Goal: Task Accomplishment & Management: Manage account settings

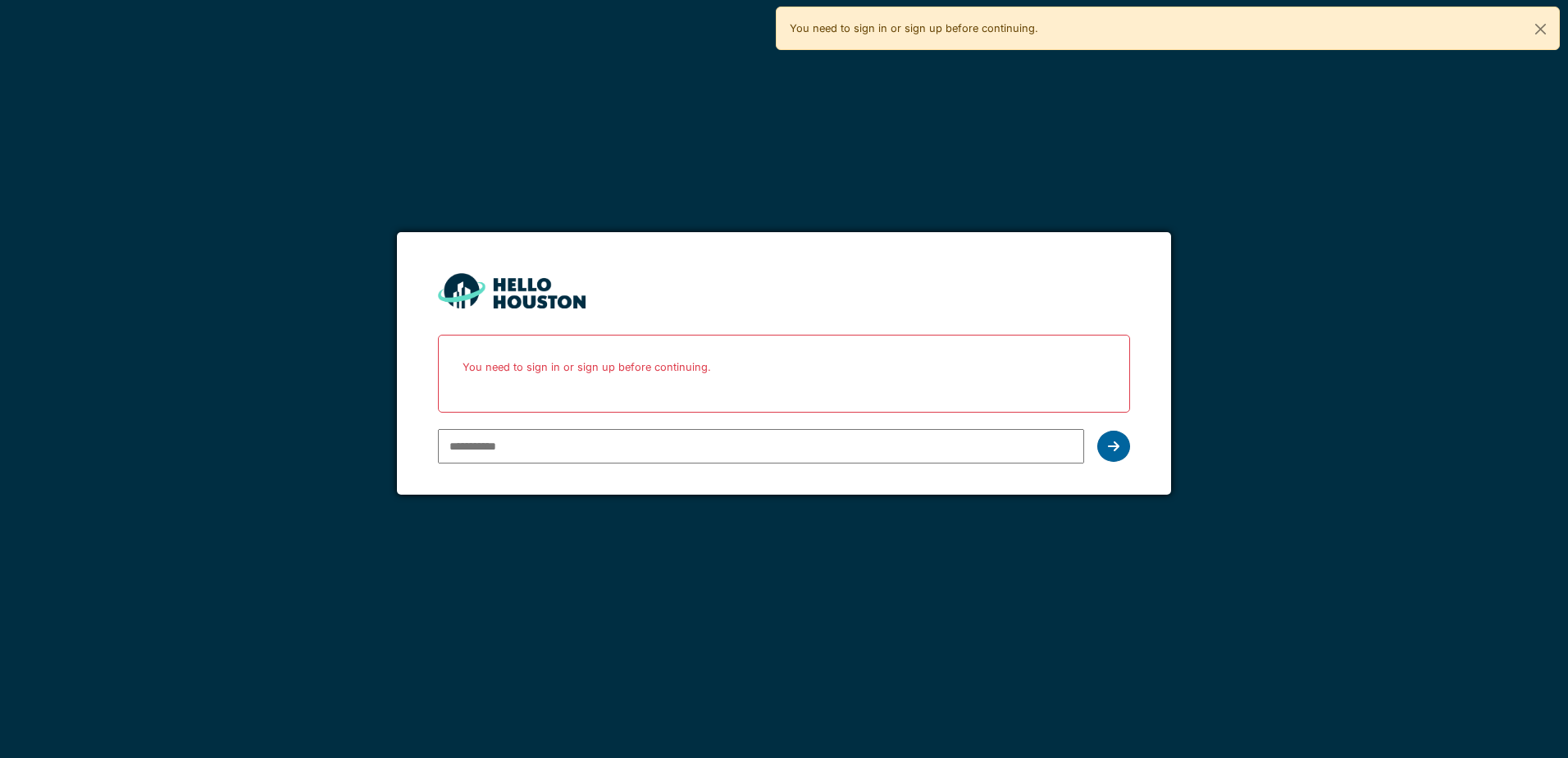
type input "**********"
click at [1126, 453] on div at bounding box center [1114, 446] width 32 height 32
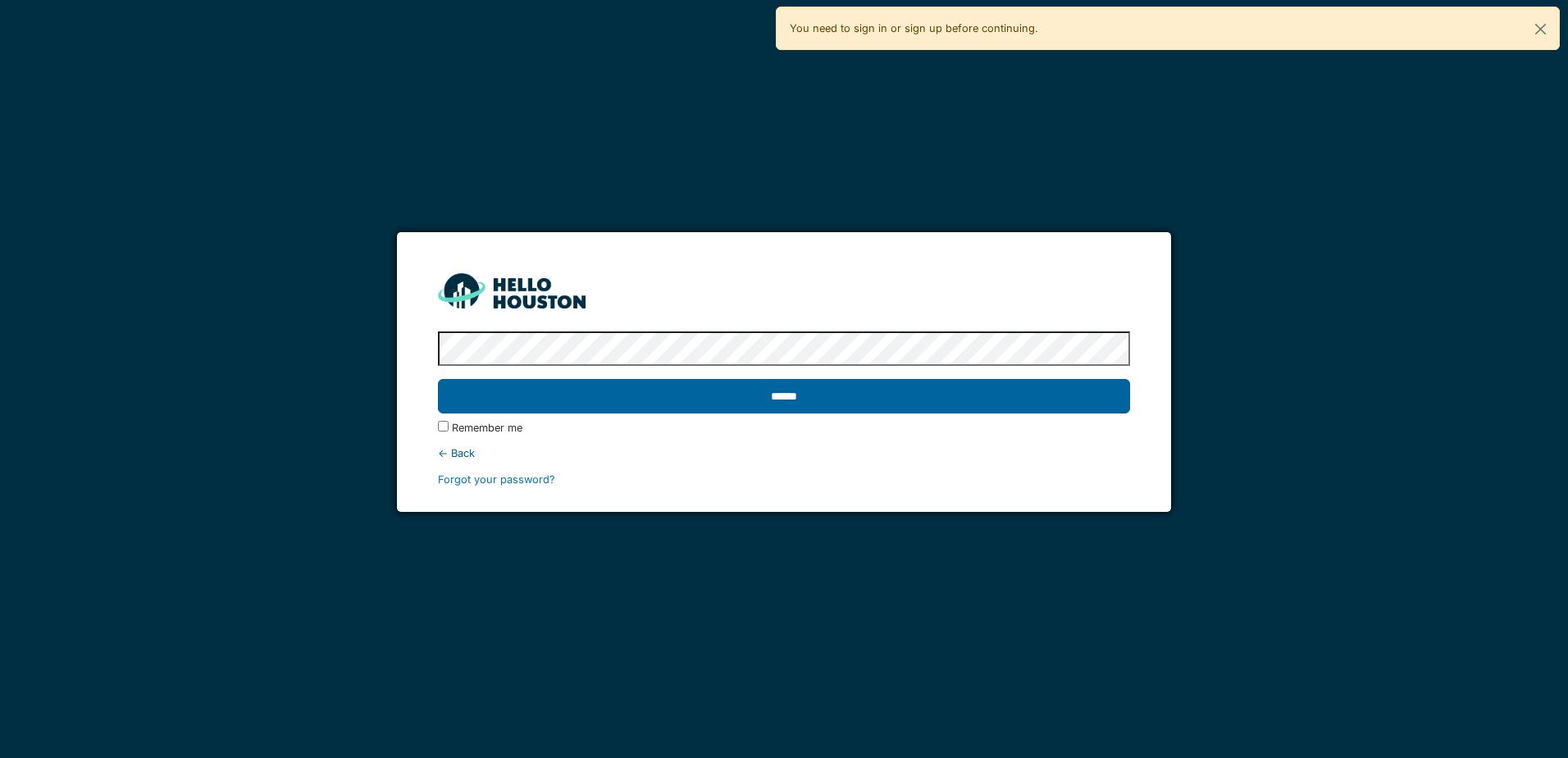
click at [1067, 407] on input "******" at bounding box center [784, 396] width 691 height 34
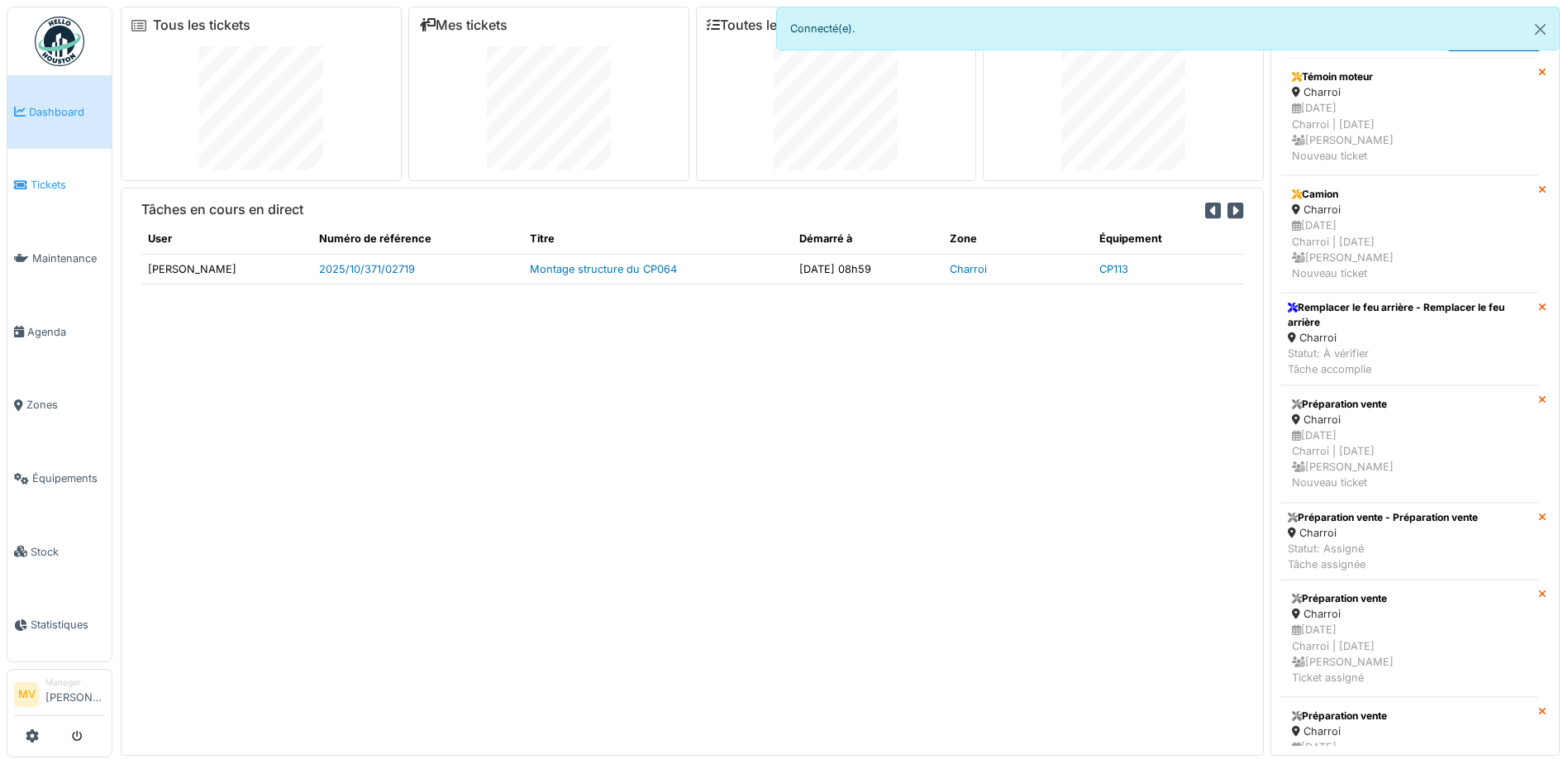
click at [38, 185] on span "Tickets" at bounding box center [67, 185] width 74 height 15
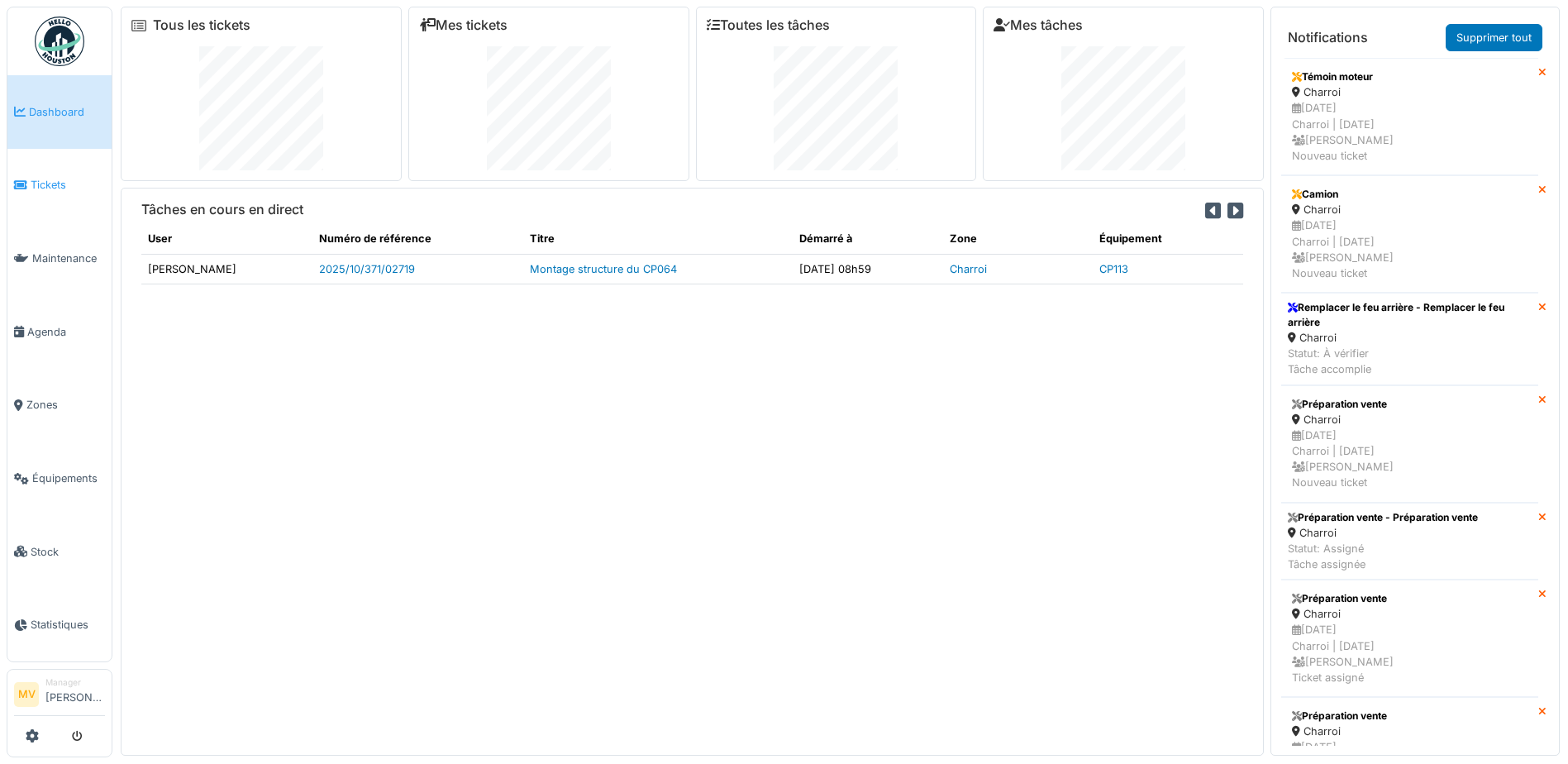
click at [69, 172] on link "Tickets" at bounding box center [60, 186] width 104 height 73
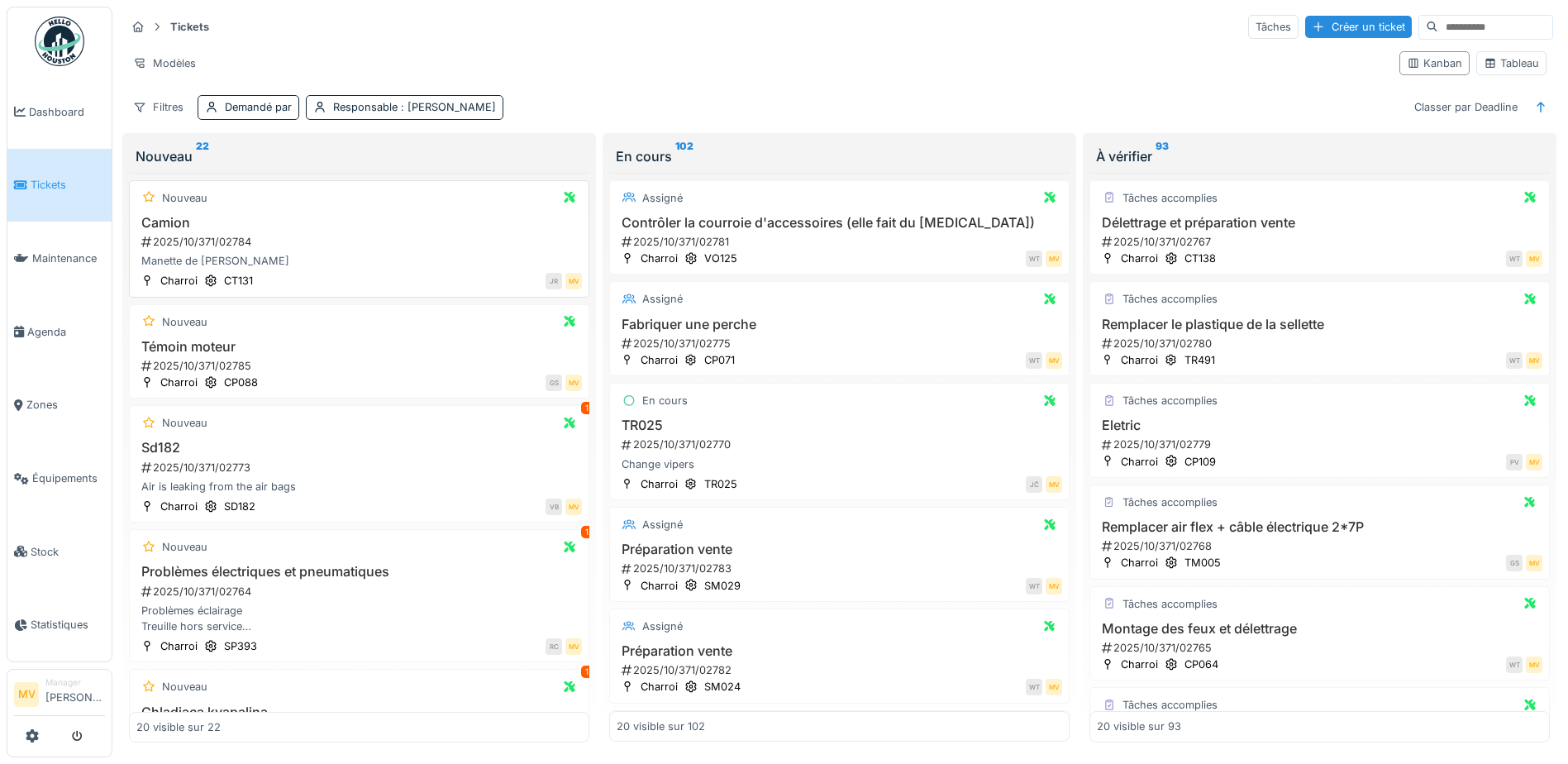
drag, startPoint x: 348, startPoint y: 244, endPoint x: 384, endPoint y: 245, distance: 36.0
click at [348, 244] on div "2025/10/371/02784" at bounding box center [361, 242] width 443 height 15
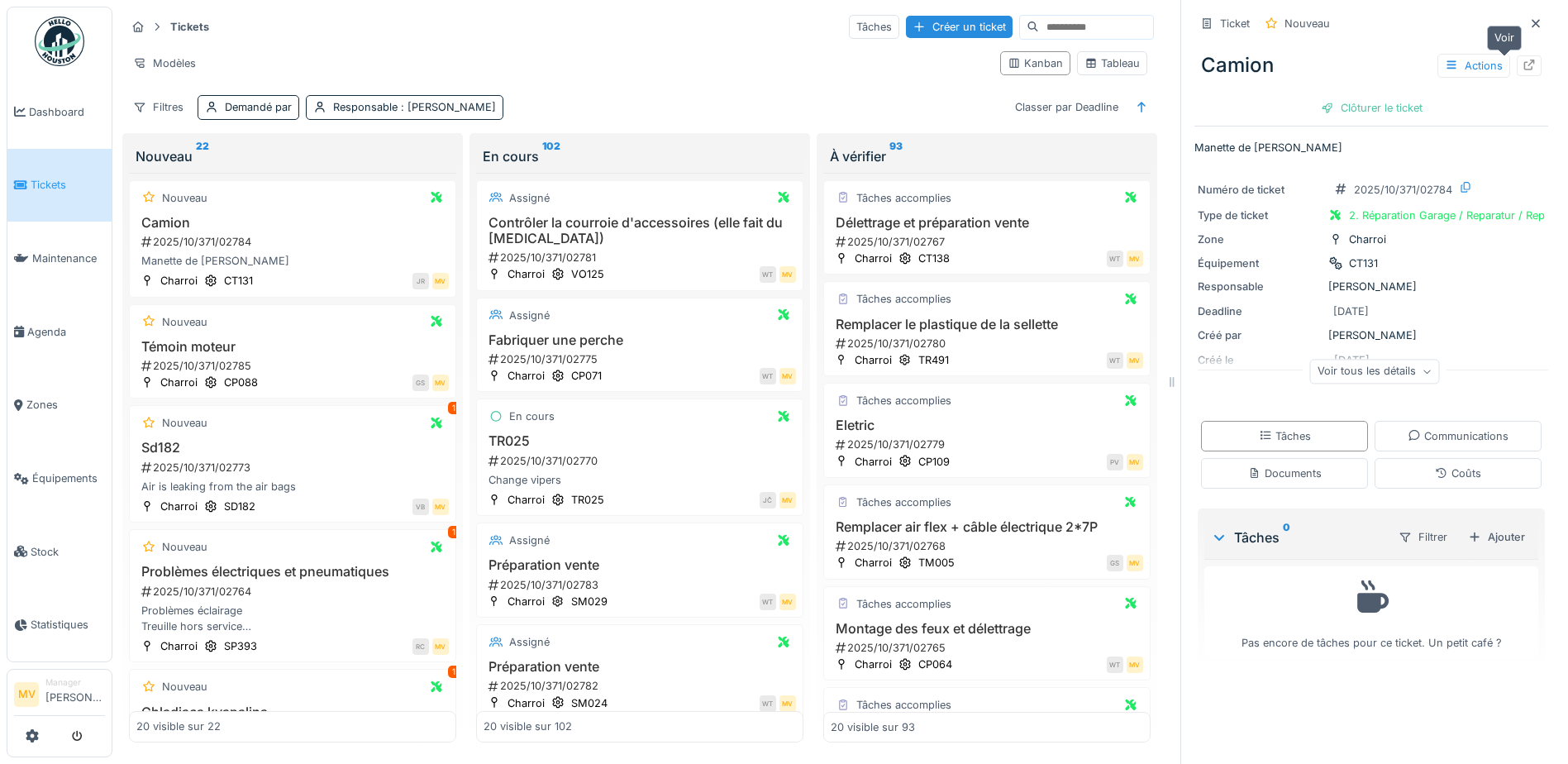
click at [1524, 68] on icon at bounding box center [1529, 64] width 11 height 11
click at [307, 361] on div "2025/10/371/02785" at bounding box center [293, 366] width 309 height 15
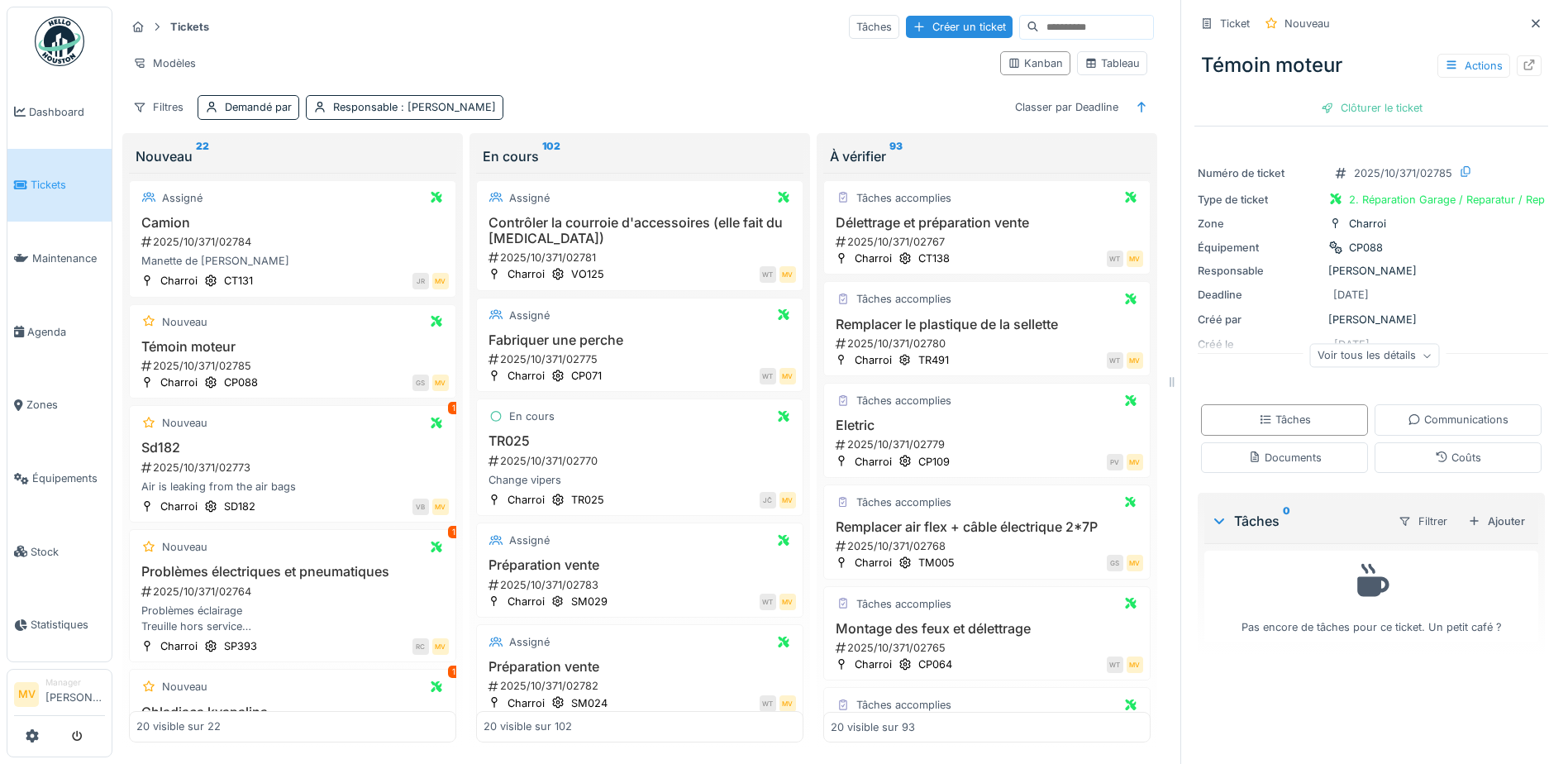
click at [1517, 65] on div "Témoin moteur Actions" at bounding box center [1371, 65] width 354 height 43
click at [1517, 65] on div at bounding box center [1530, 65] width 25 height 20
click at [288, 465] on div "2025/10/371/02773" at bounding box center [293, 468] width 309 height 15
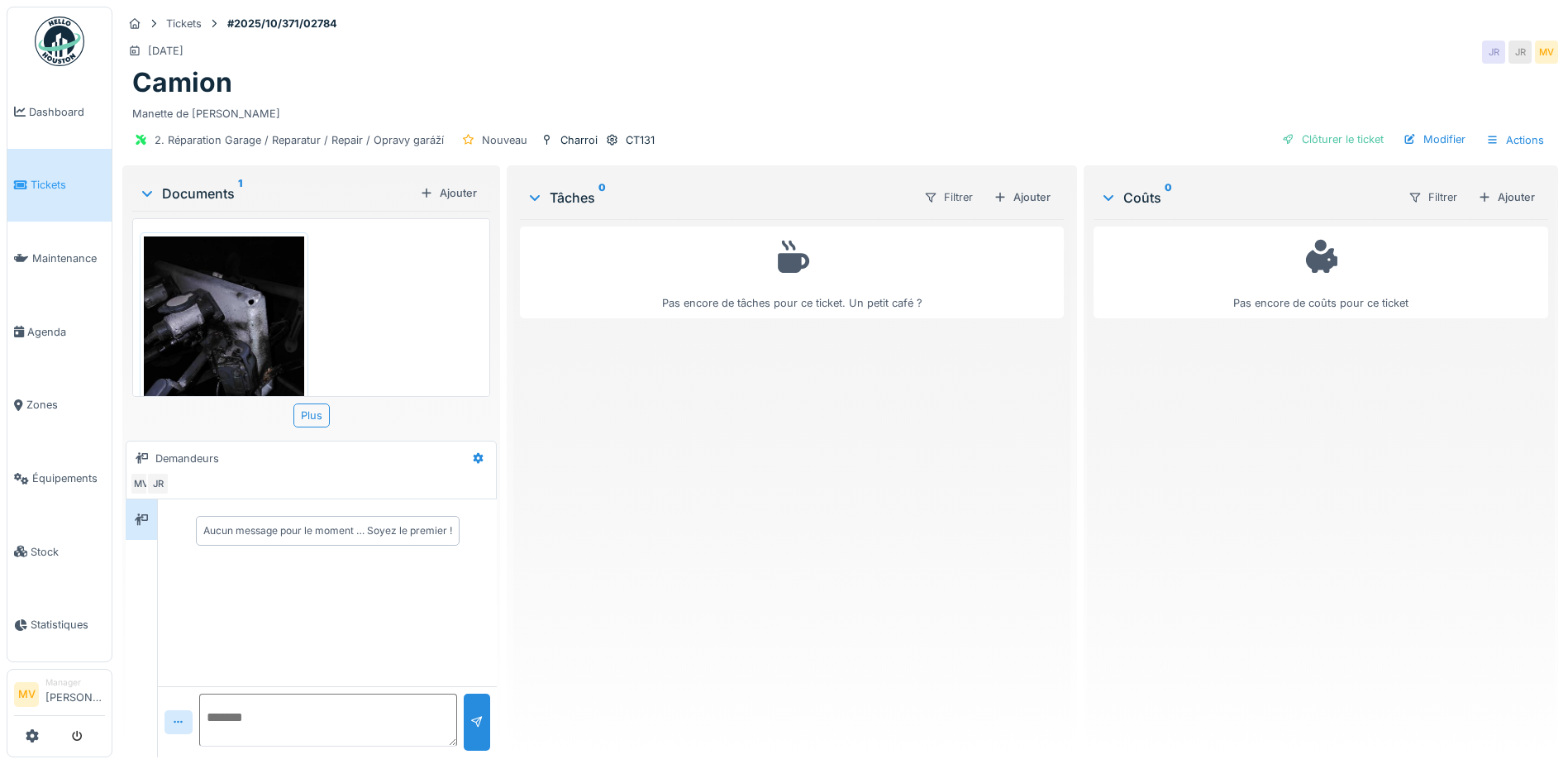
click at [214, 313] on img at bounding box center [223, 344] width 161 height 214
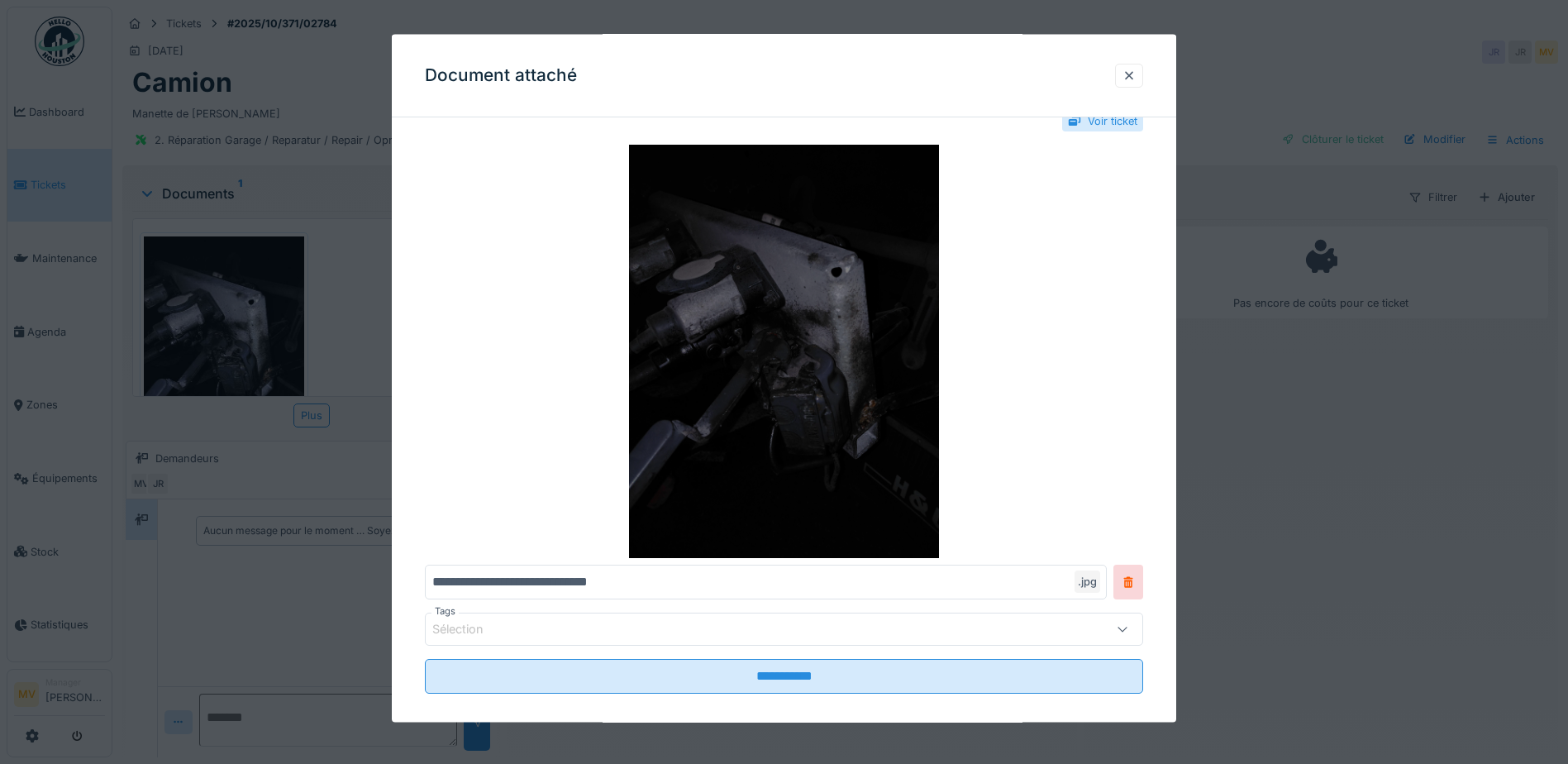
scroll to position [50, 0]
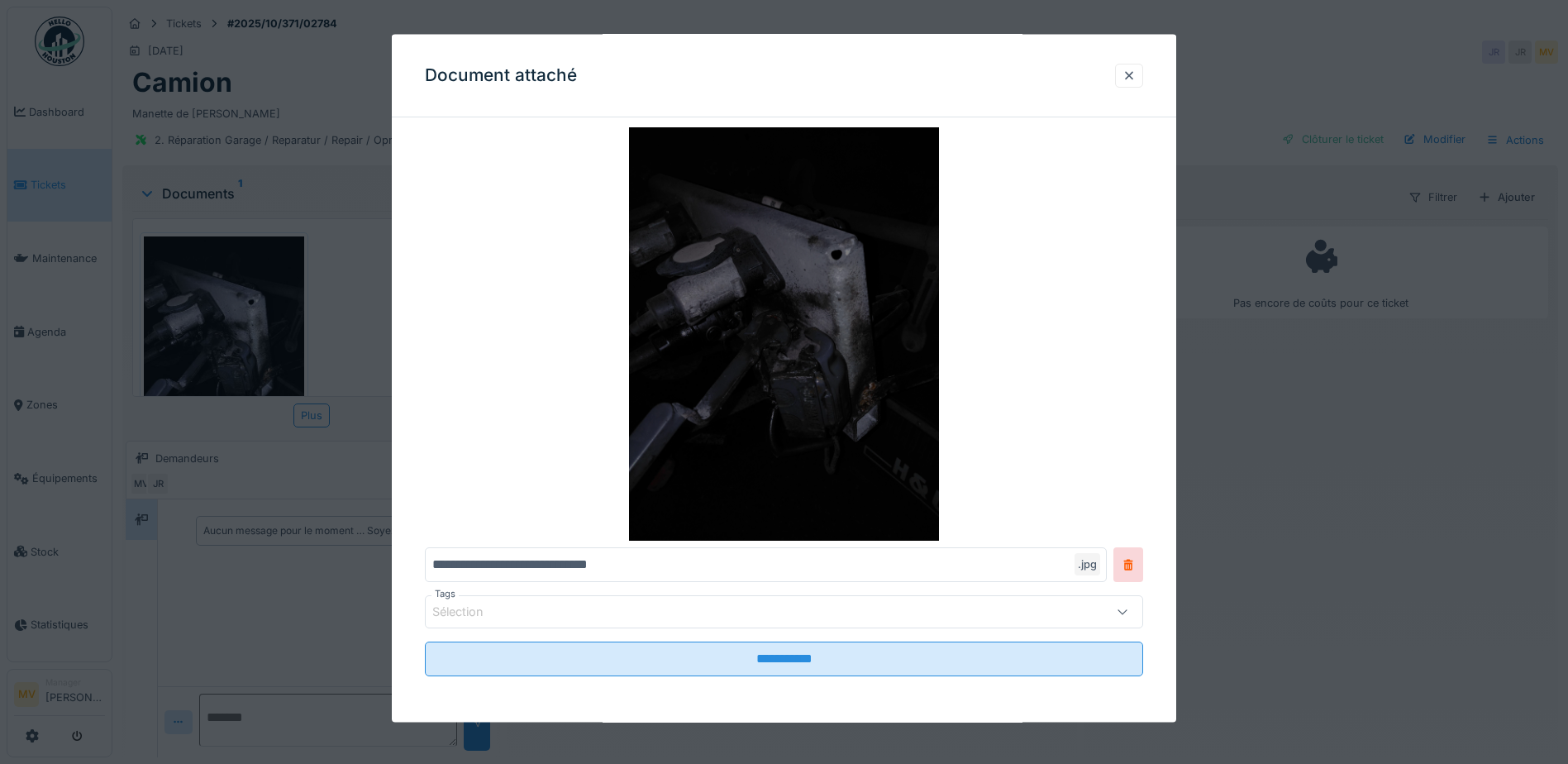
click at [859, 395] on img at bounding box center [784, 334] width 719 height 414
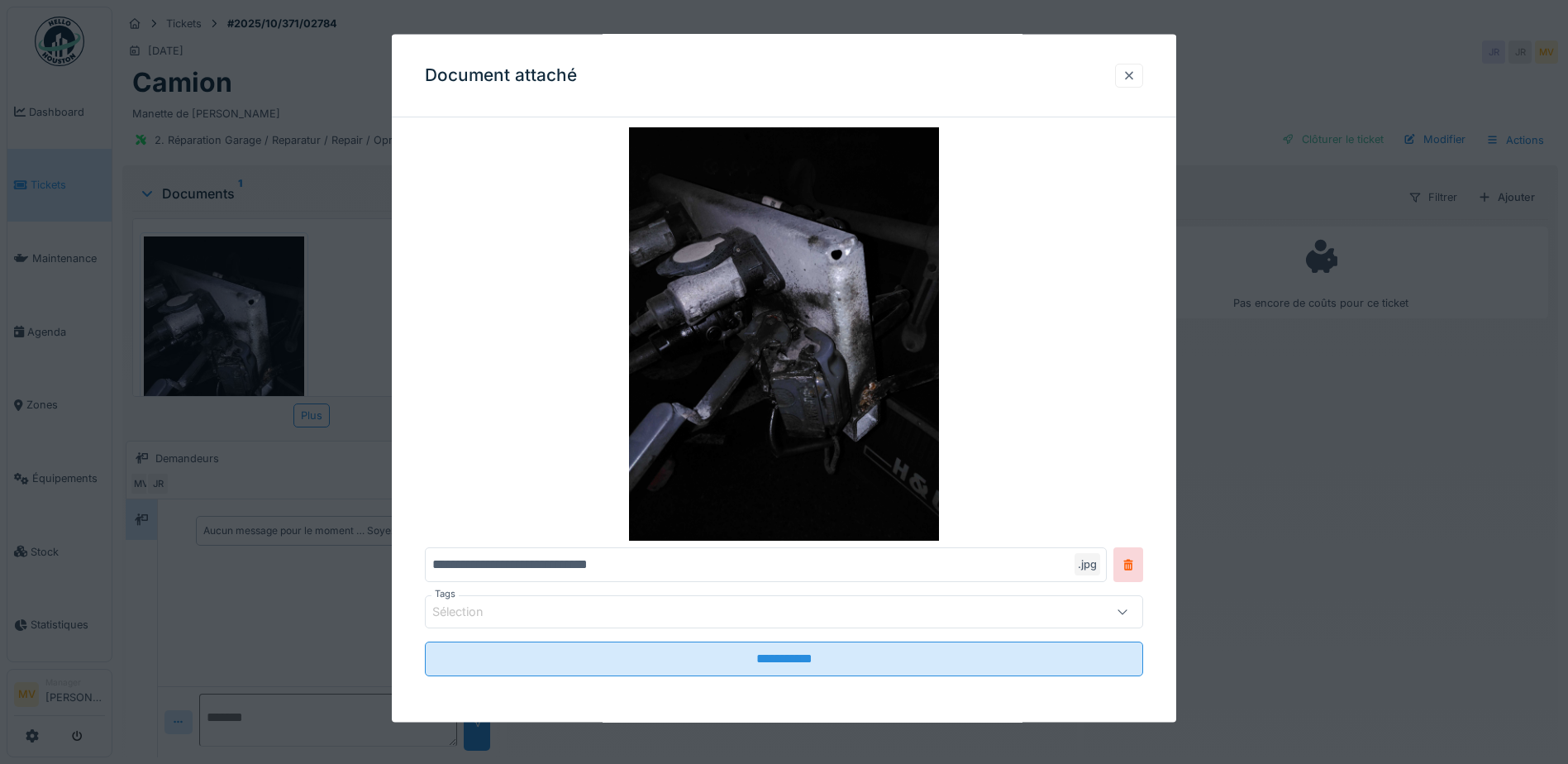
drag, startPoint x: 1134, startPoint y: 82, endPoint x: 1094, endPoint y: 141, distance: 71.3
click at [1134, 83] on div at bounding box center [1129, 75] width 13 height 15
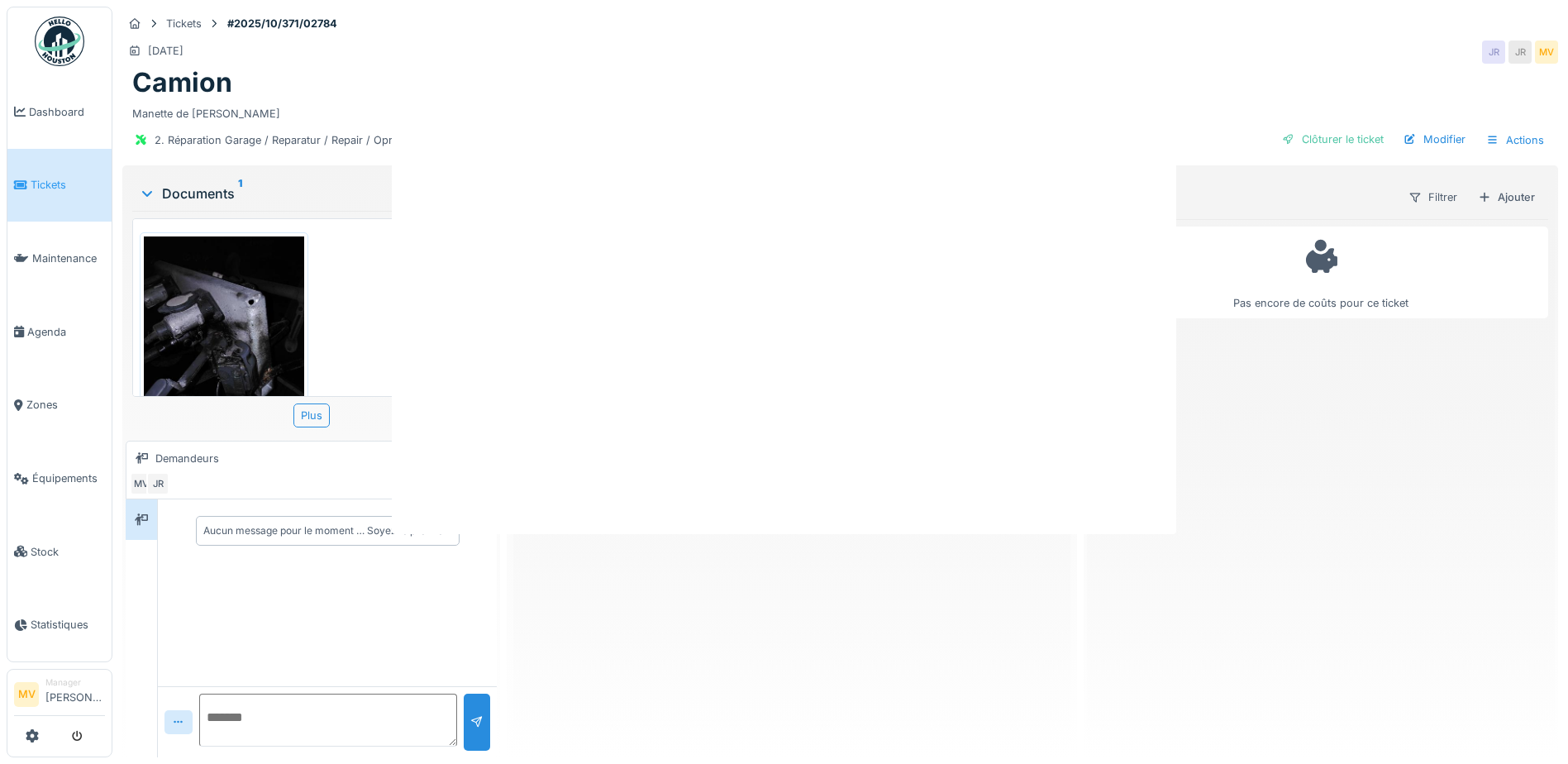
scroll to position [0, 0]
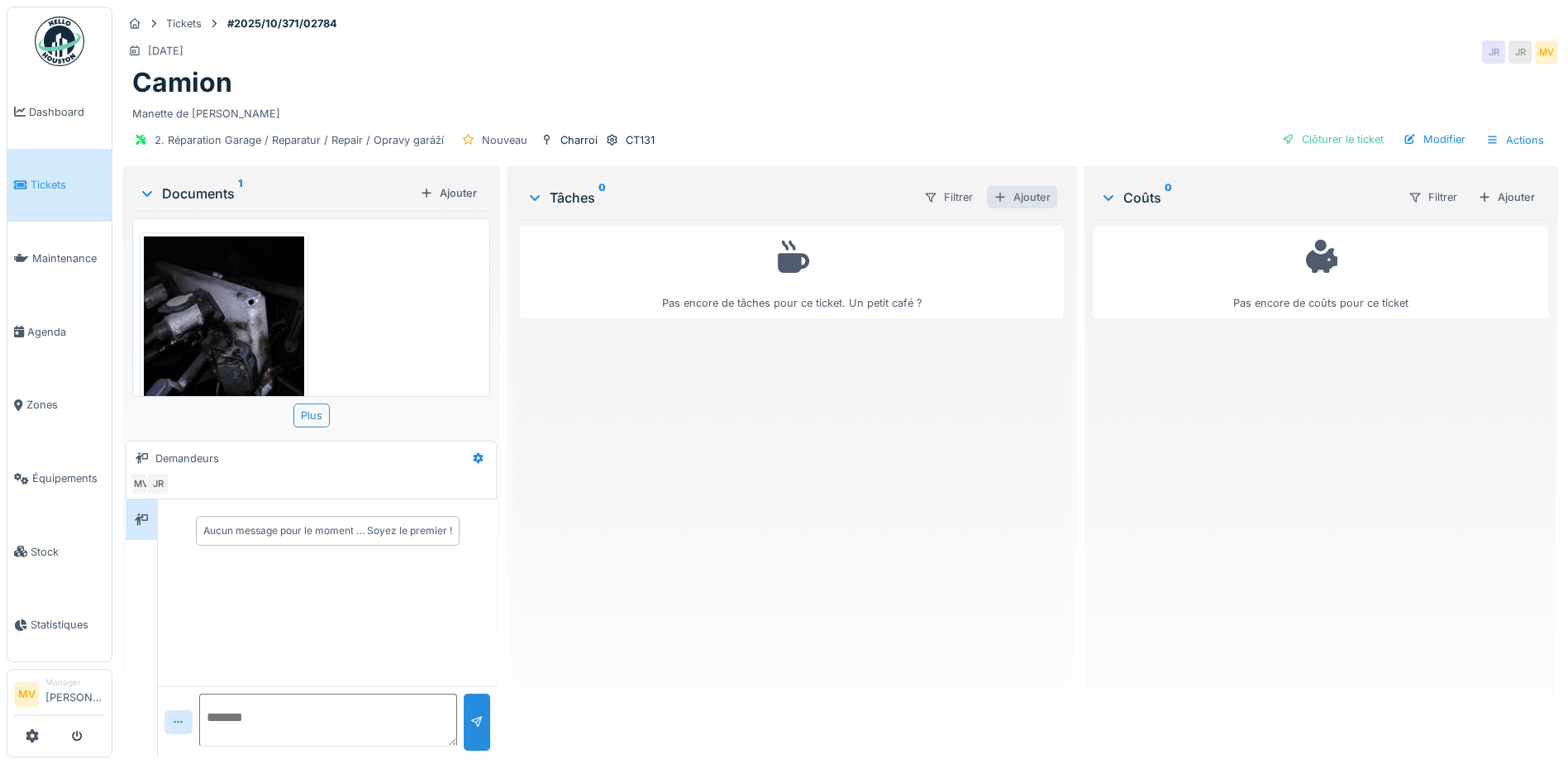
click at [1042, 199] on div "Ajouter" at bounding box center [1022, 196] width 70 height 22
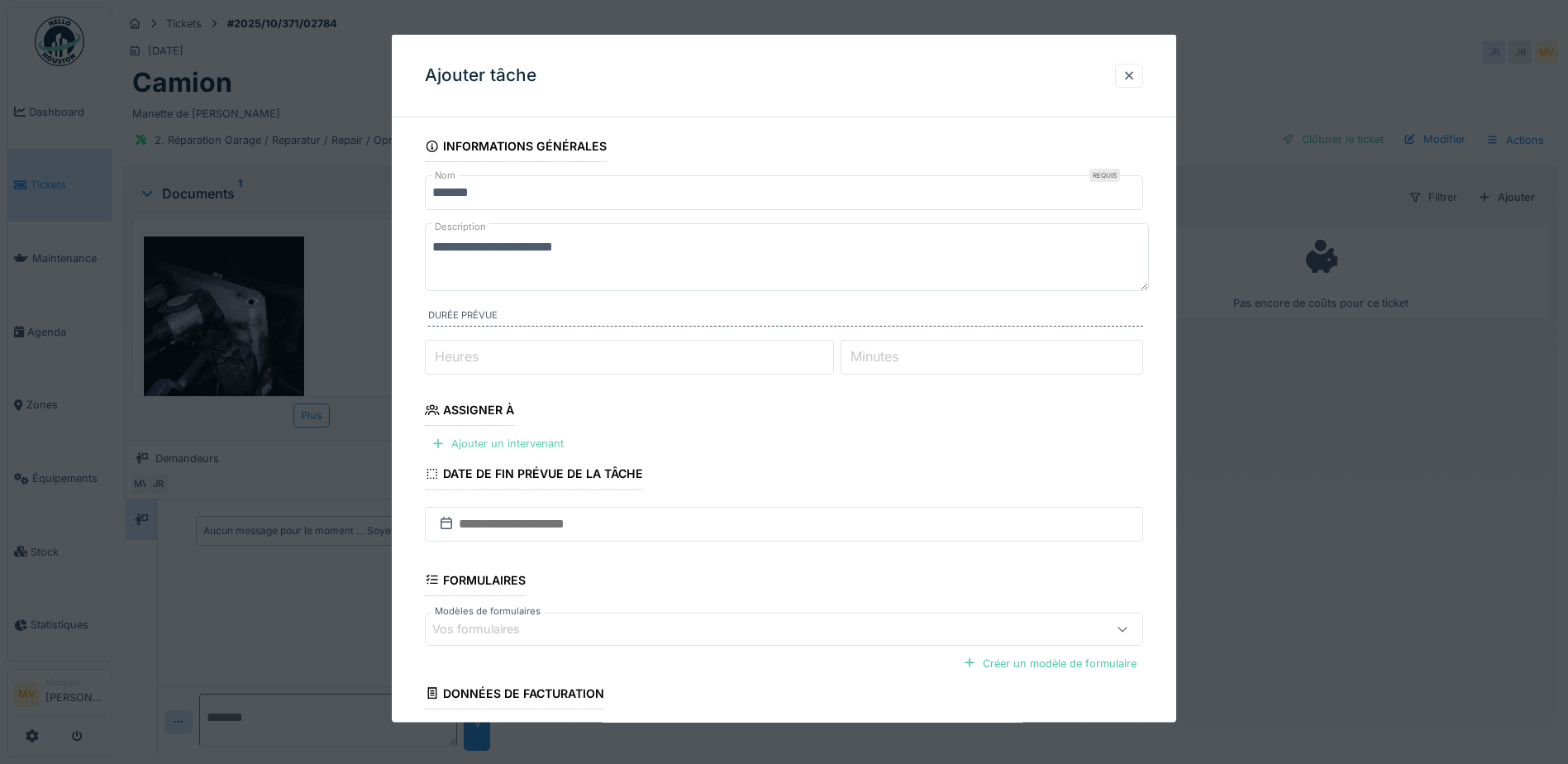
click at [555, 441] on div "Ajouter un intervenant" at bounding box center [497, 443] width 145 height 22
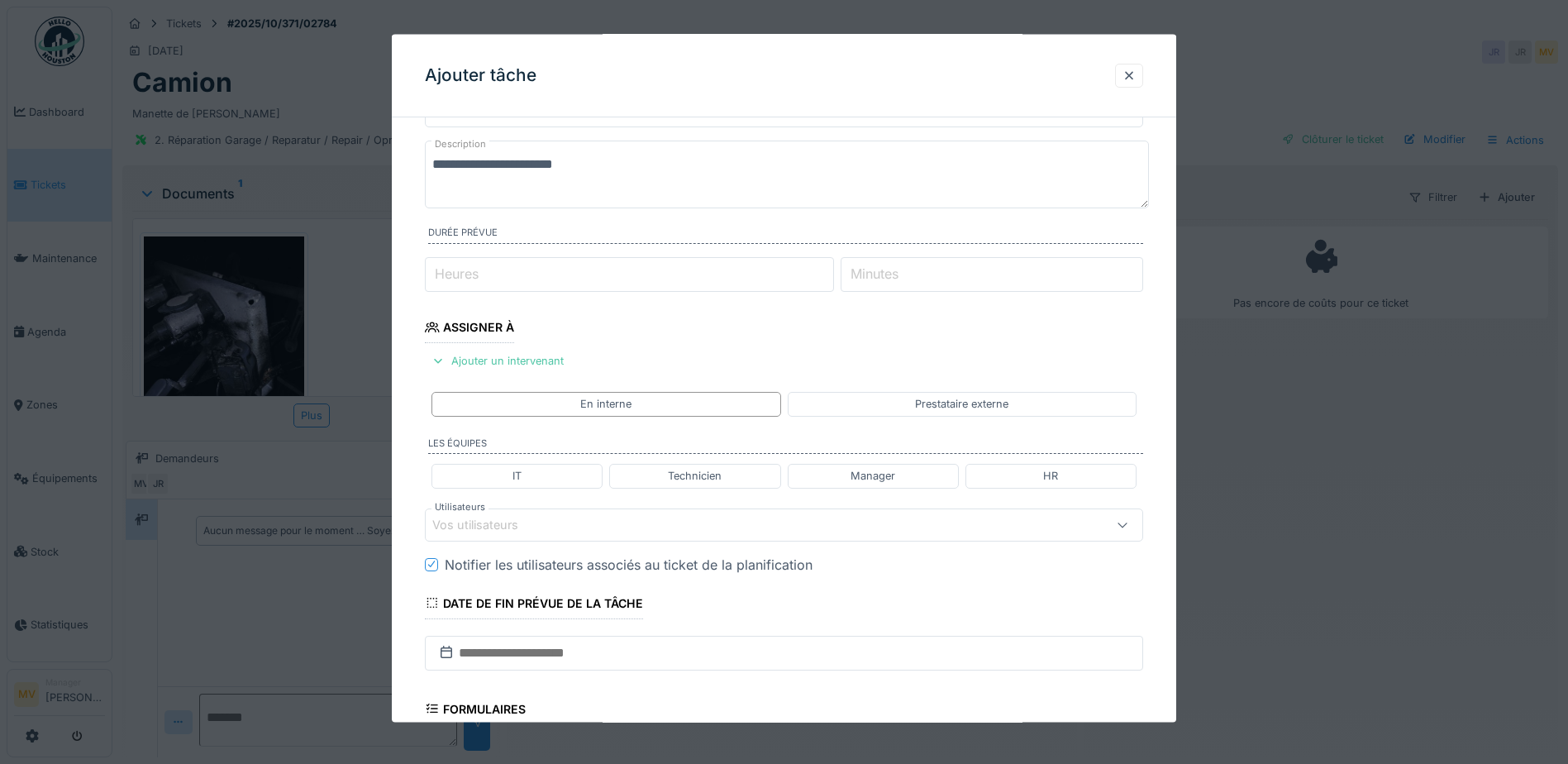
click at [698, 529] on div "Vos utilisateurs" at bounding box center [741, 523] width 619 height 18
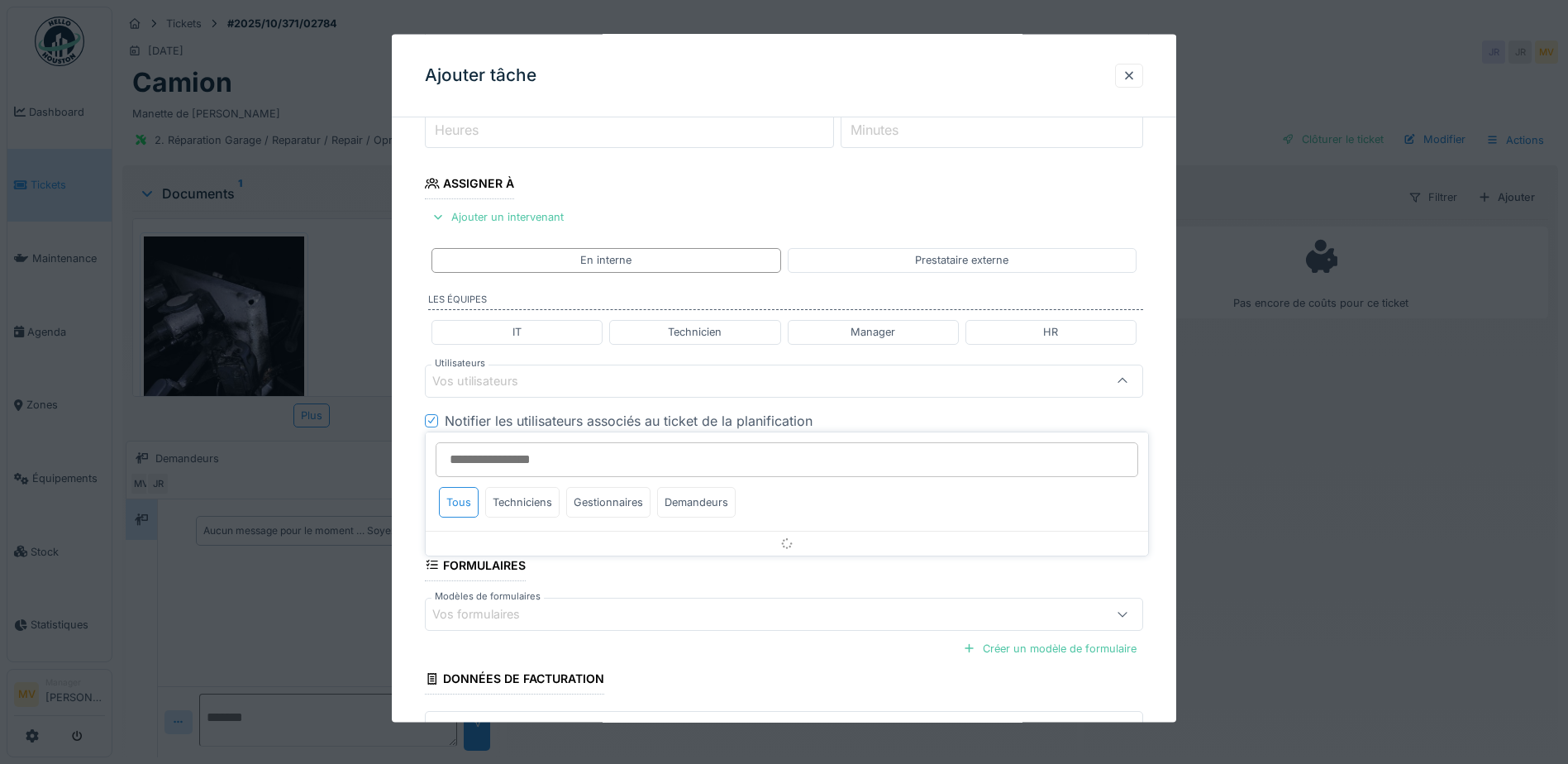
scroll to position [229, 0]
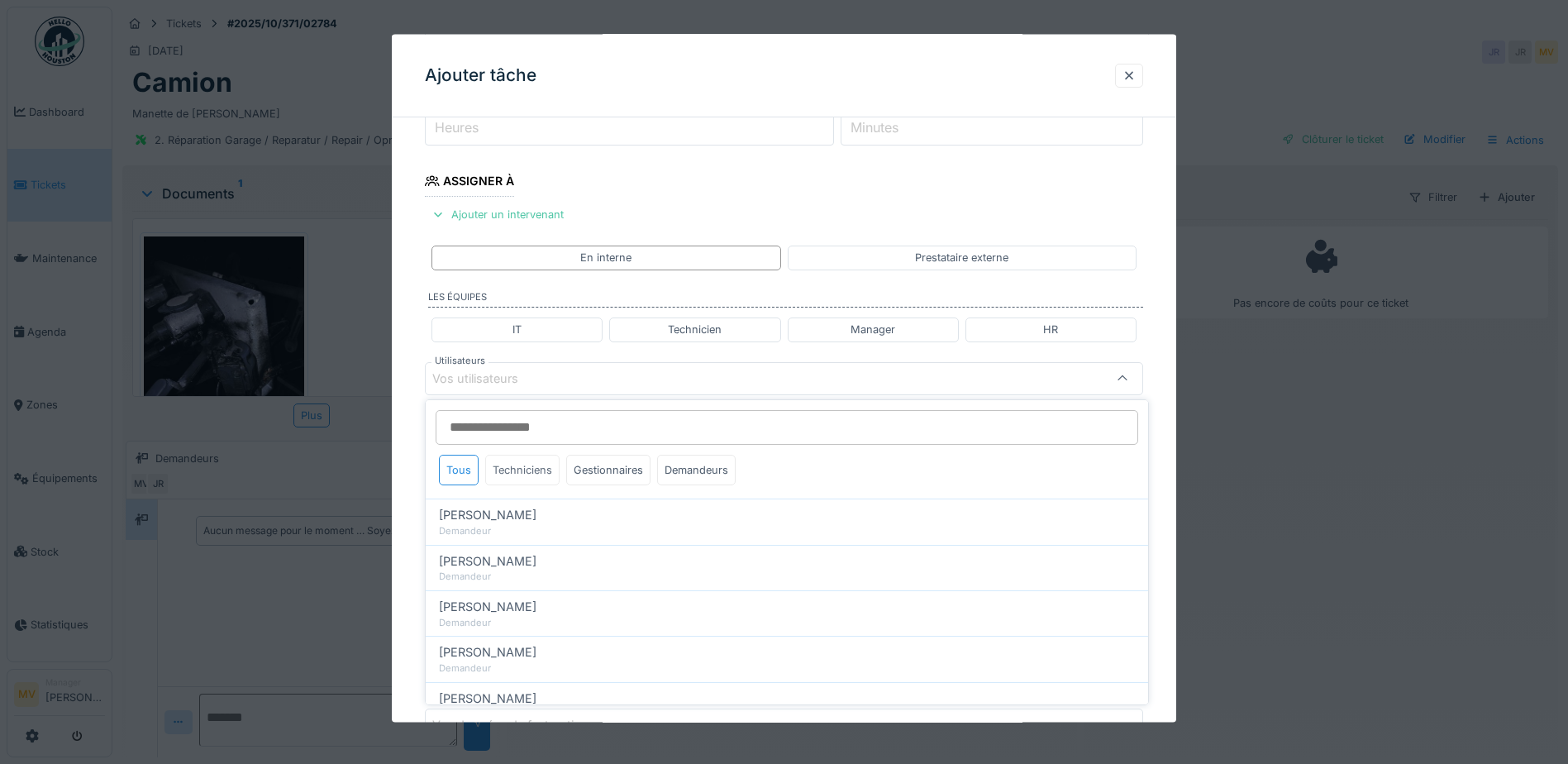
click at [517, 478] on div "Techniciens" at bounding box center [521, 471] width 74 height 31
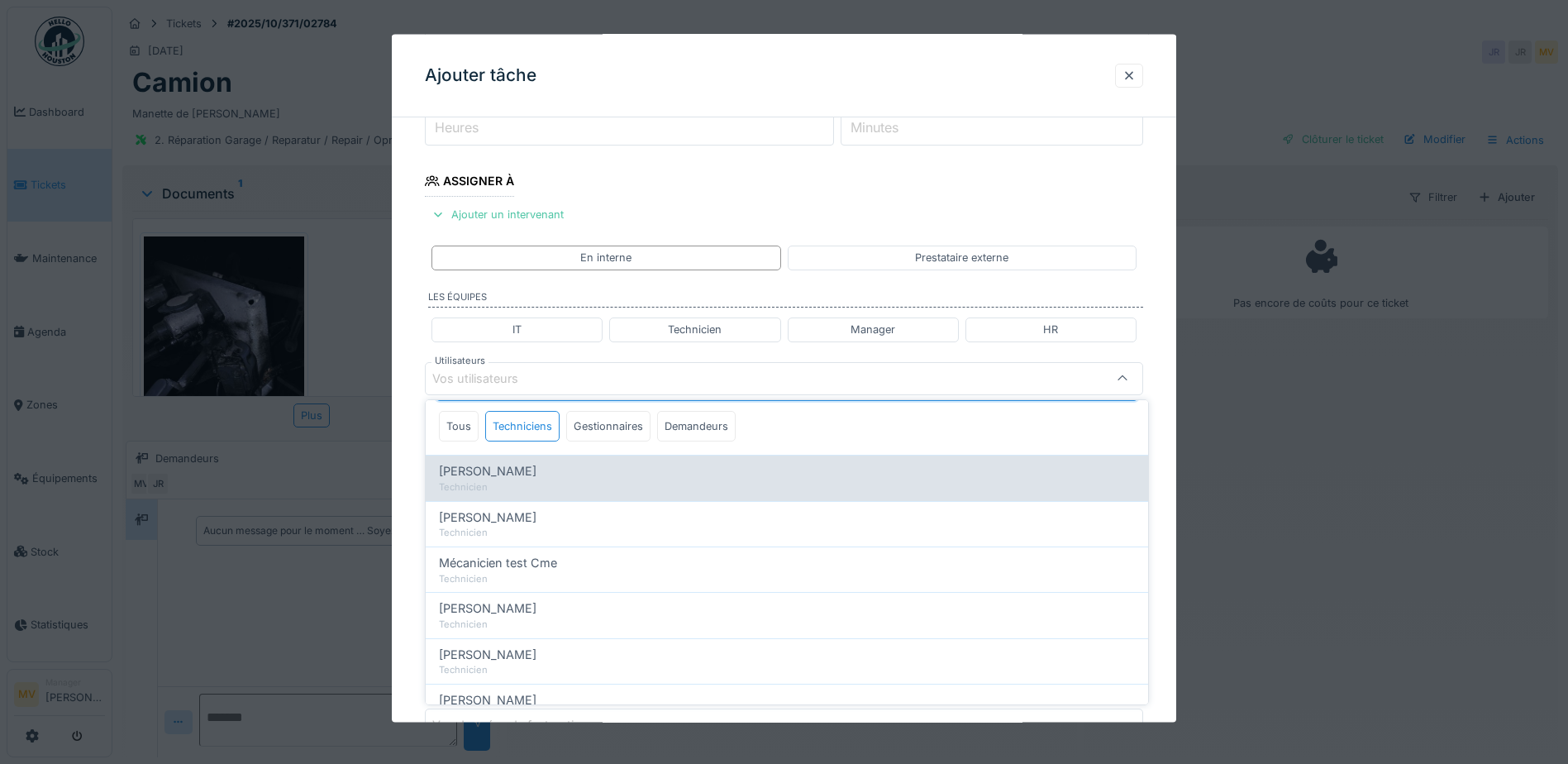
scroll to position [166, 0]
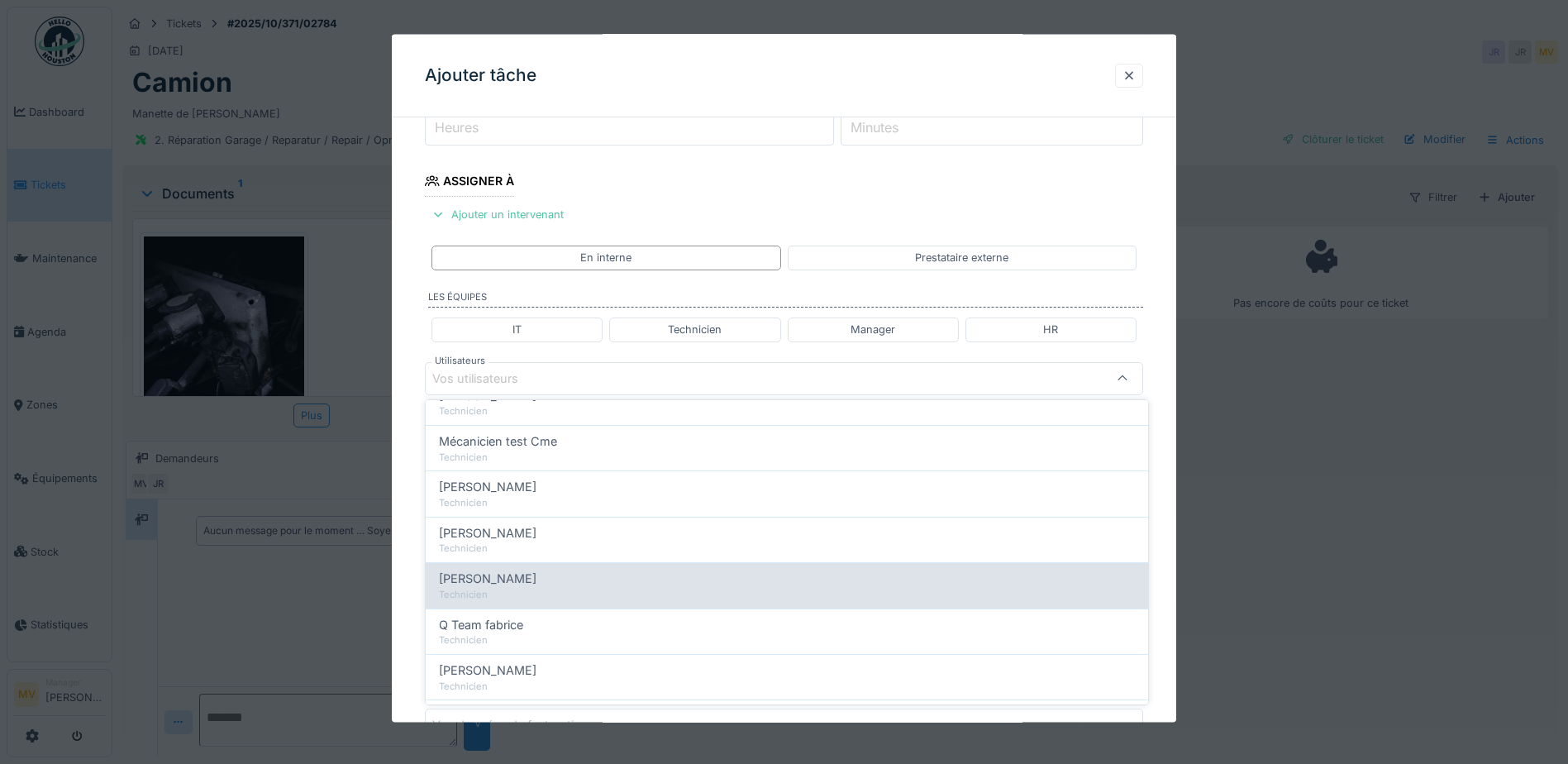
click at [539, 576] on div "[PERSON_NAME]" at bounding box center [786, 578] width 695 height 18
type input "*****"
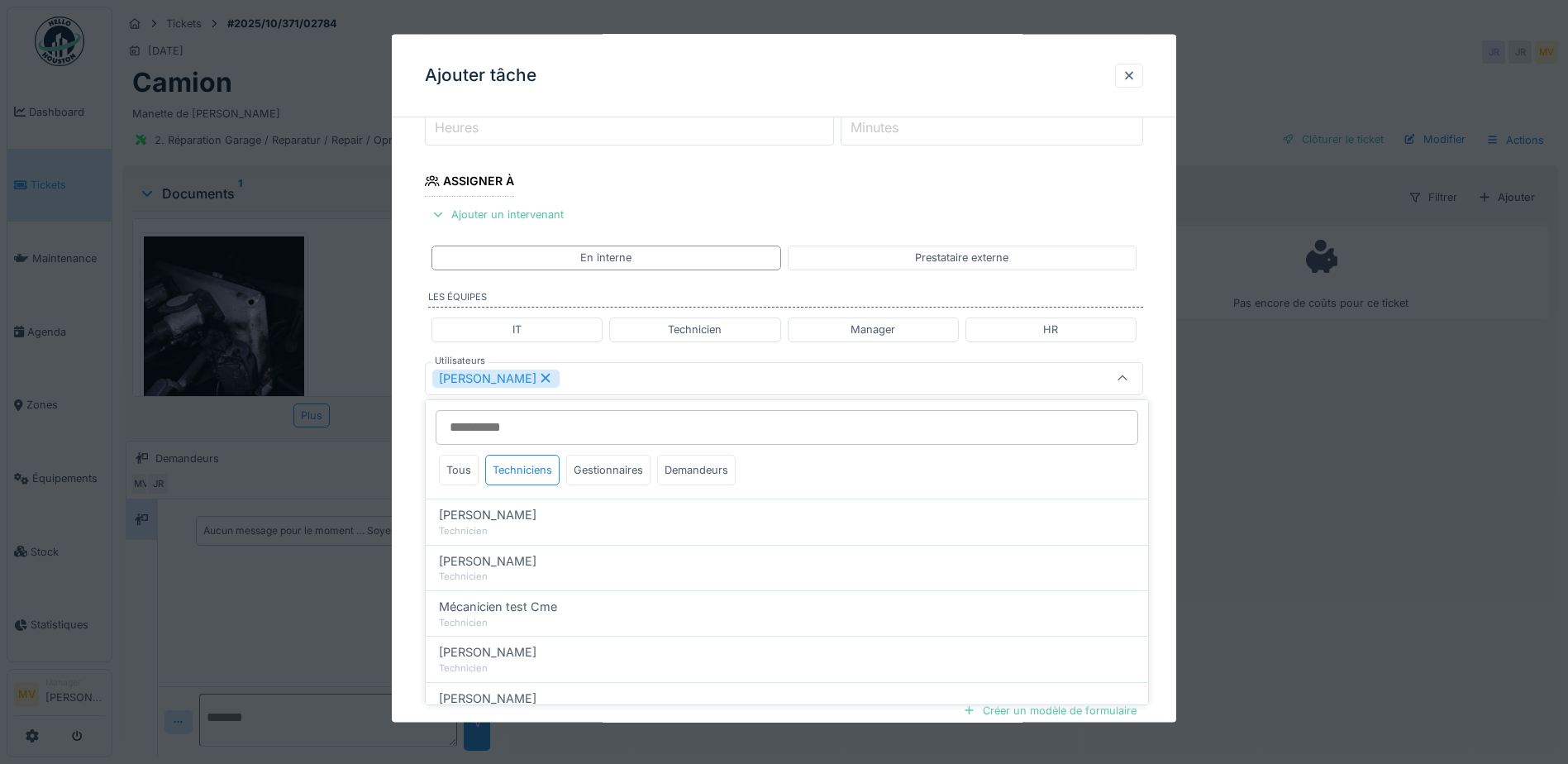
click at [613, 384] on div "[PERSON_NAME]" at bounding box center [741, 377] width 619 height 18
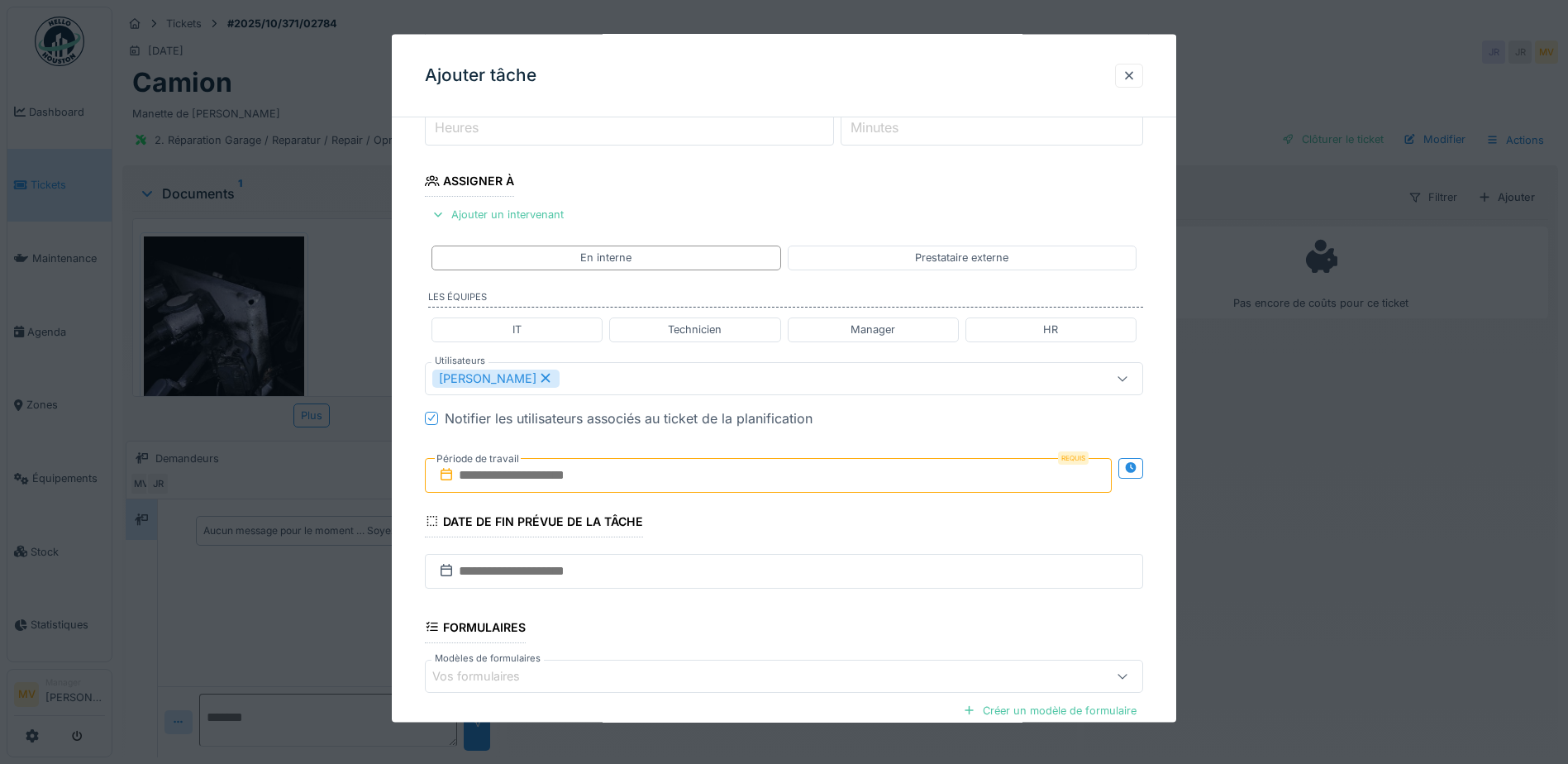
click at [578, 484] on input "text" at bounding box center [769, 474] width 687 height 35
click at [735, 638] on div "15" at bounding box center [744, 637] width 22 height 24
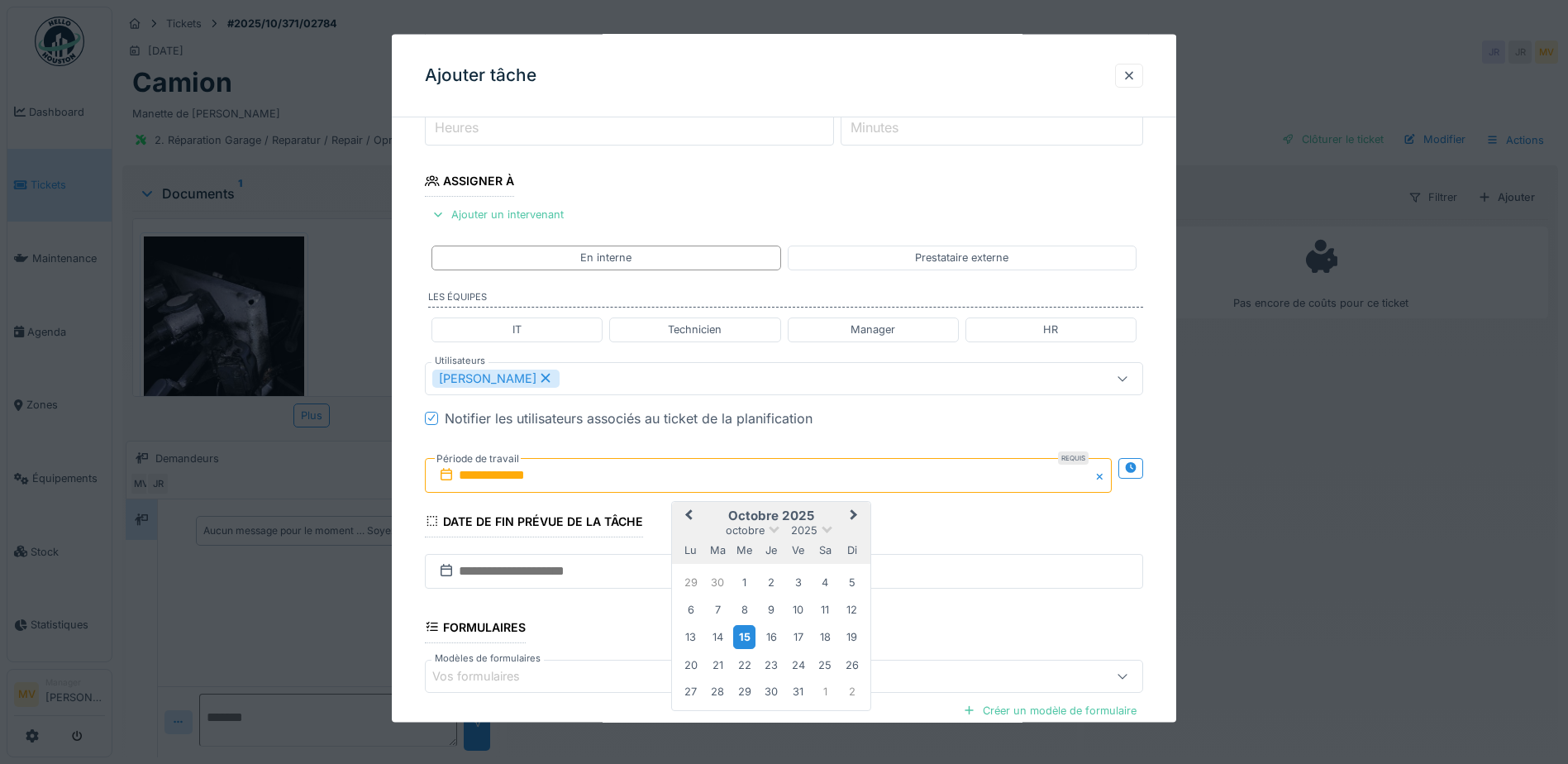
click at [736, 638] on div "15" at bounding box center [744, 637] width 22 height 24
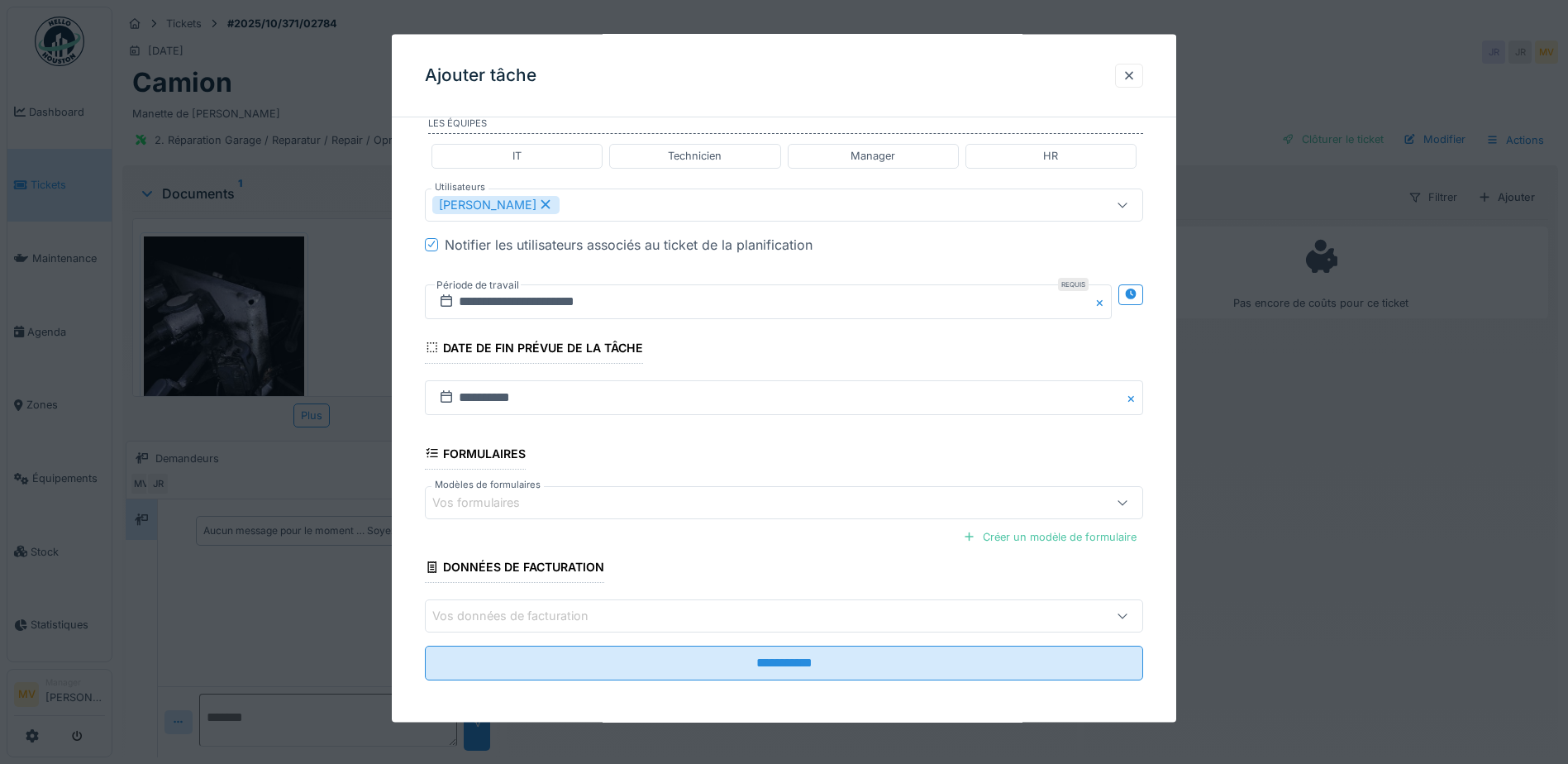
scroll to position [407, 0]
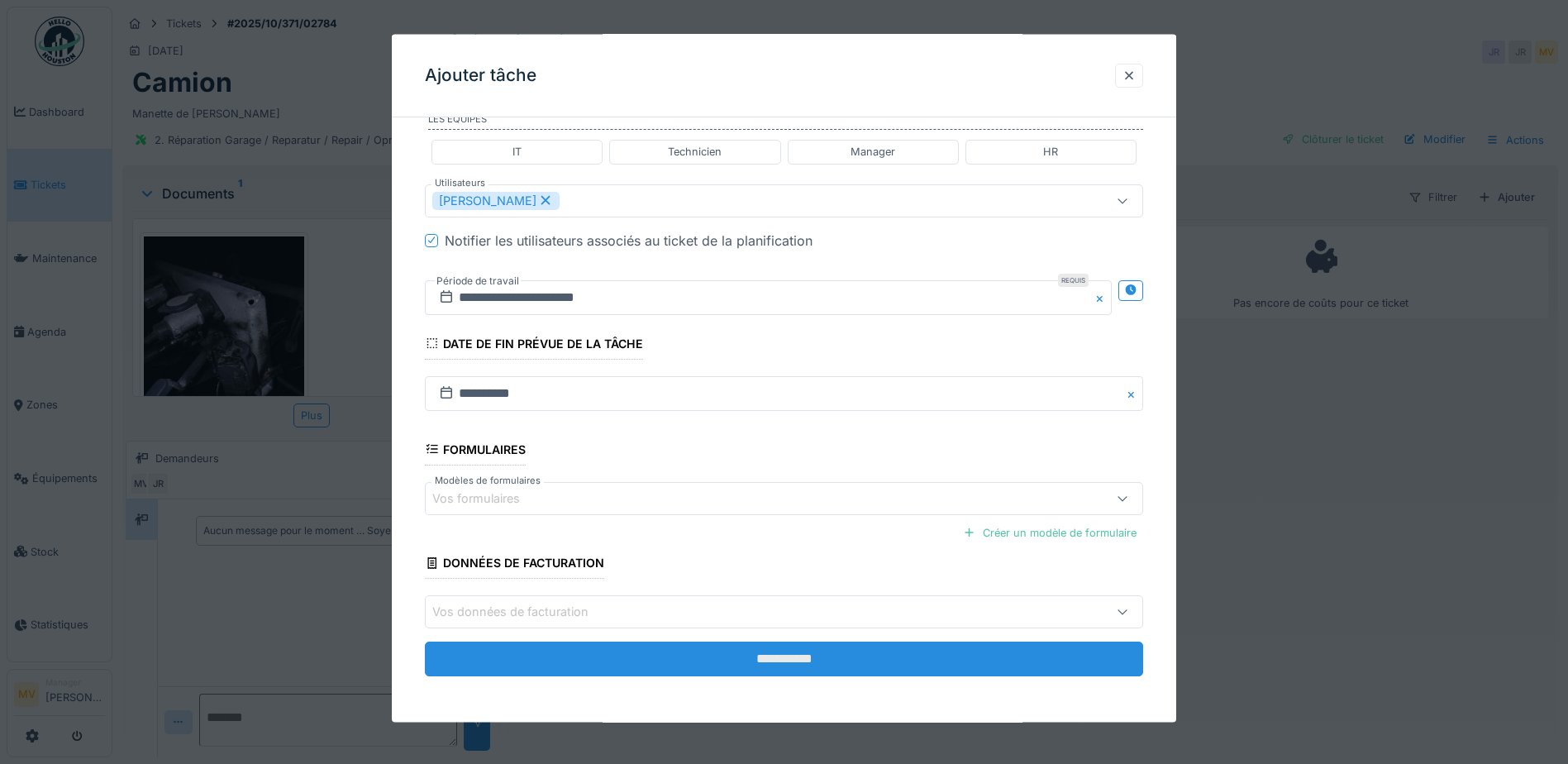
click at [771, 658] on input "**********" at bounding box center [784, 659] width 719 height 35
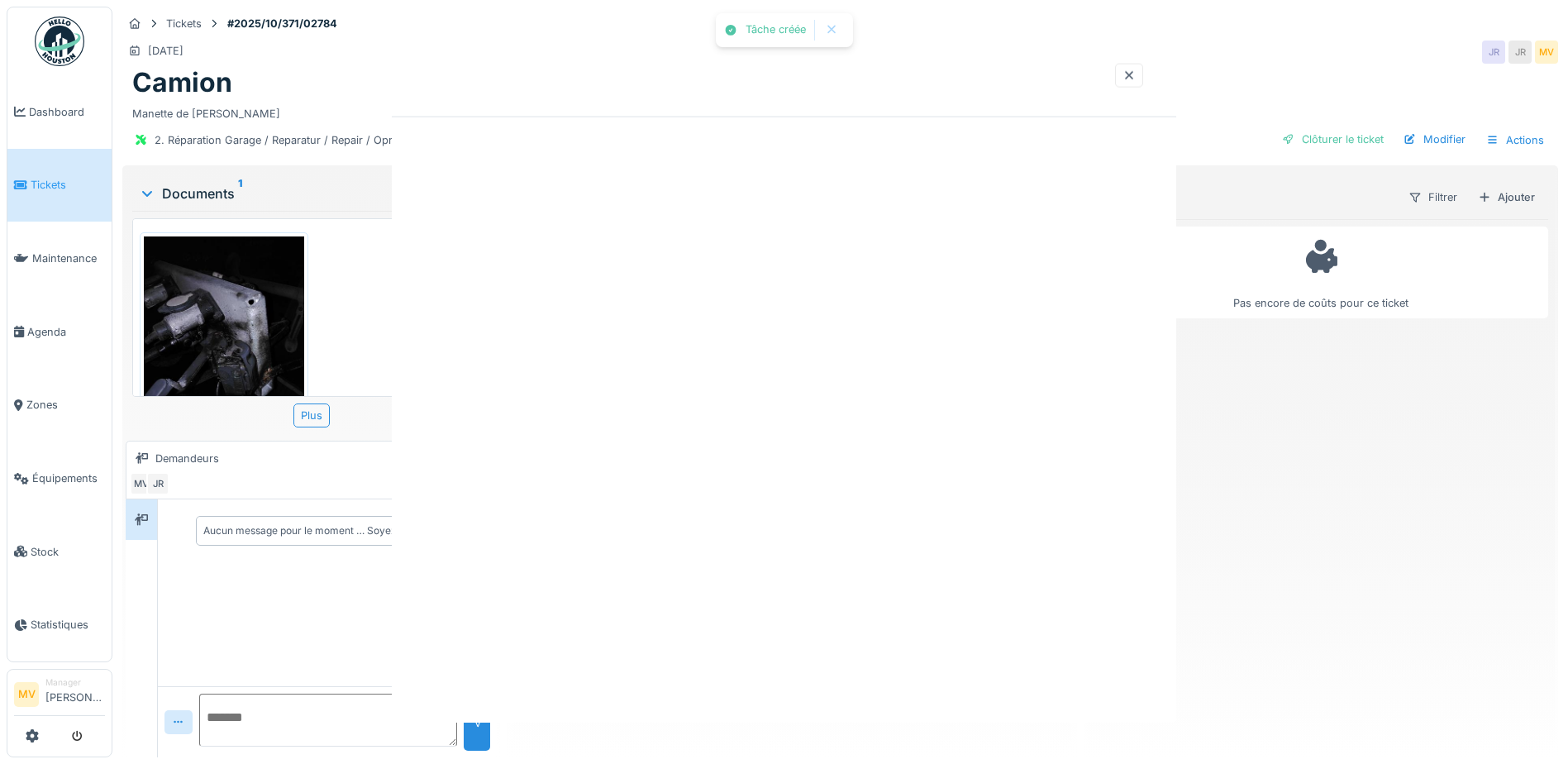
scroll to position [0, 0]
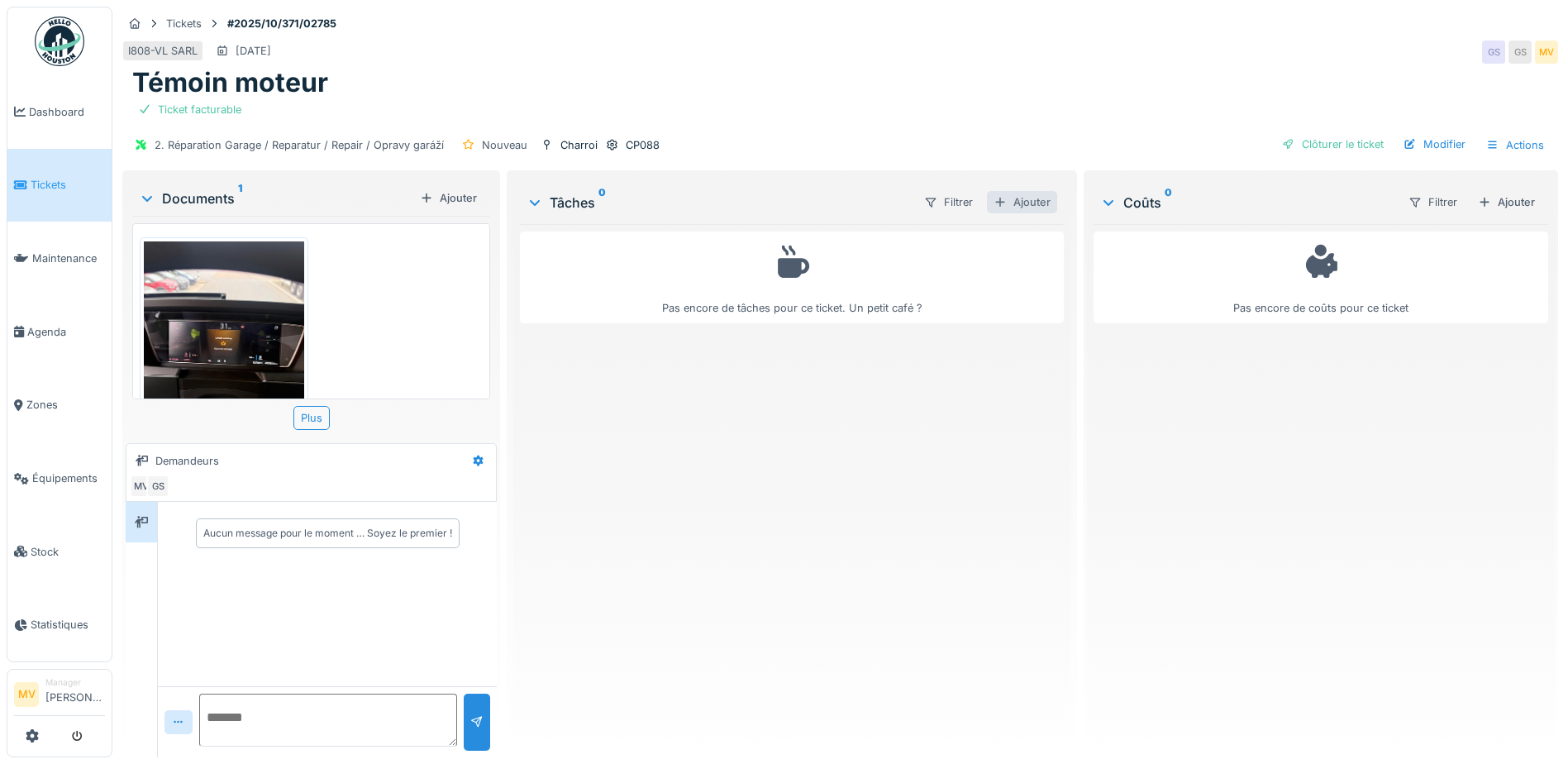
click at [1032, 197] on div "Ajouter" at bounding box center [1022, 201] width 70 height 22
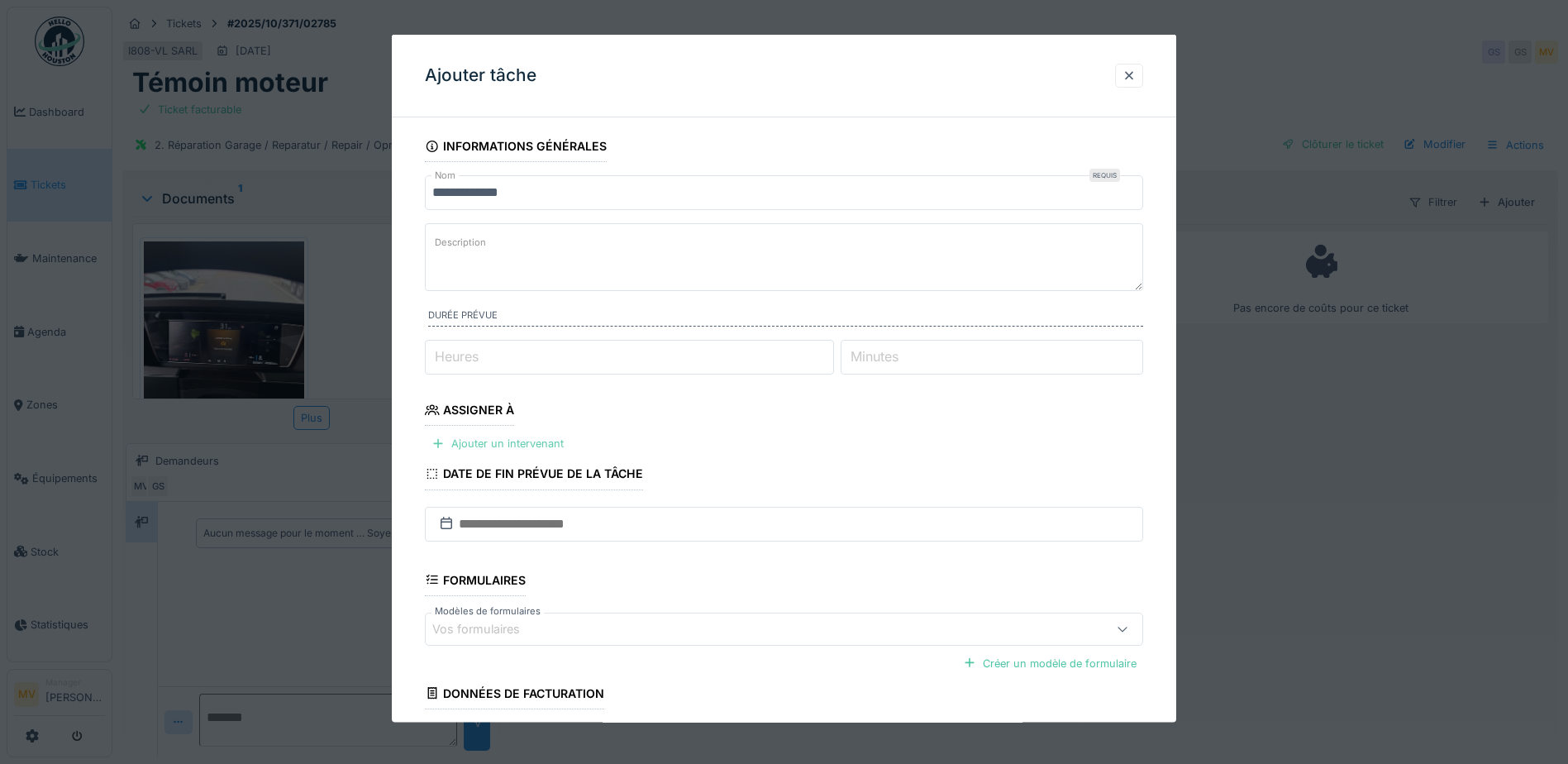
click at [527, 445] on div "Ajouter un intervenant" at bounding box center [497, 443] width 145 height 22
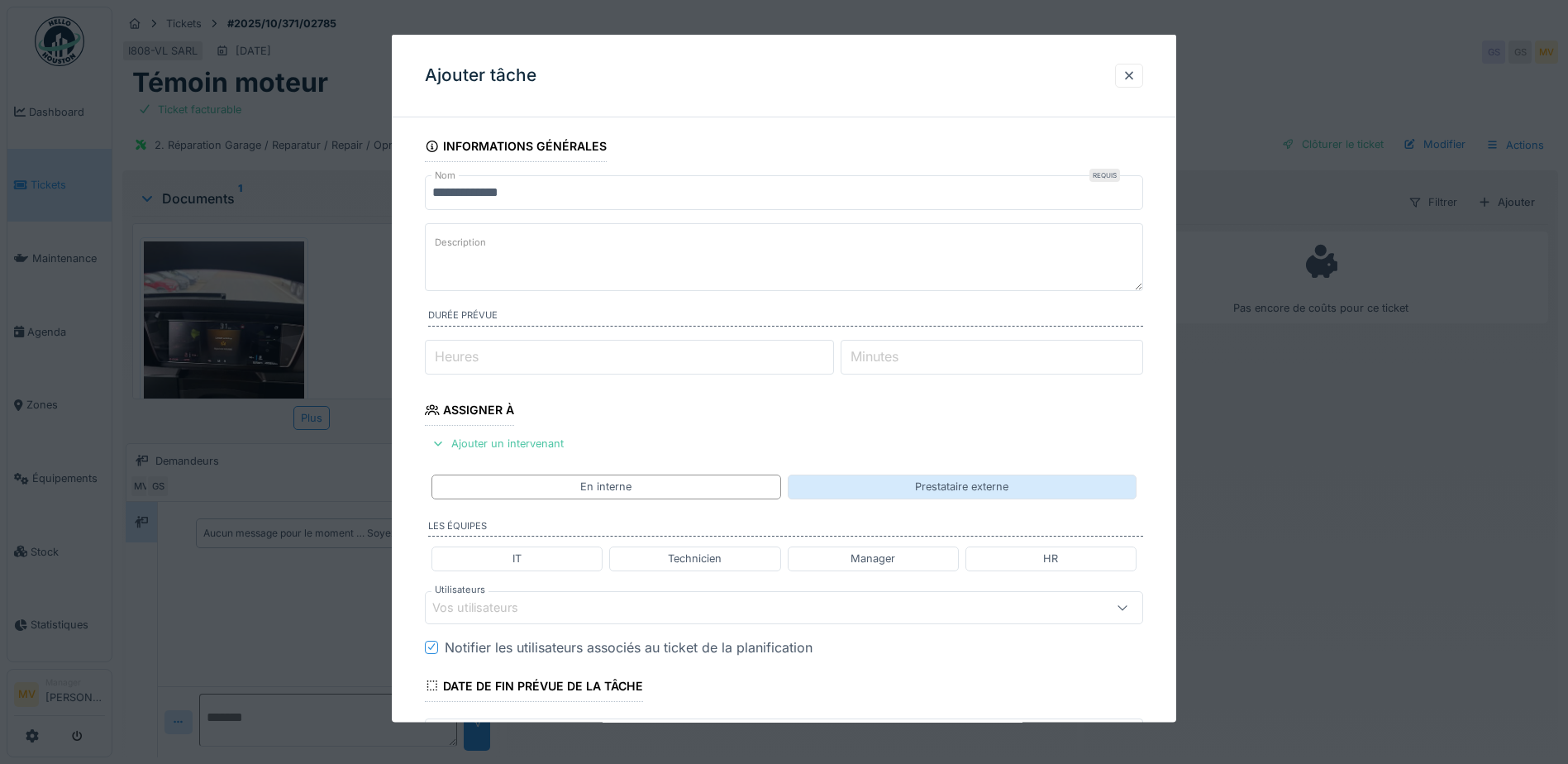
click at [868, 493] on div "Prestataire externe" at bounding box center [962, 486] width 349 height 24
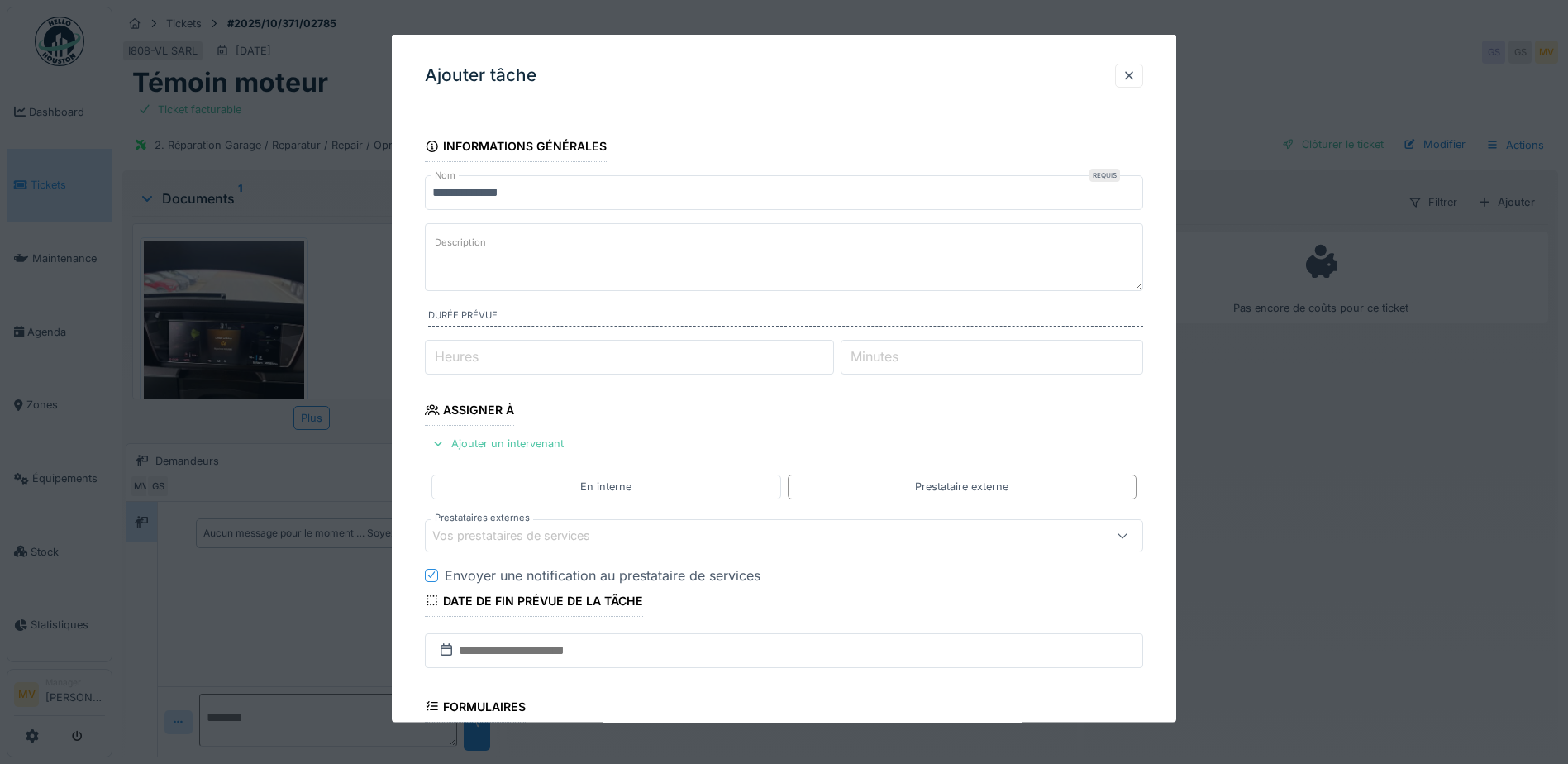
click at [613, 537] on div "Vos prestataires de services" at bounding box center [522, 534] width 181 height 18
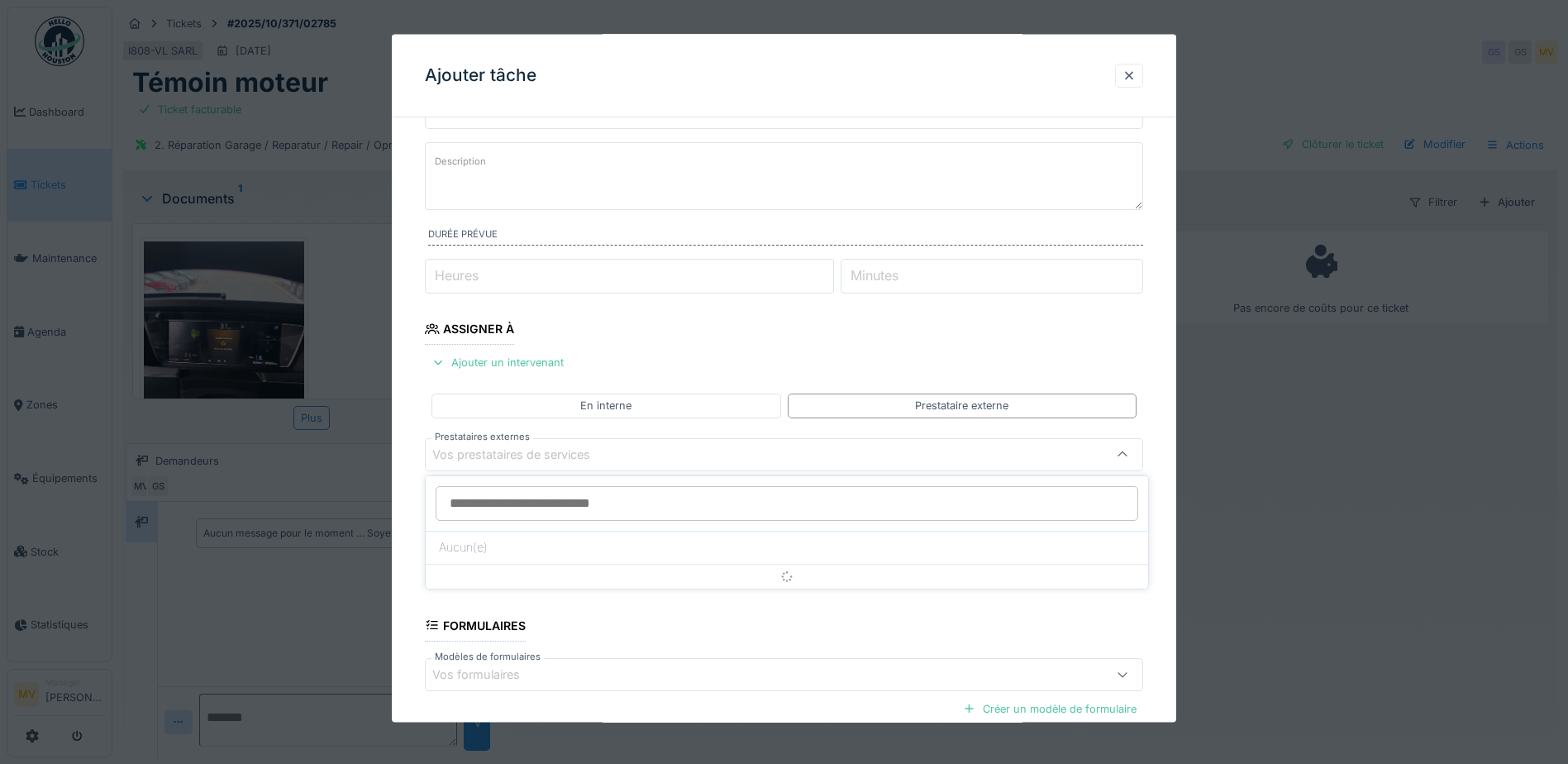
scroll to position [157, 0]
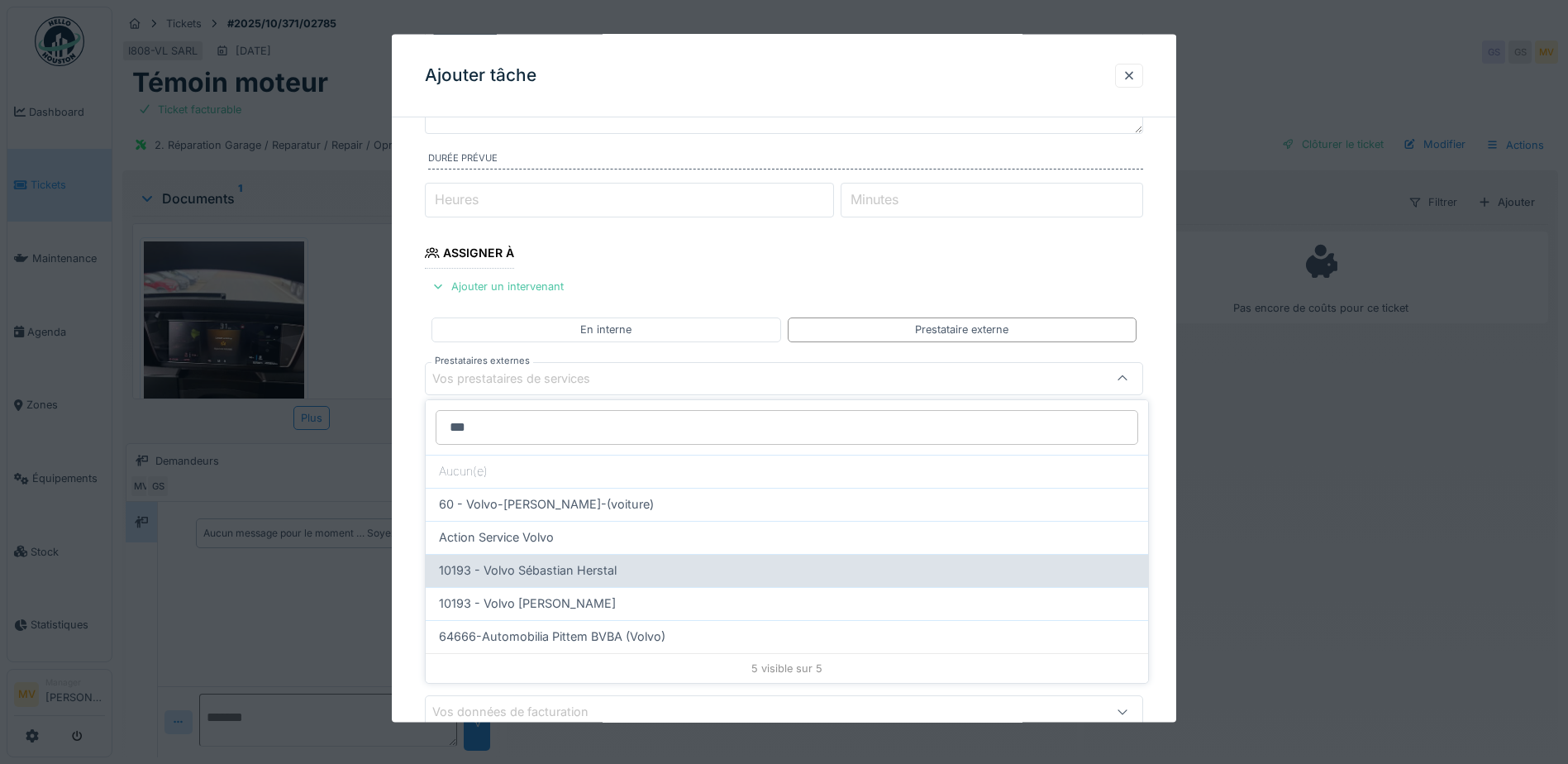
type input "***"
click at [647, 573] on div "10193 - Volvo Sébastian Herstal" at bounding box center [786, 570] width 695 height 18
type input "*****"
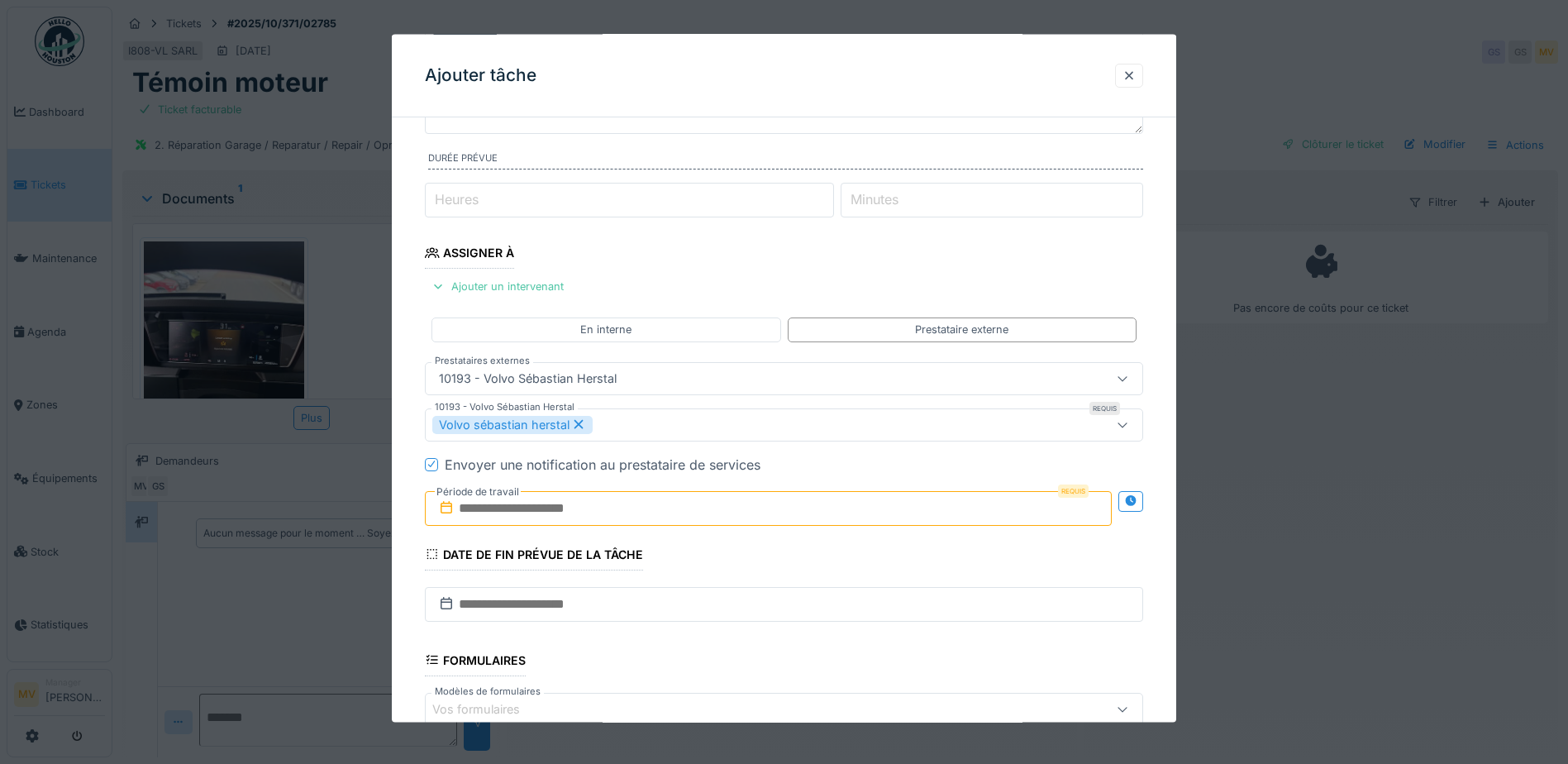
click at [657, 503] on input "text" at bounding box center [769, 507] width 687 height 35
click at [739, 403] on div "15" at bounding box center [744, 408] width 22 height 24
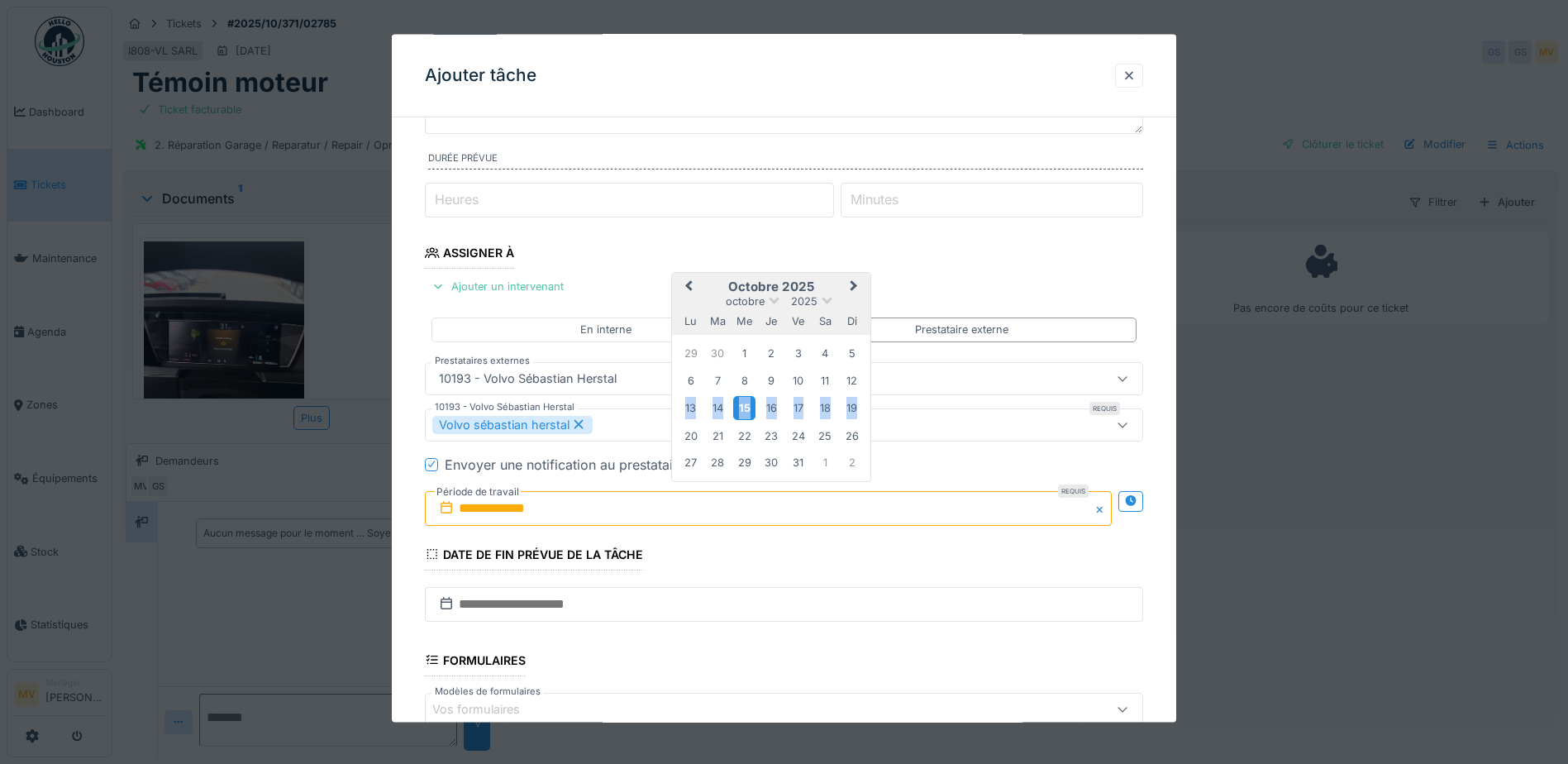
click at [739, 403] on div "15" at bounding box center [744, 408] width 22 height 24
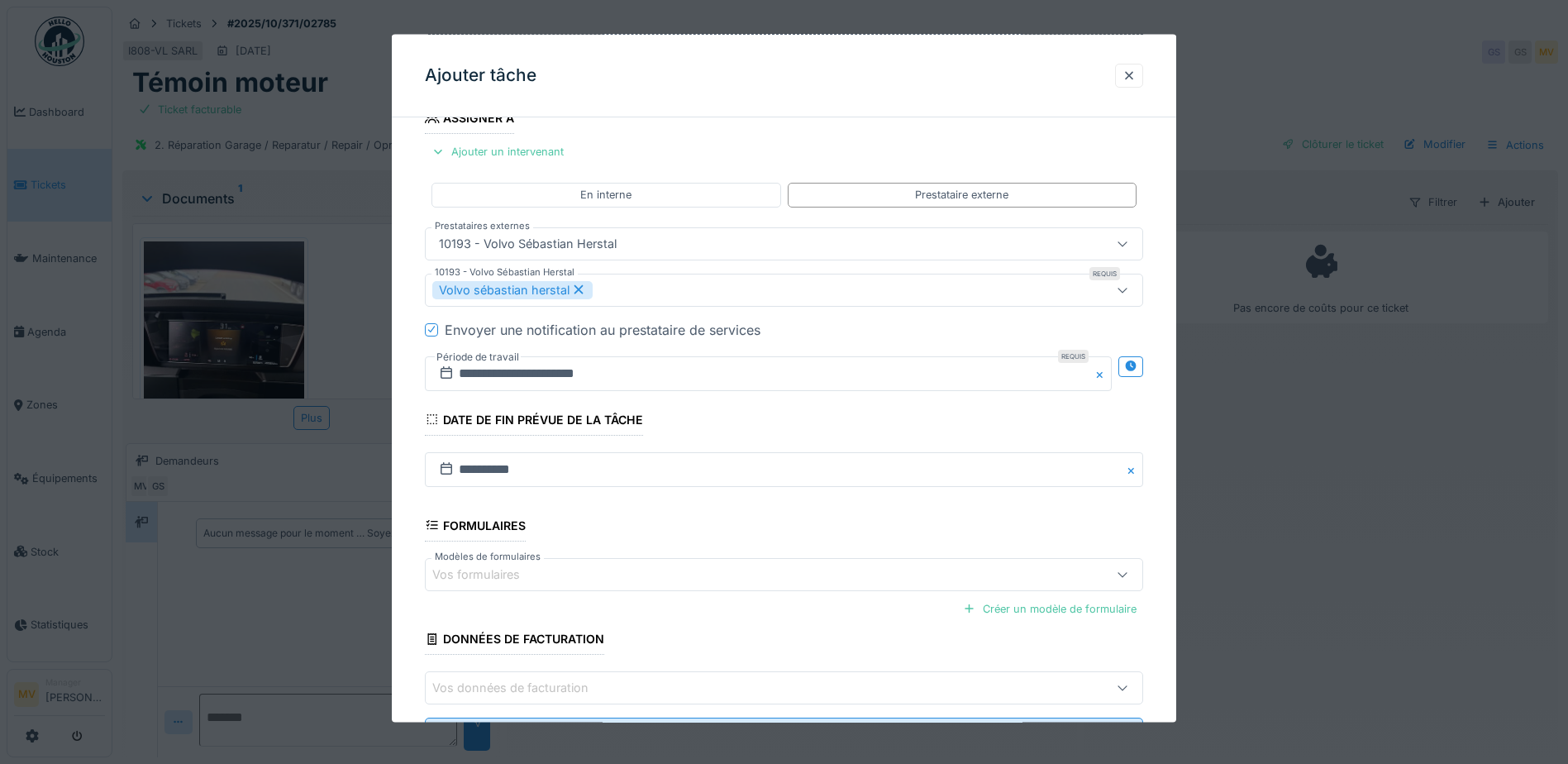
scroll to position [322, 0]
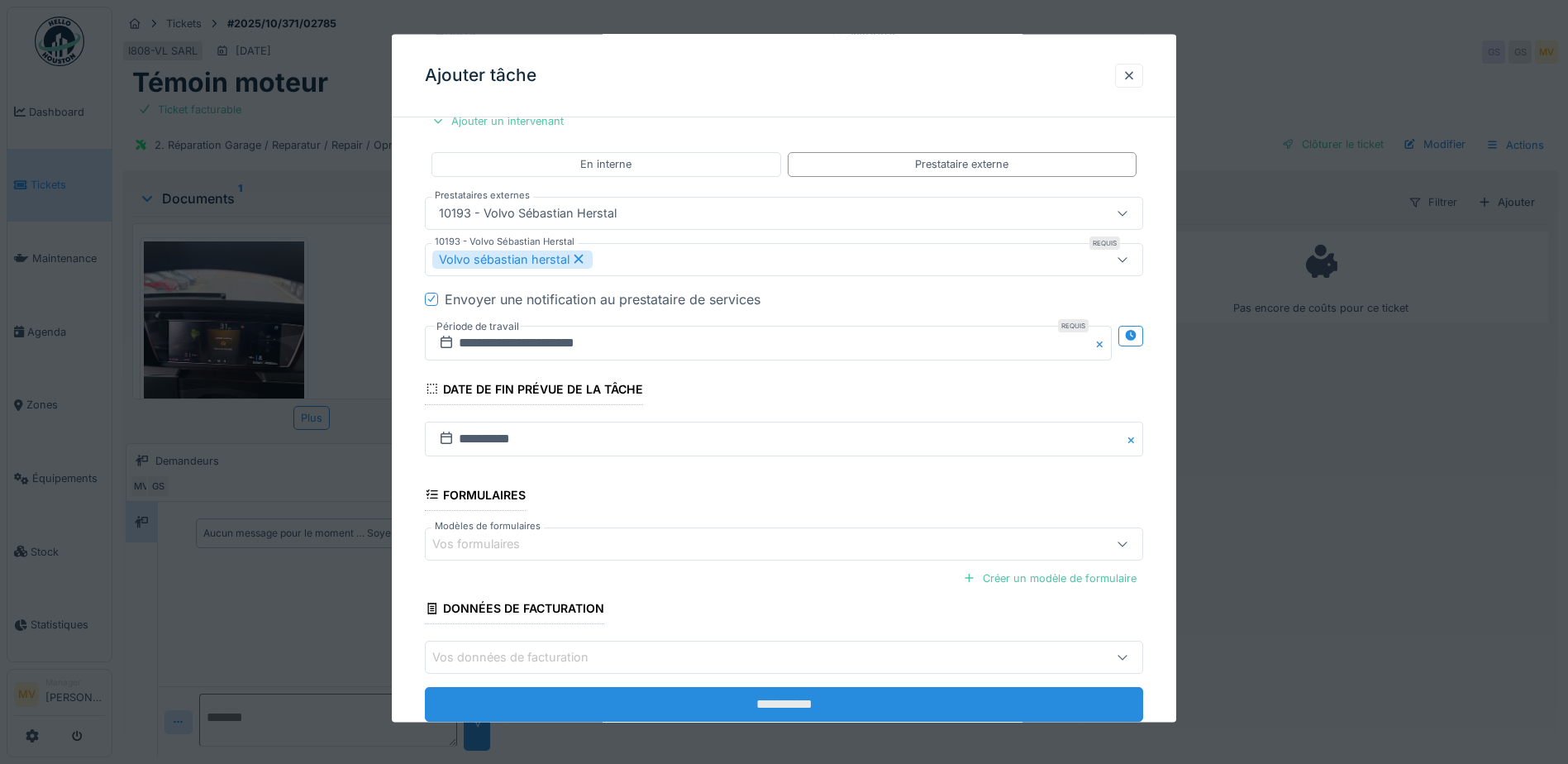
click at [789, 700] on input "**********" at bounding box center [784, 704] width 719 height 35
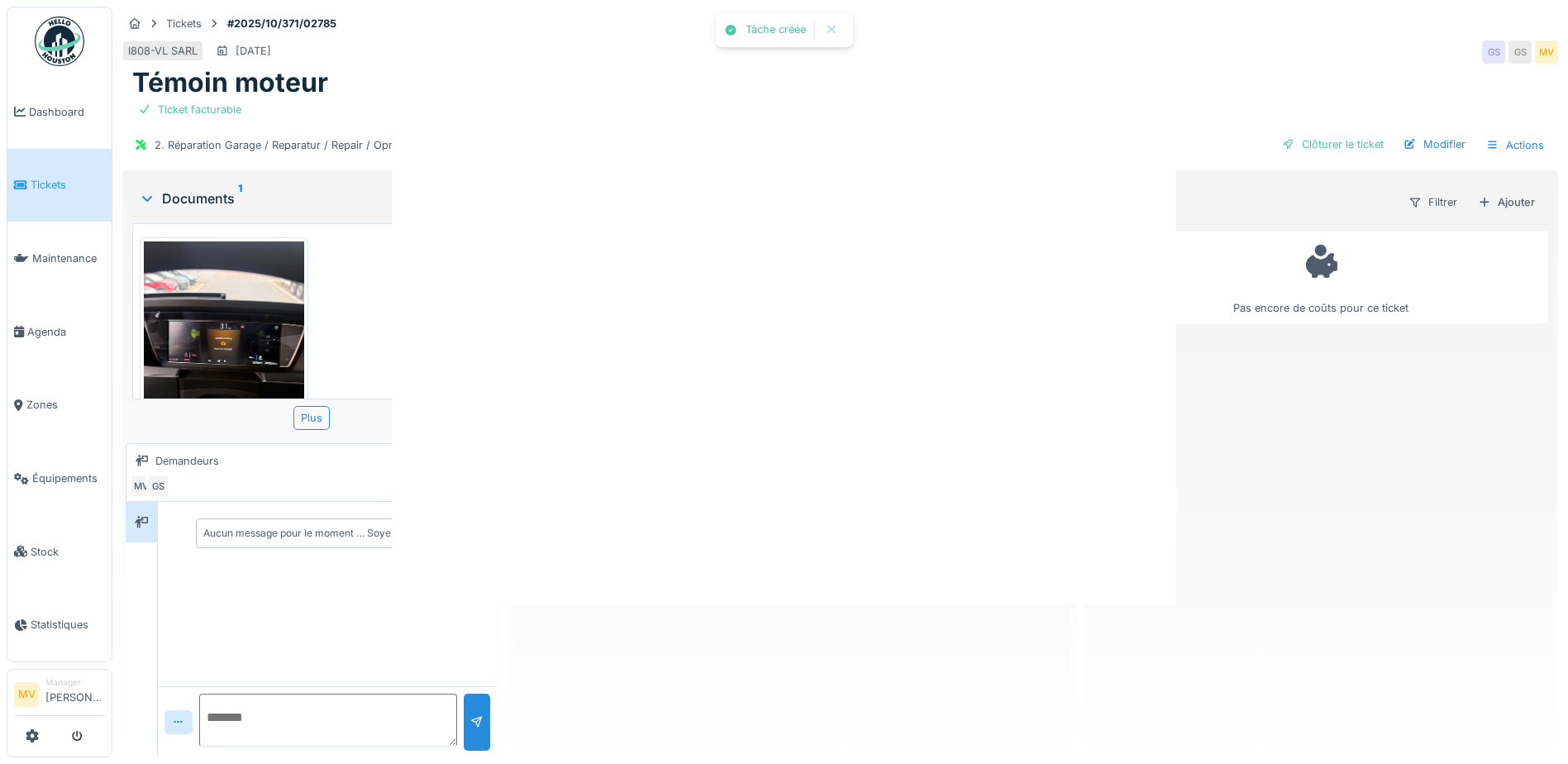
scroll to position [0, 0]
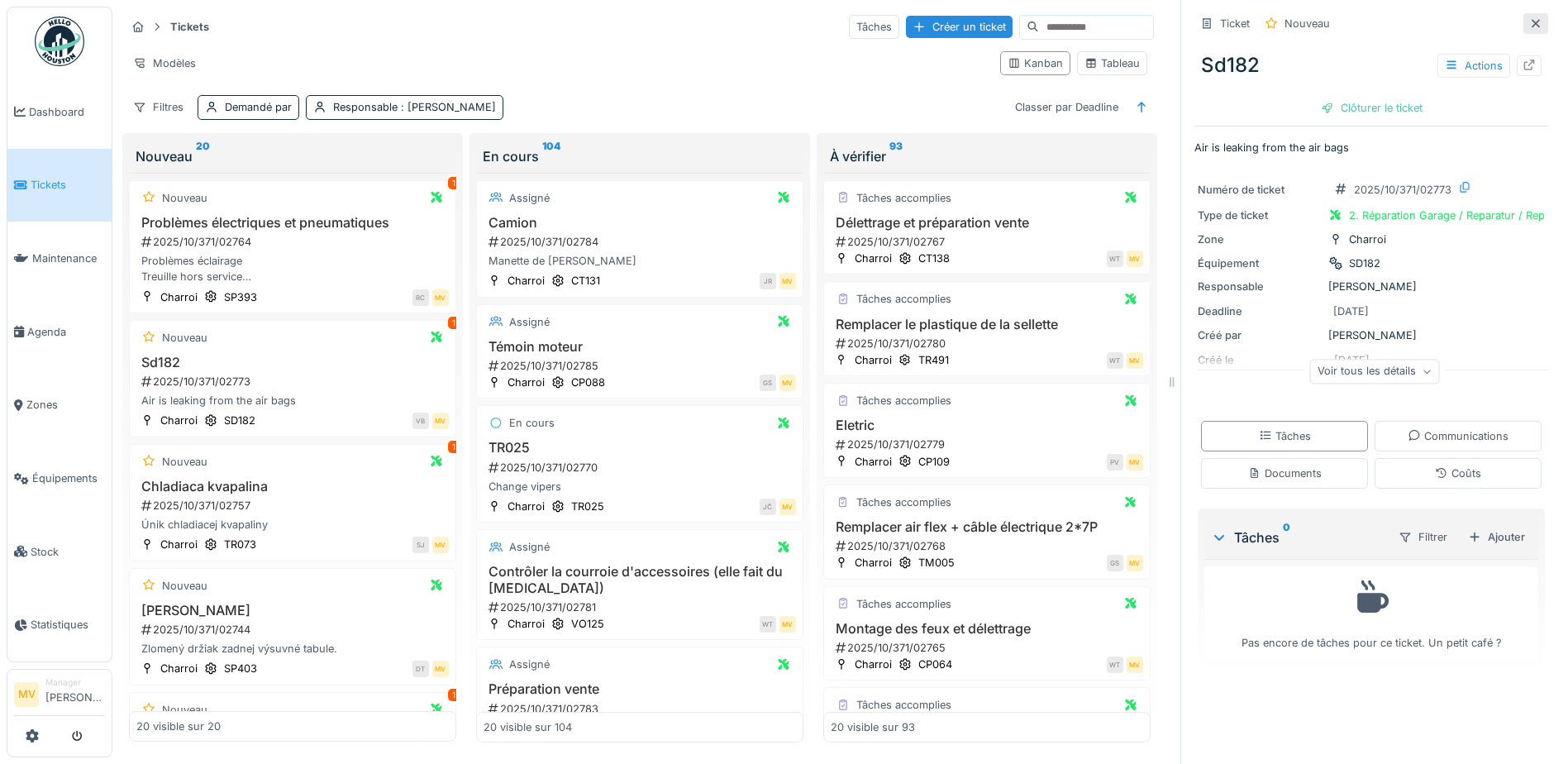
click at [1529, 20] on icon at bounding box center [1535, 23] width 13 height 11
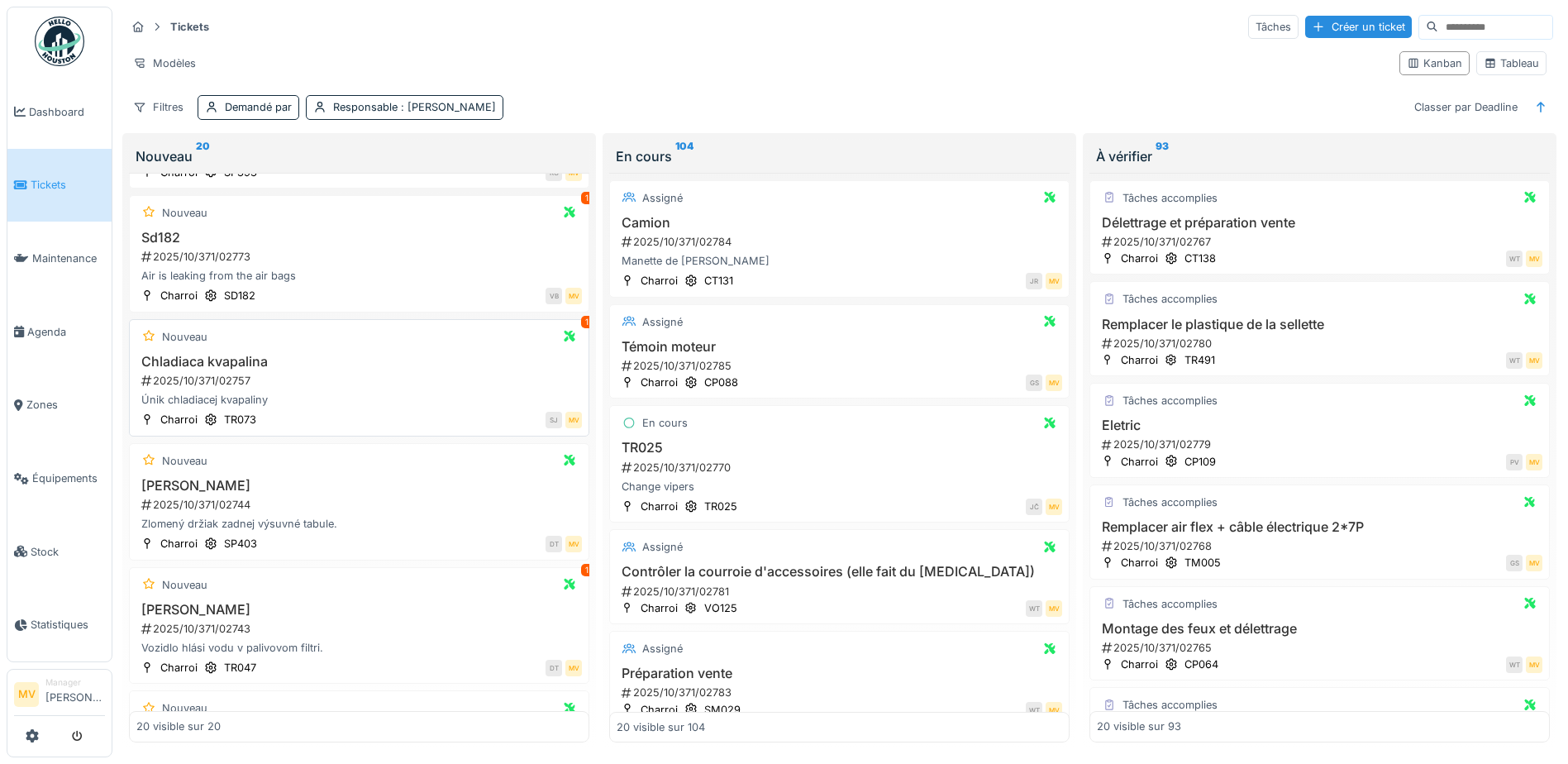
scroll to position [166, 0]
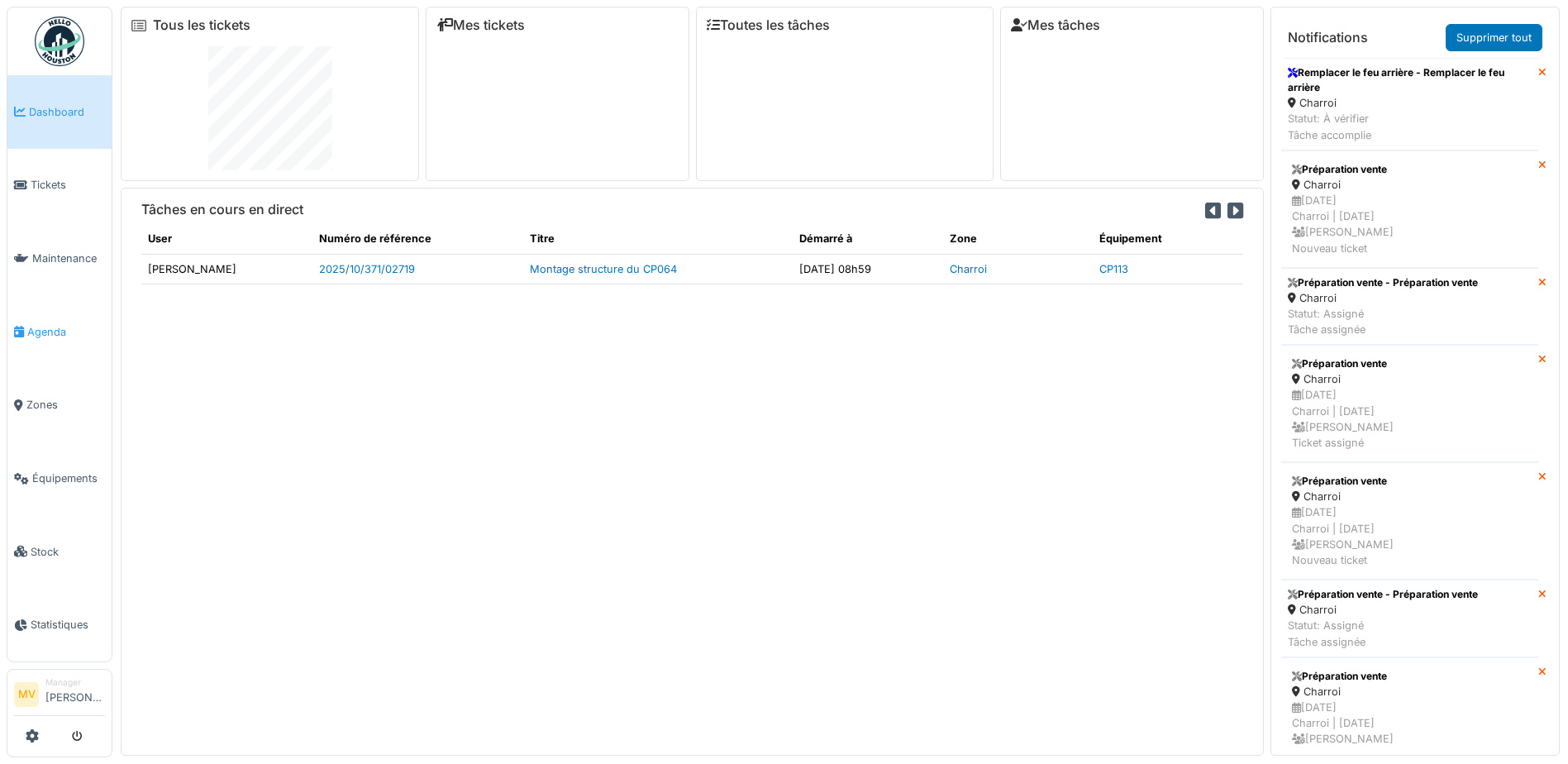
drag, startPoint x: 0, startPoint y: 0, endPoint x: 49, endPoint y: 331, distance: 334.6
click at [49, 331] on span "Agenda" at bounding box center [65, 332] width 78 height 15
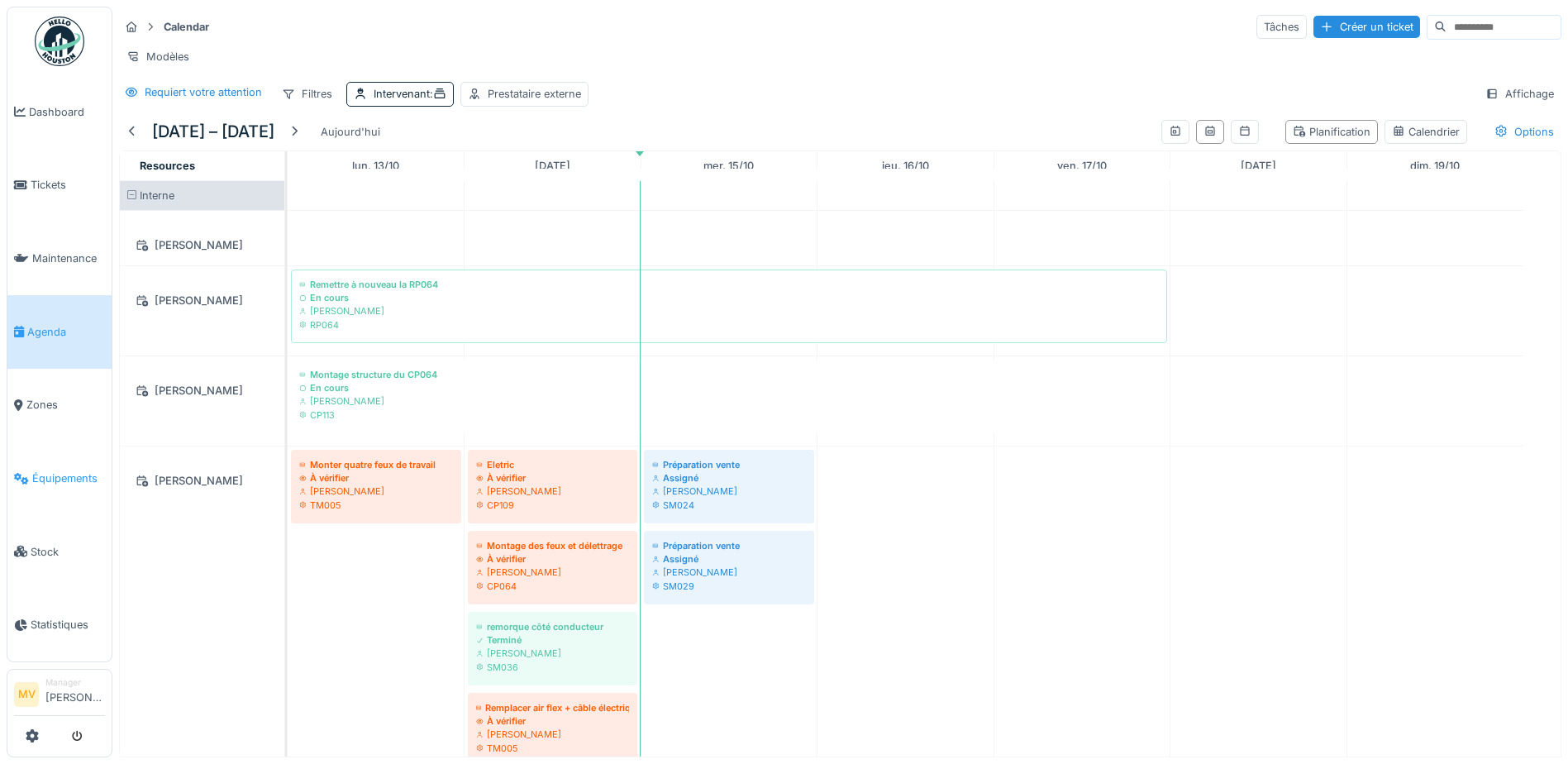
click at [44, 477] on span "Équipements" at bounding box center [69, 478] width 73 height 15
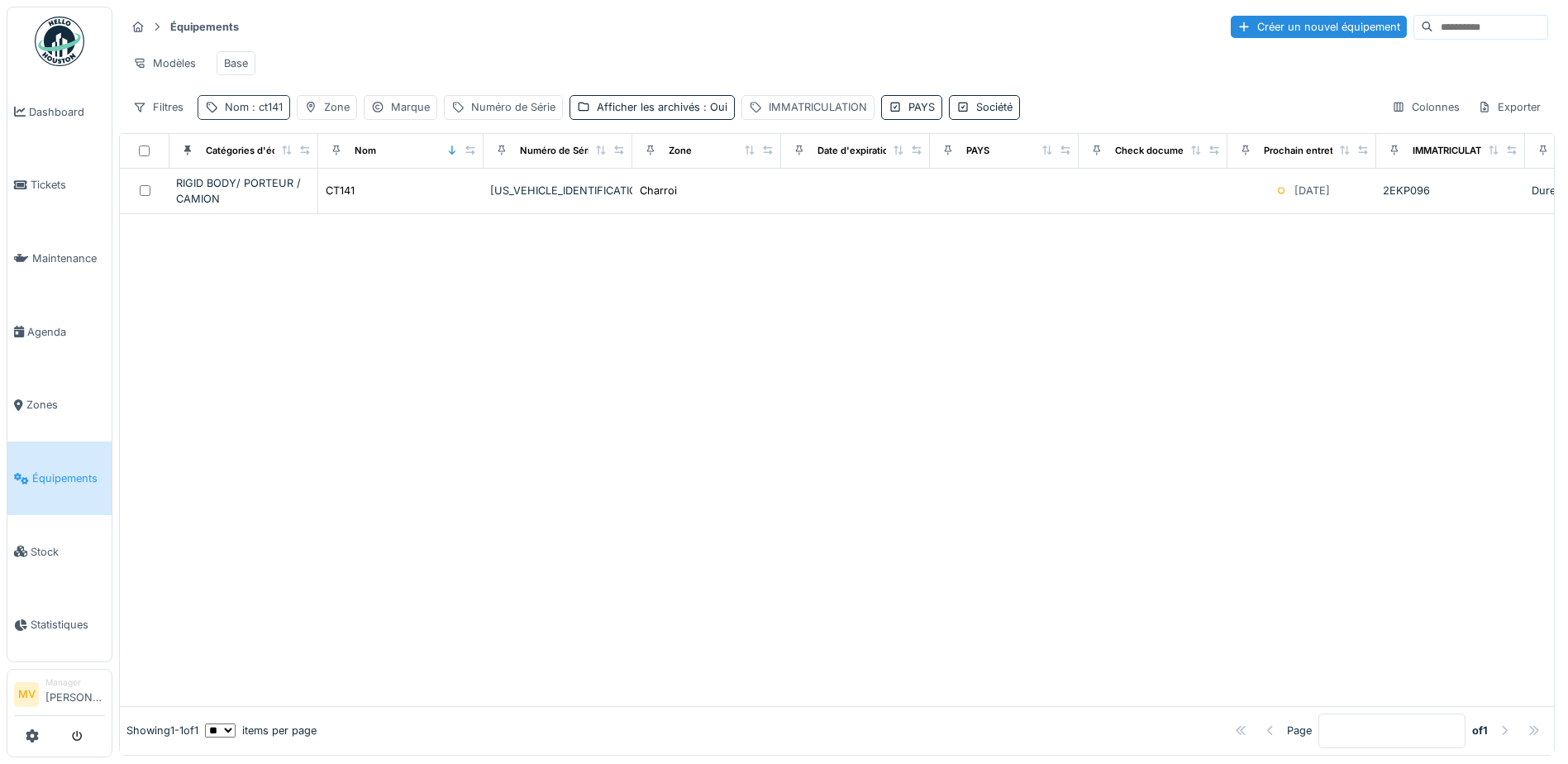
click at [282, 114] on span ": ct141" at bounding box center [266, 107] width 34 height 13
click at [330, 193] on input "*****" at bounding box center [287, 199] width 164 height 35
type input "*"
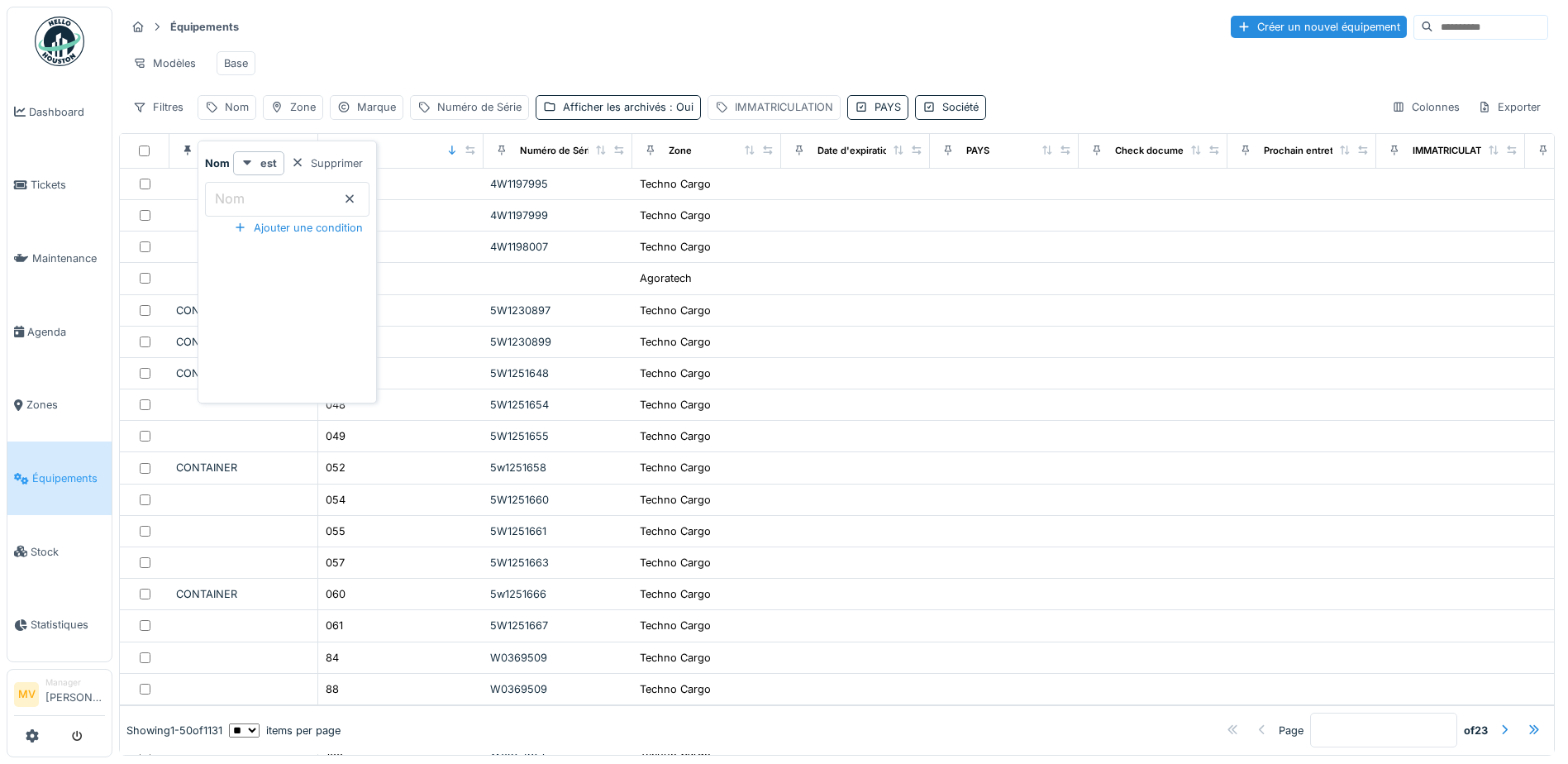
click at [746, 115] on div "IMMATRICULATION" at bounding box center [784, 107] width 98 height 15
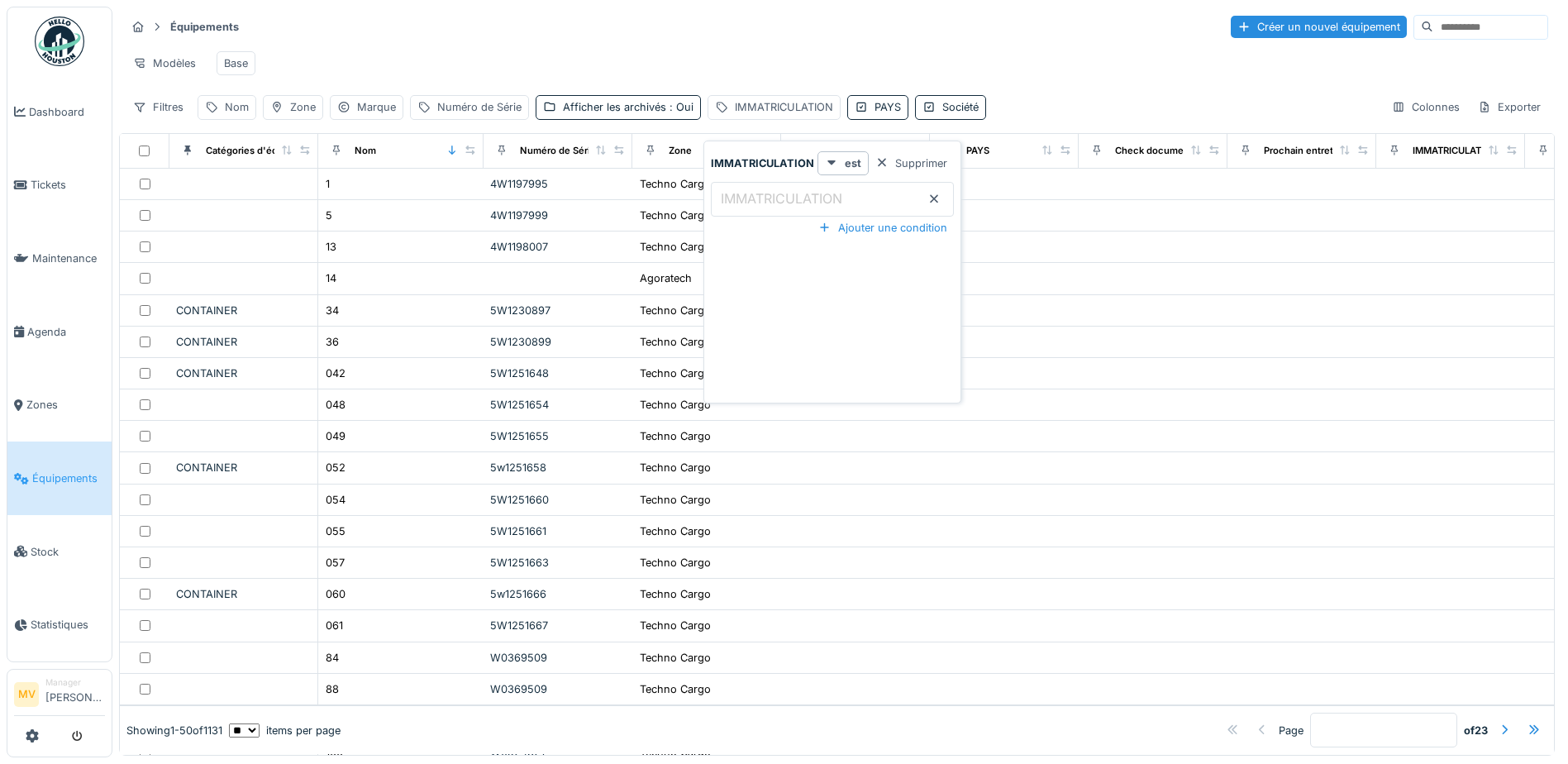
click at [784, 199] on label "IMMATRICULATION" at bounding box center [781, 198] width 128 height 20
click at [784, 199] on input "IMMATRICULATION" at bounding box center [832, 199] width 243 height 35
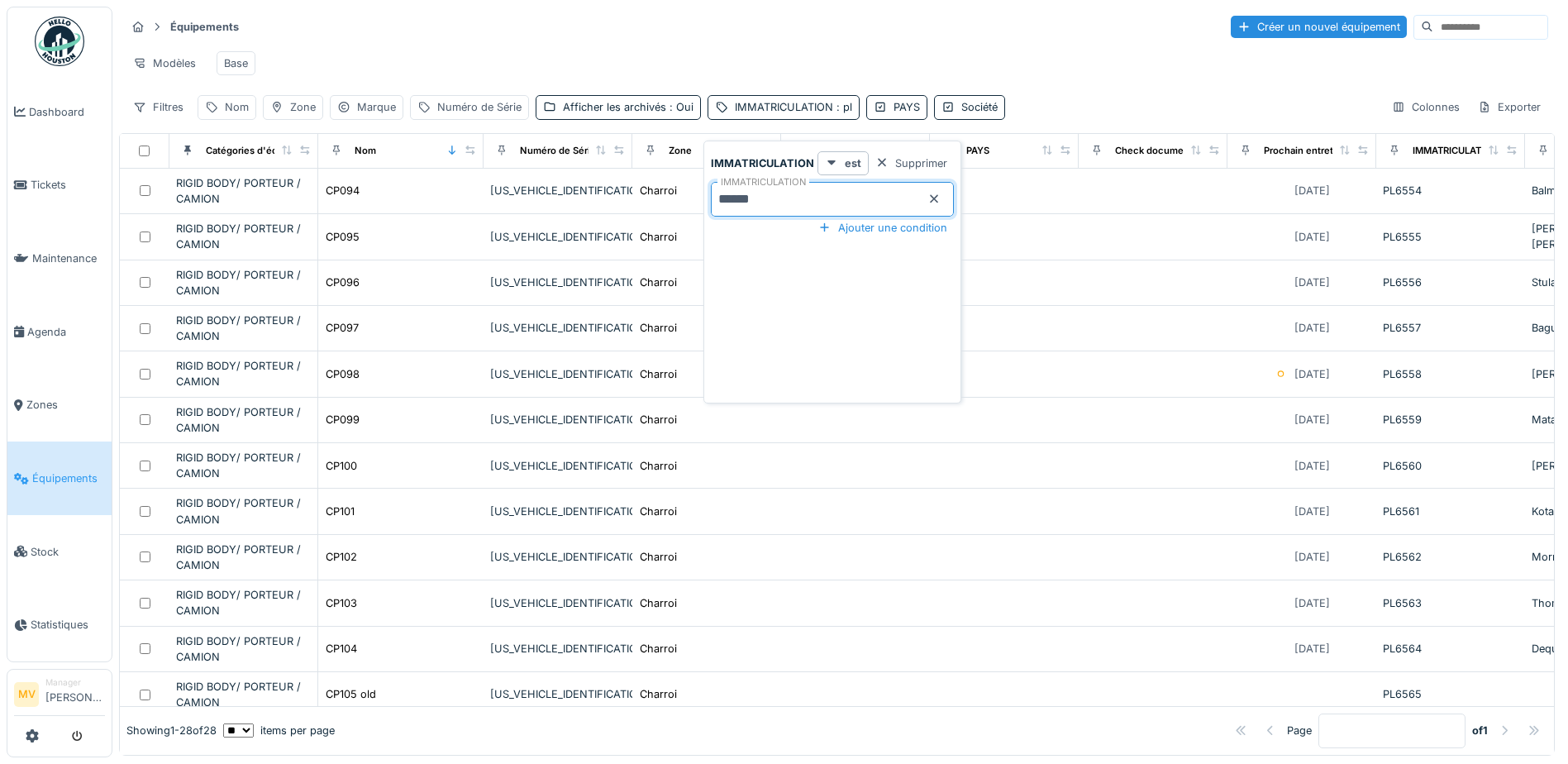
type input "******"
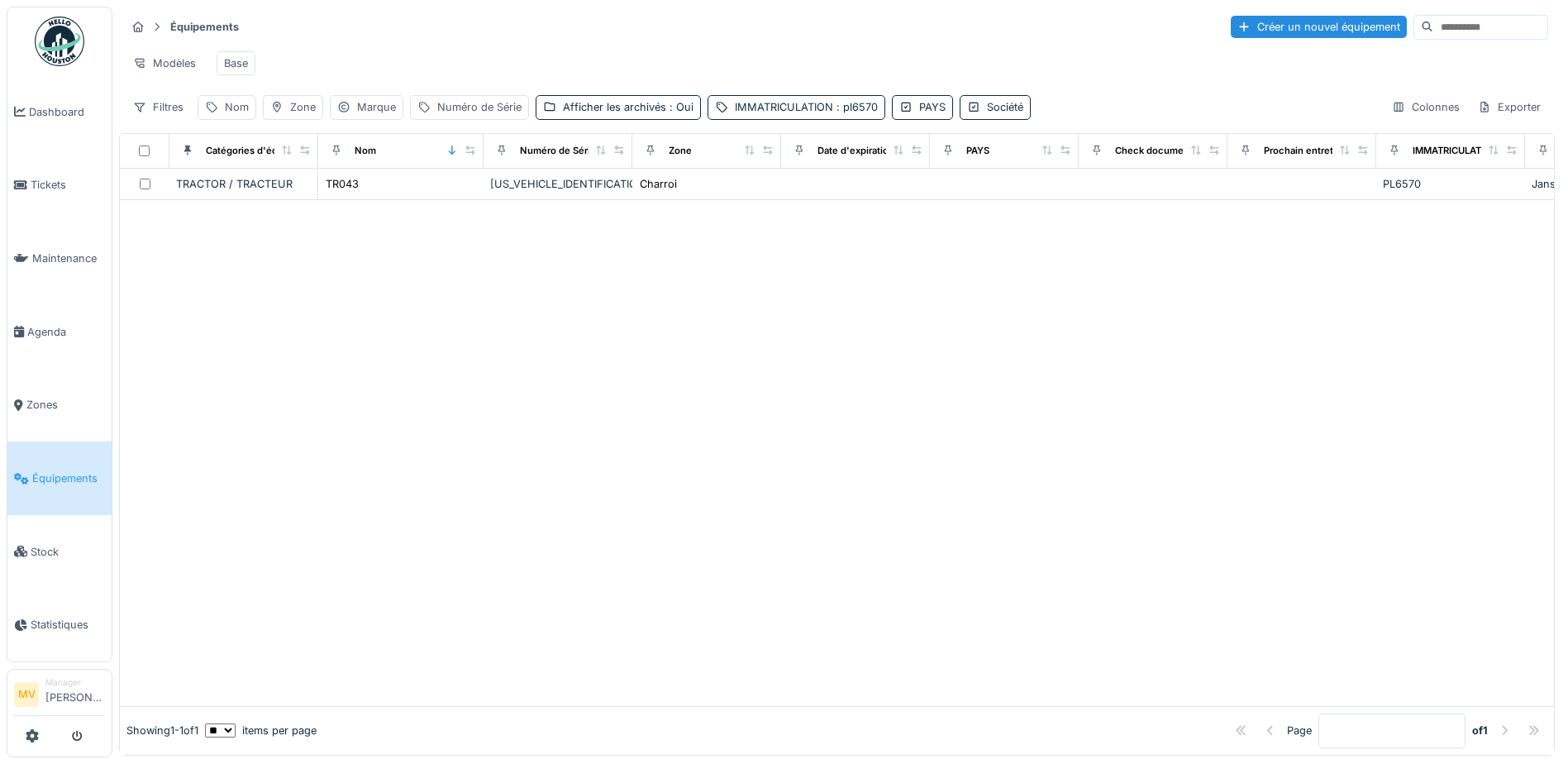
click at [516, 376] on div at bounding box center [837, 453] width 1434 height 506
click at [848, 114] on span ": pl6570" at bounding box center [855, 107] width 44 height 13
click at [930, 200] on icon at bounding box center [934, 199] width 9 height 9
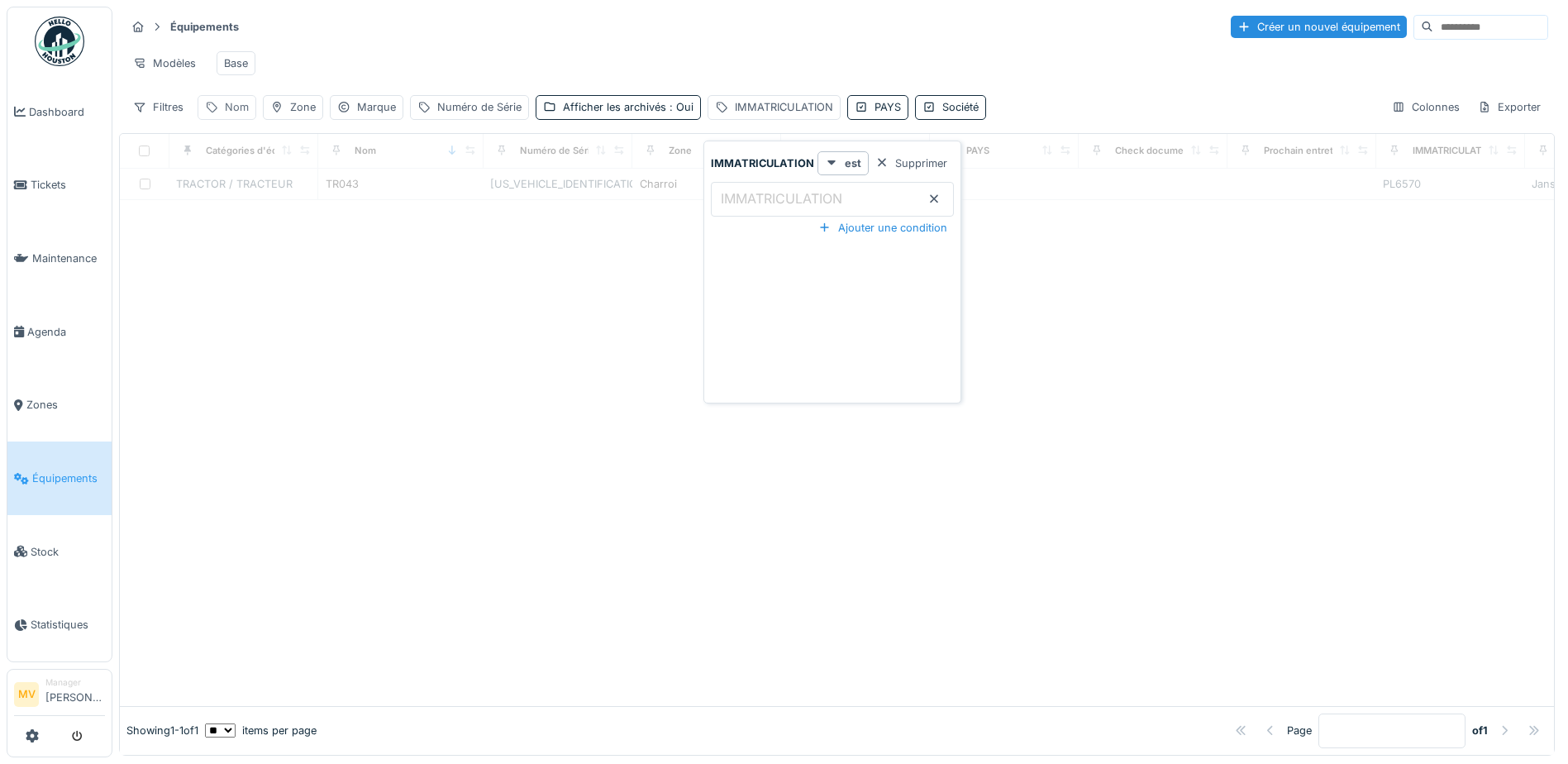
click at [236, 111] on div "Nom" at bounding box center [226, 107] width 59 height 24
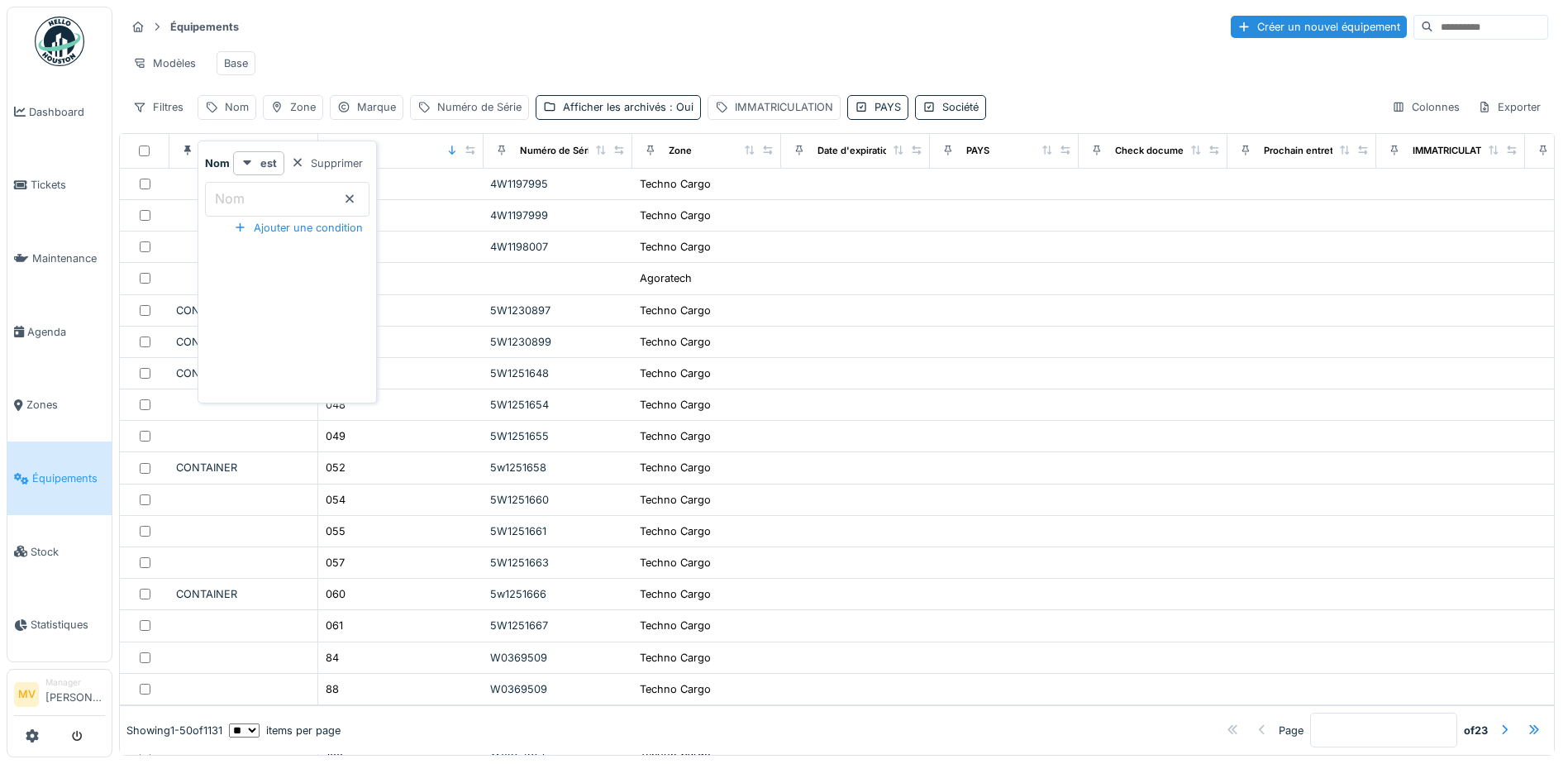
click at [249, 191] on input "Nom" at bounding box center [287, 199] width 164 height 35
type input "****"
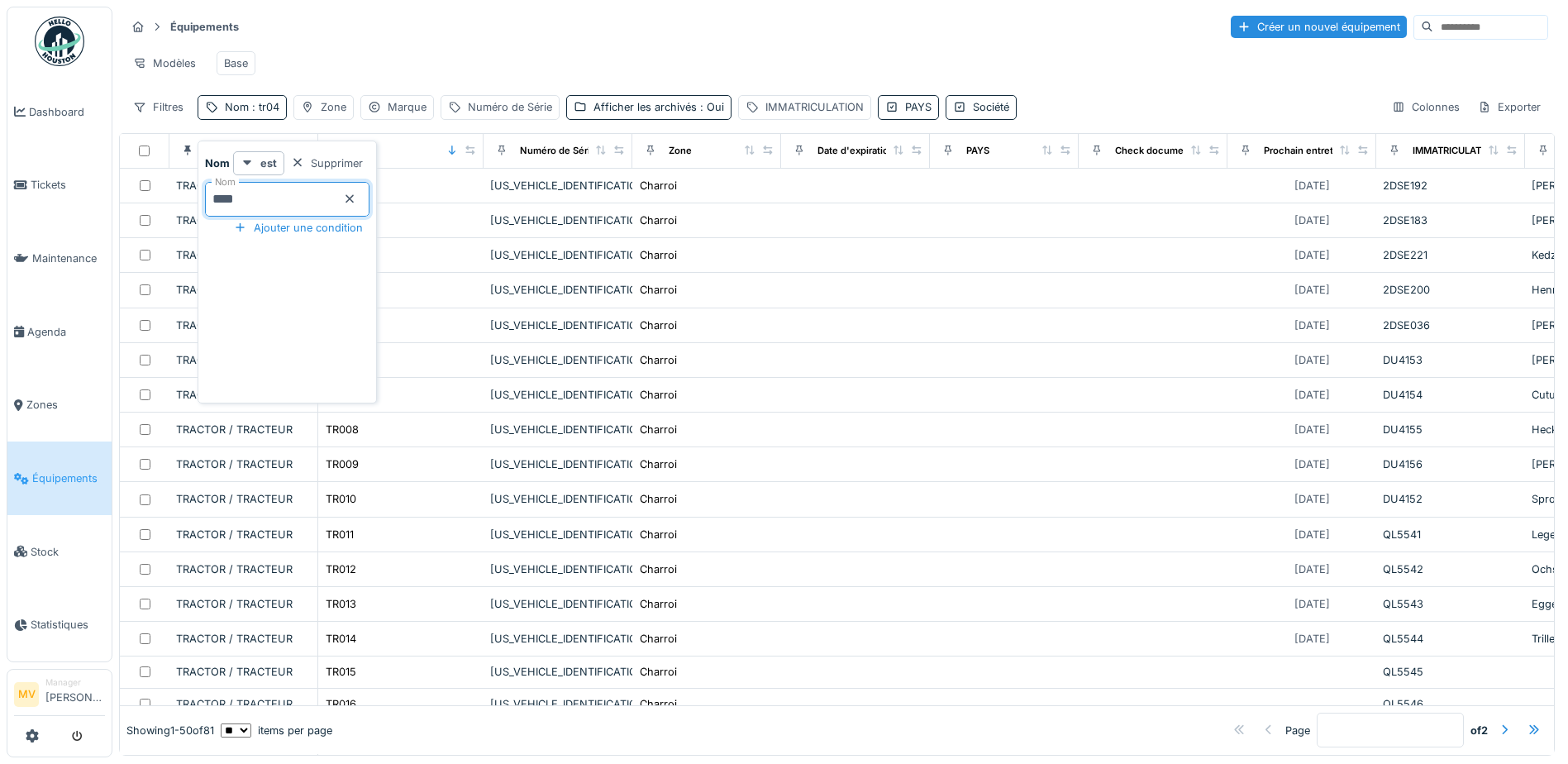
click at [575, 49] on div "Modèles Base" at bounding box center [837, 63] width 1423 height 38
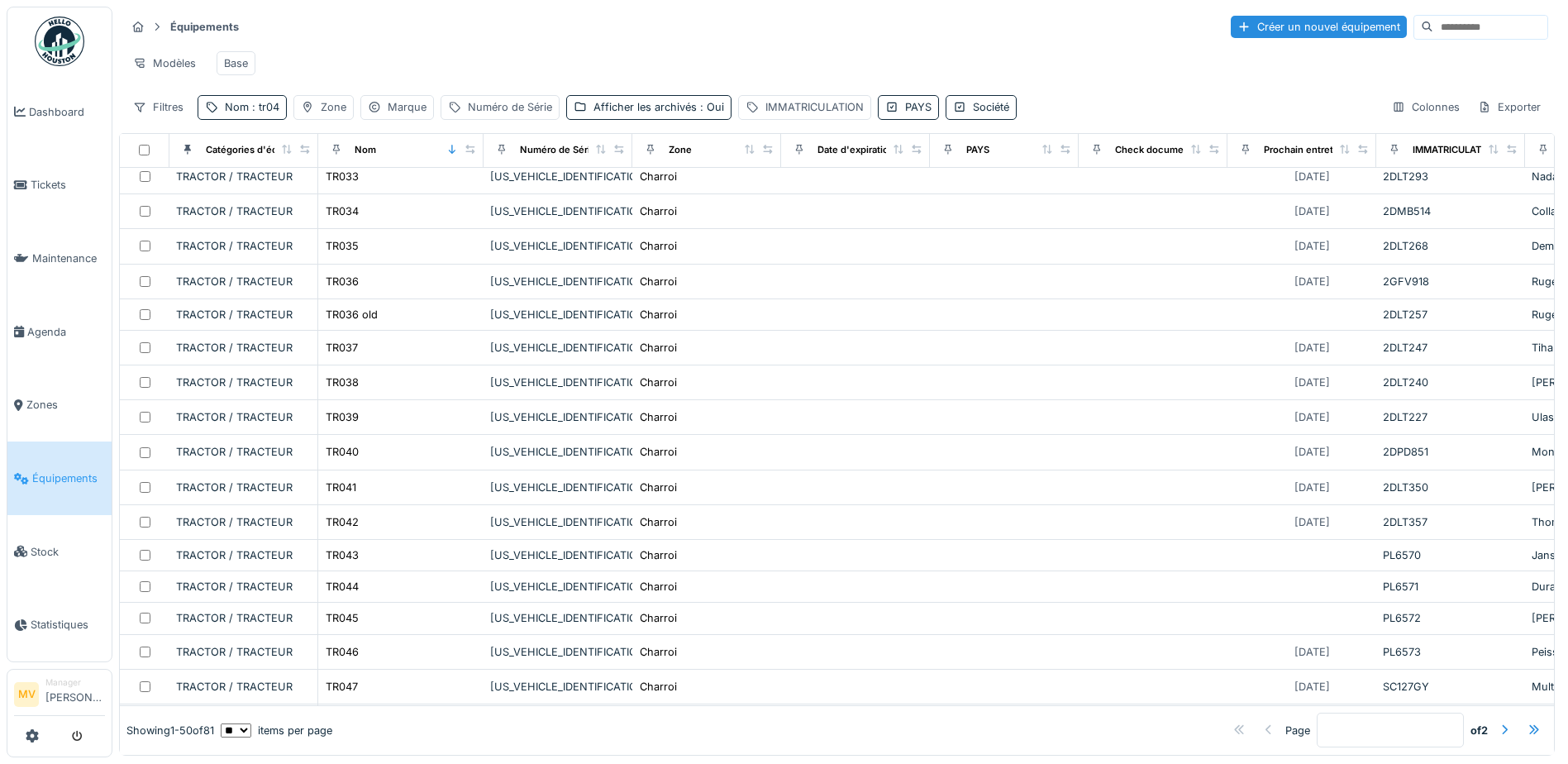
scroll to position [1210, 0]
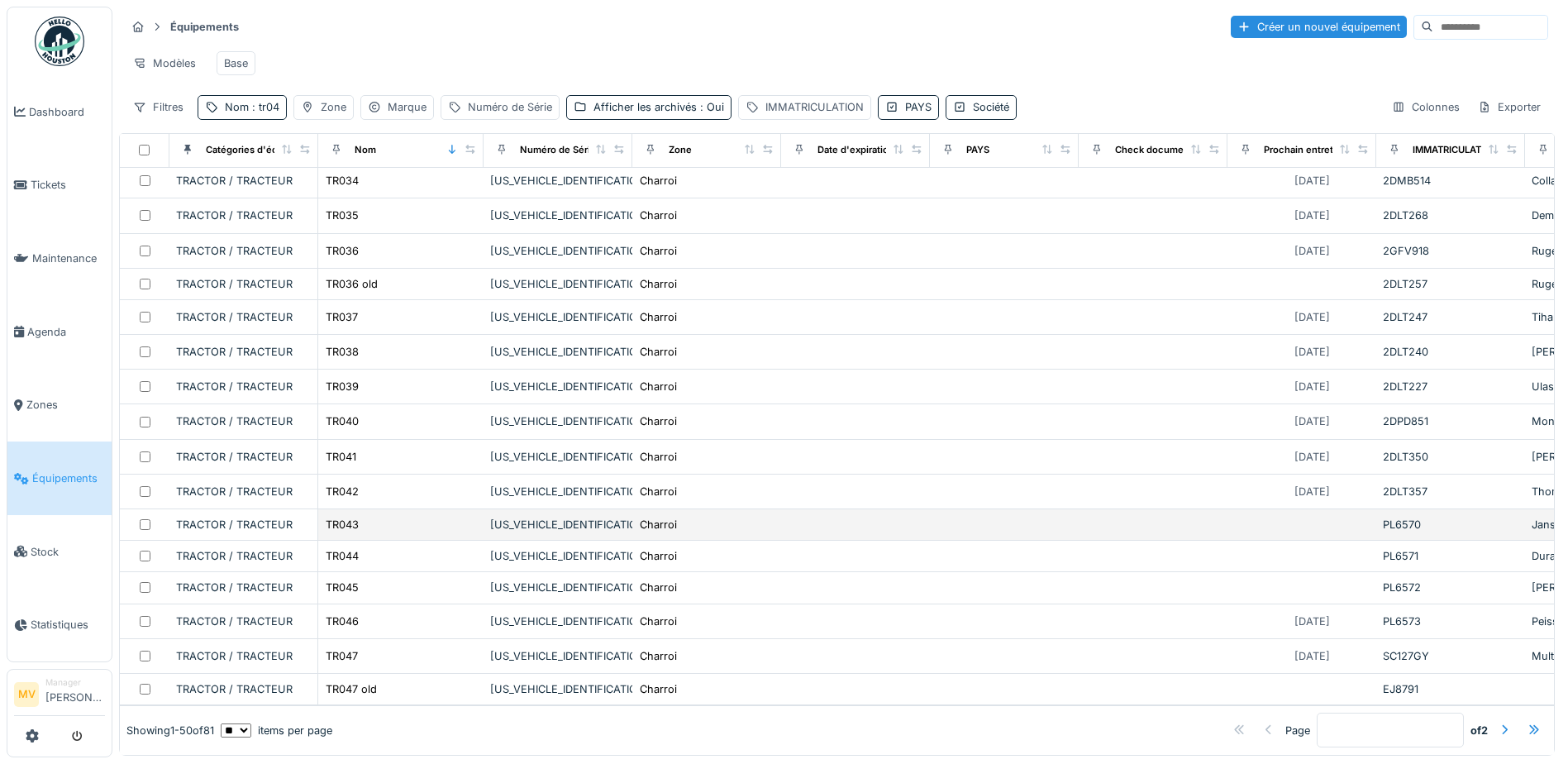
click at [1147, 509] on td at bounding box center [1152, 524] width 149 height 32
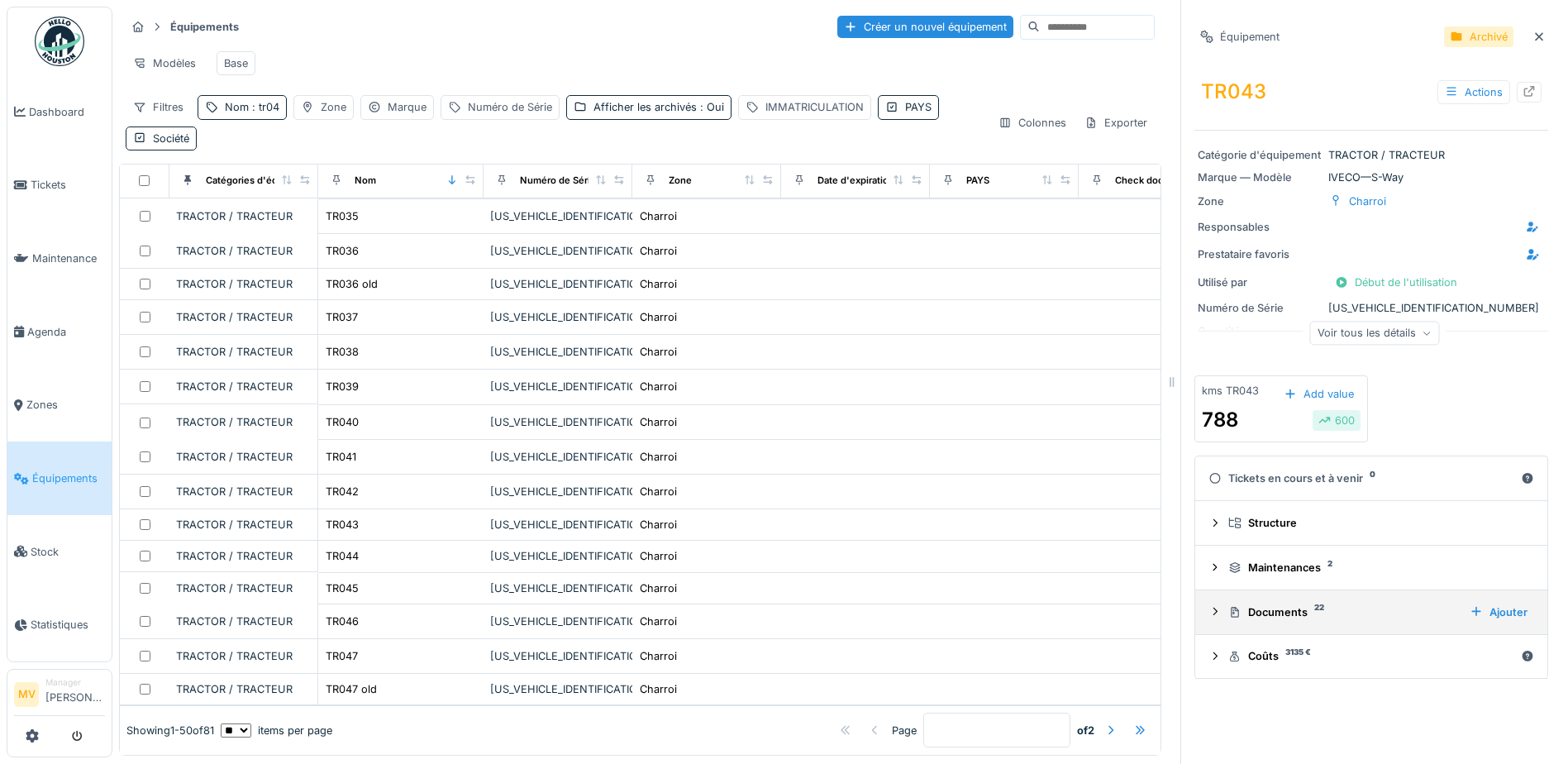
click at [1298, 617] on div "Documents 22" at bounding box center [1342, 612] width 228 height 15
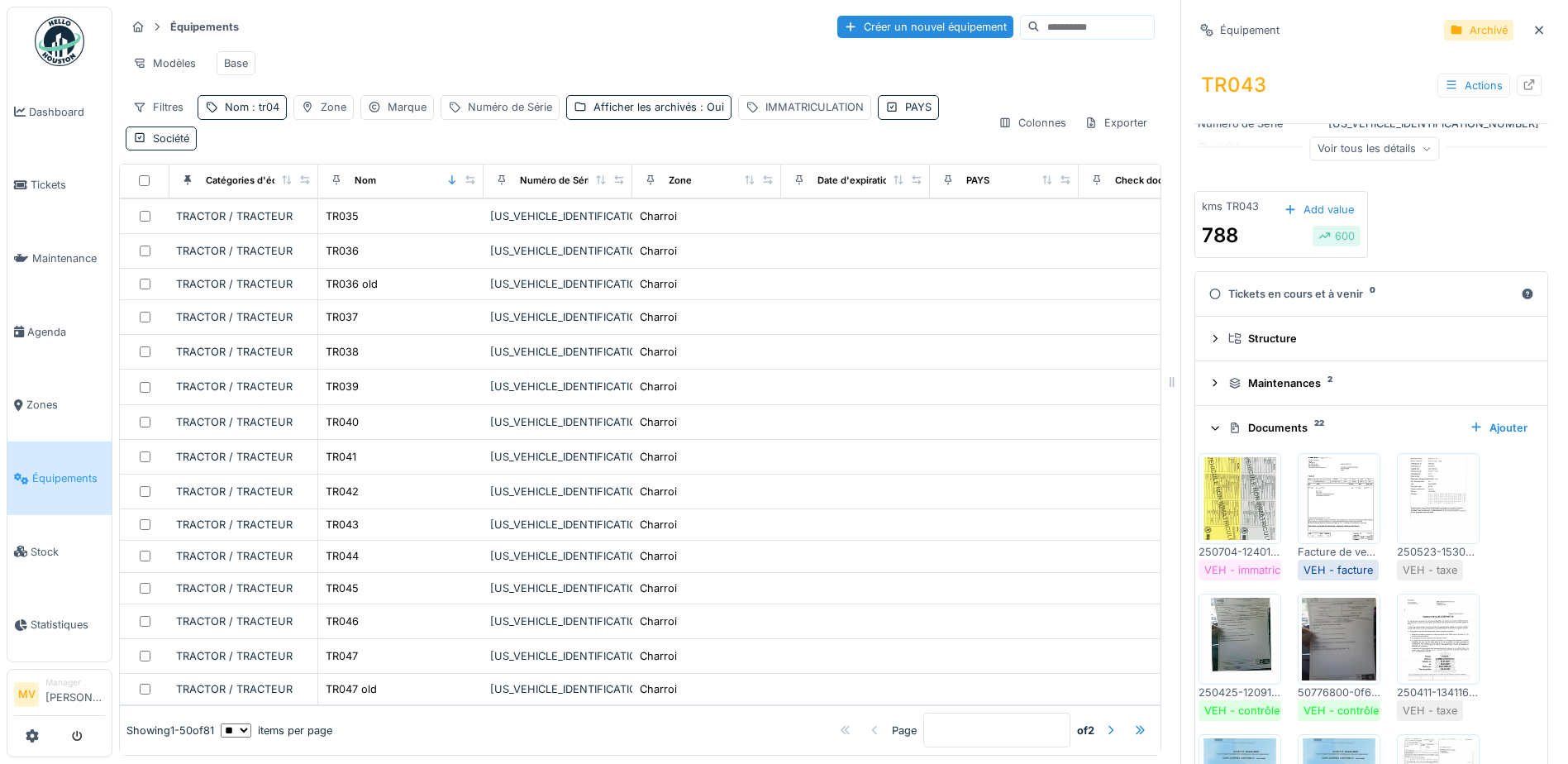
scroll to position [248, 0]
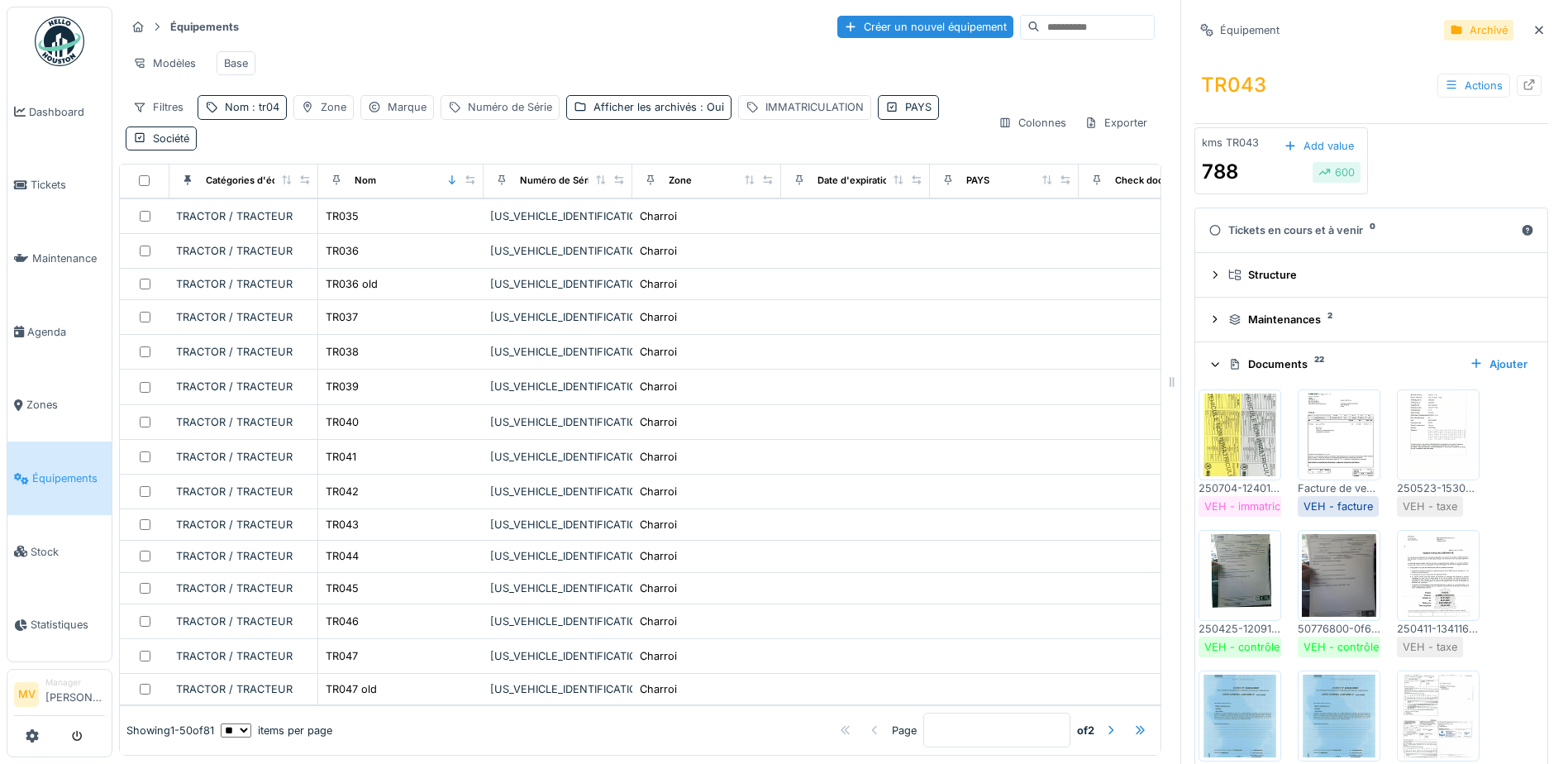
click at [1320, 455] on img at bounding box center [1338, 435] width 74 height 83
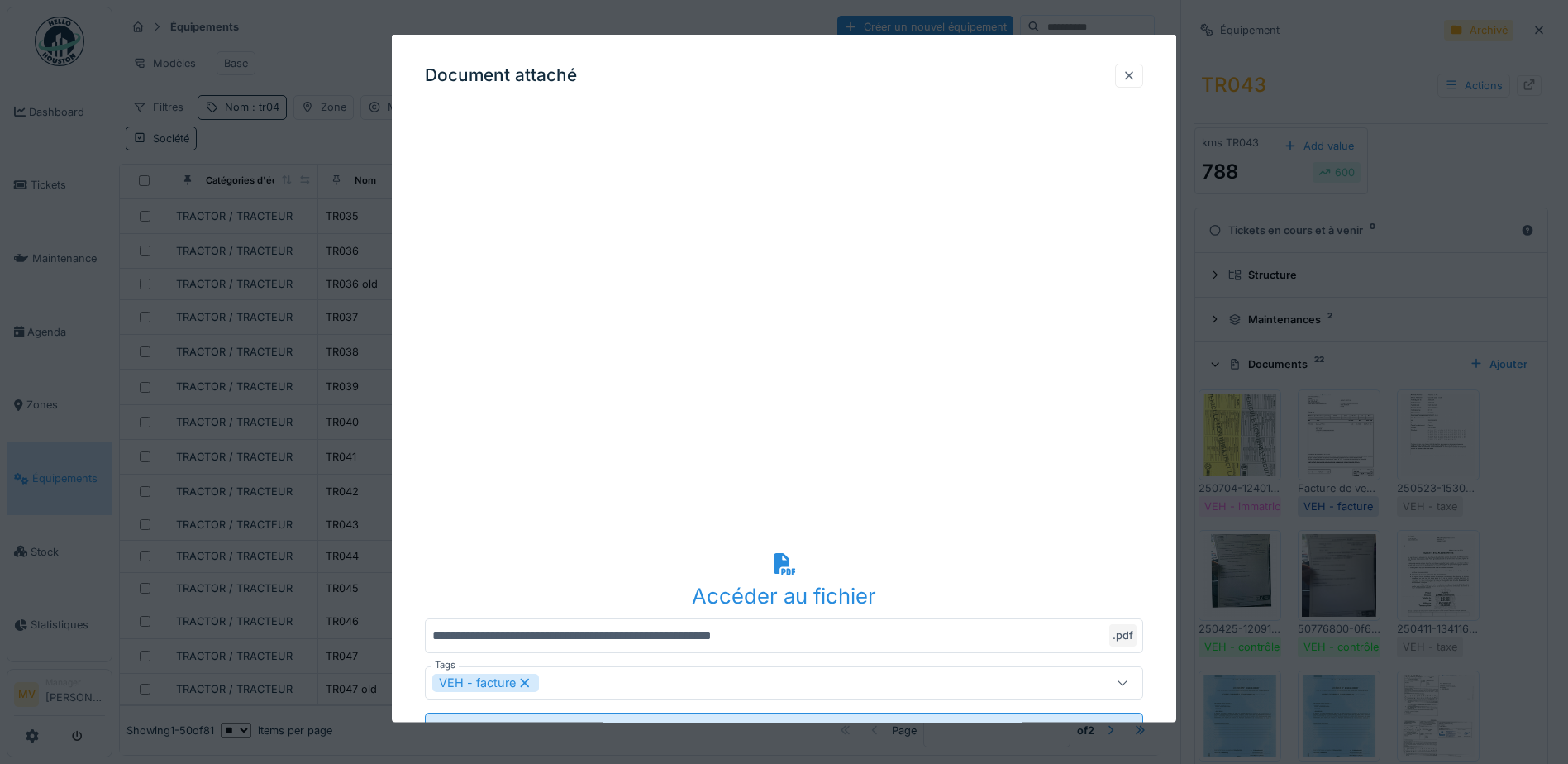
drag, startPoint x: 1125, startPoint y: 64, endPoint x: 1129, endPoint y: 74, distance: 10.8
click at [1125, 64] on div at bounding box center [1128, 74] width 28 height 24
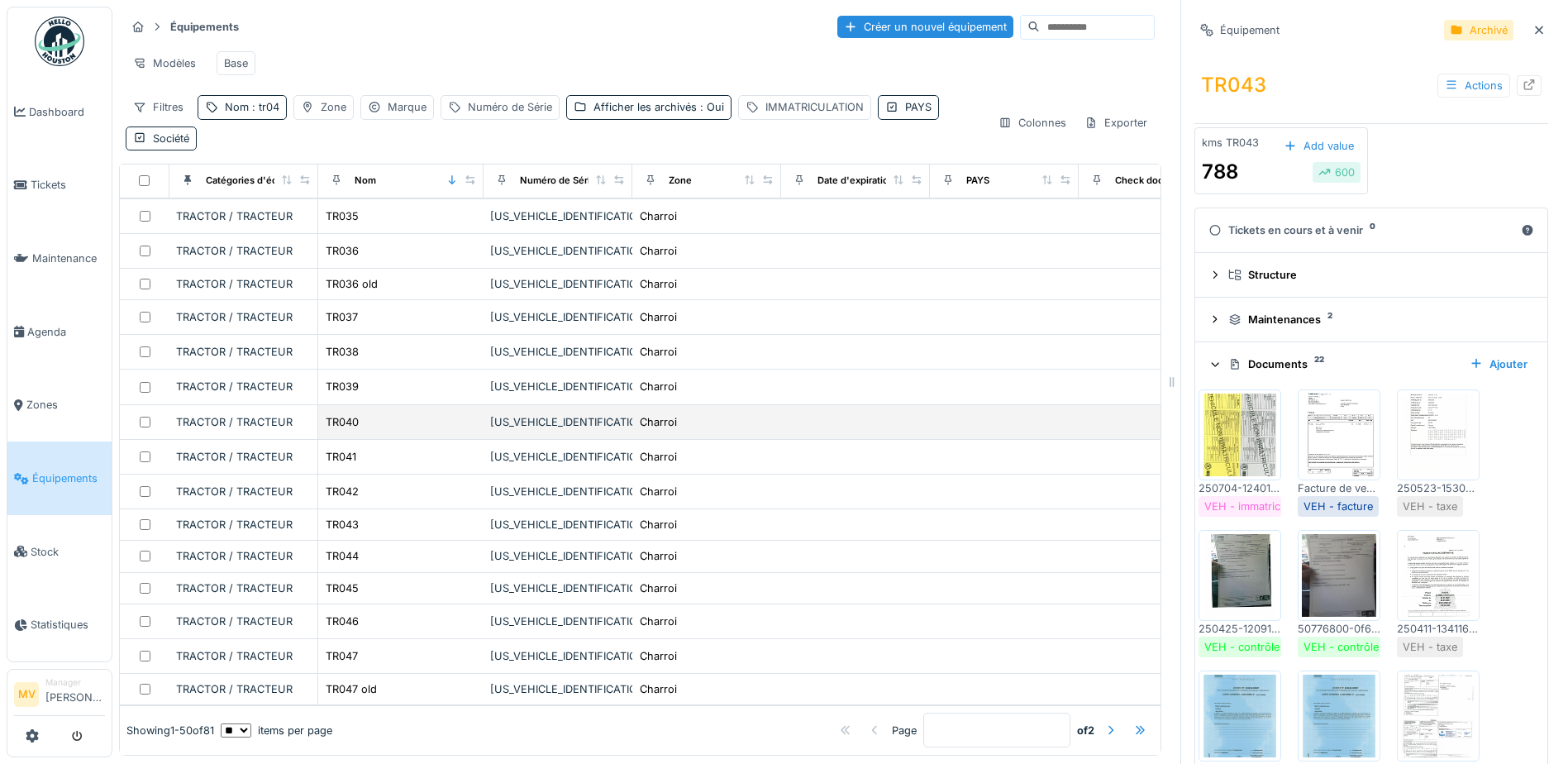
scroll to position [1241, 0]
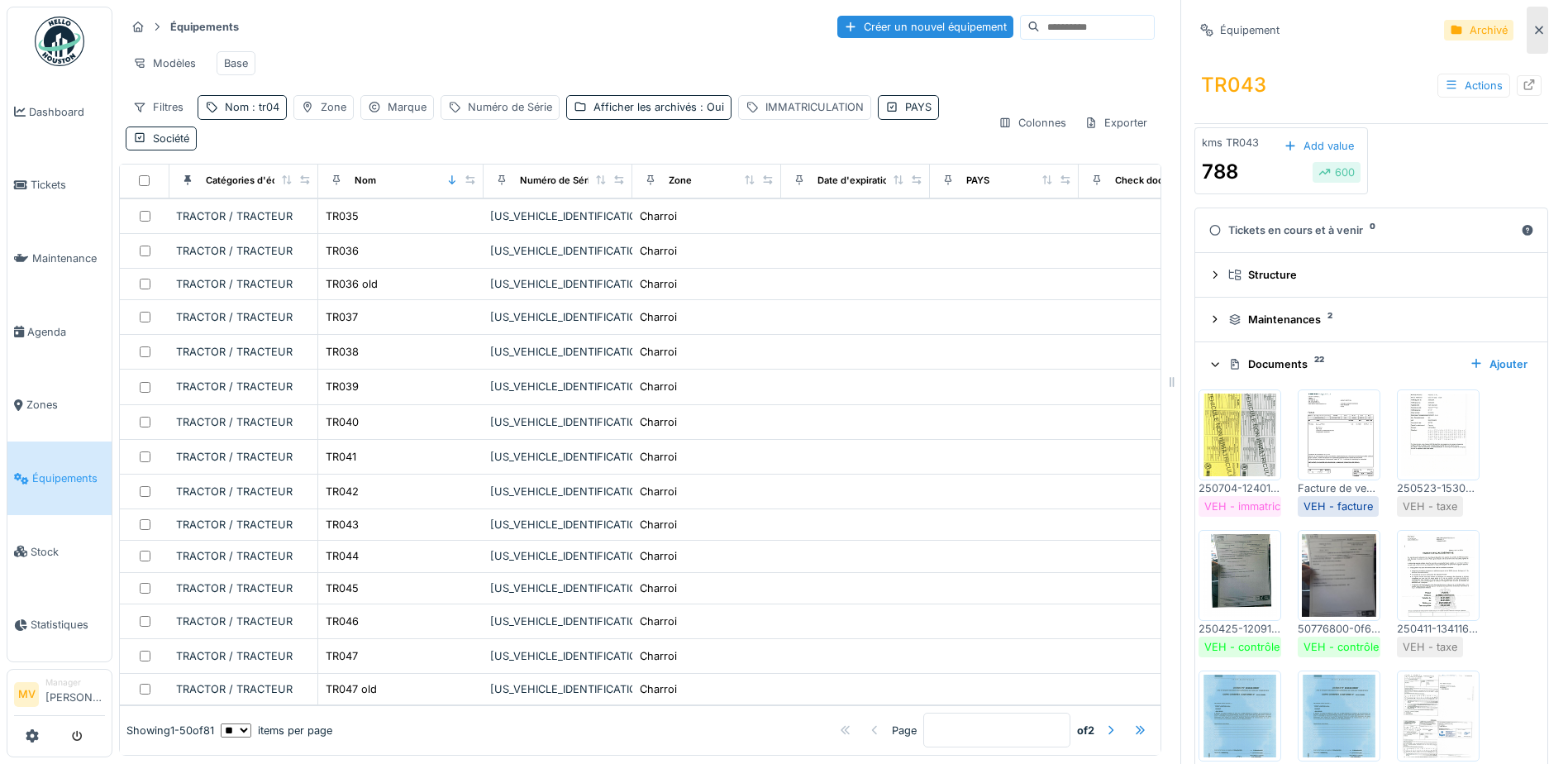
click at [1532, 34] on icon at bounding box center [1539, 30] width 13 height 11
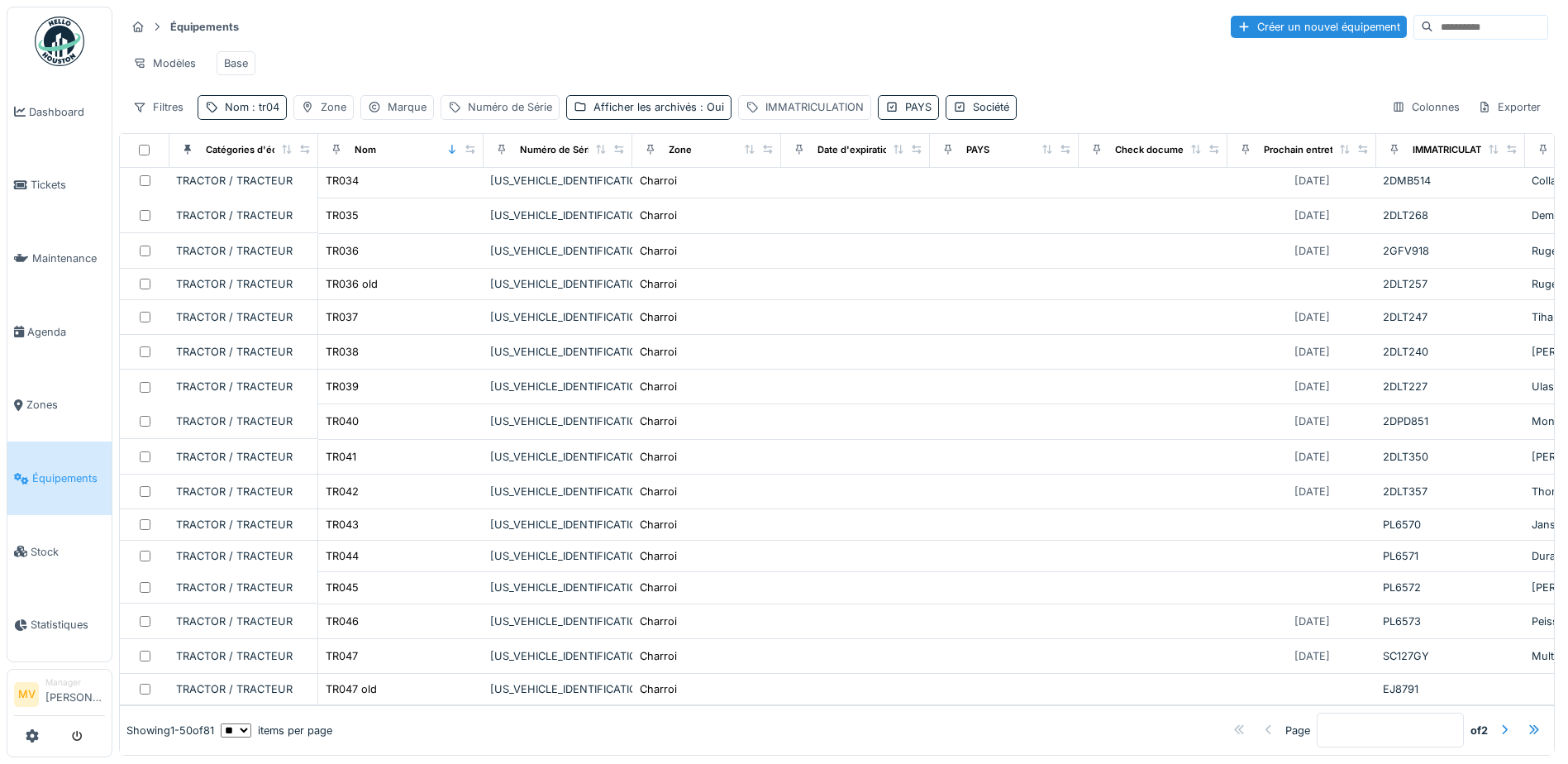
scroll to position [1211, 0]
click at [40, 181] on span "Tickets" at bounding box center [67, 185] width 74 height 15
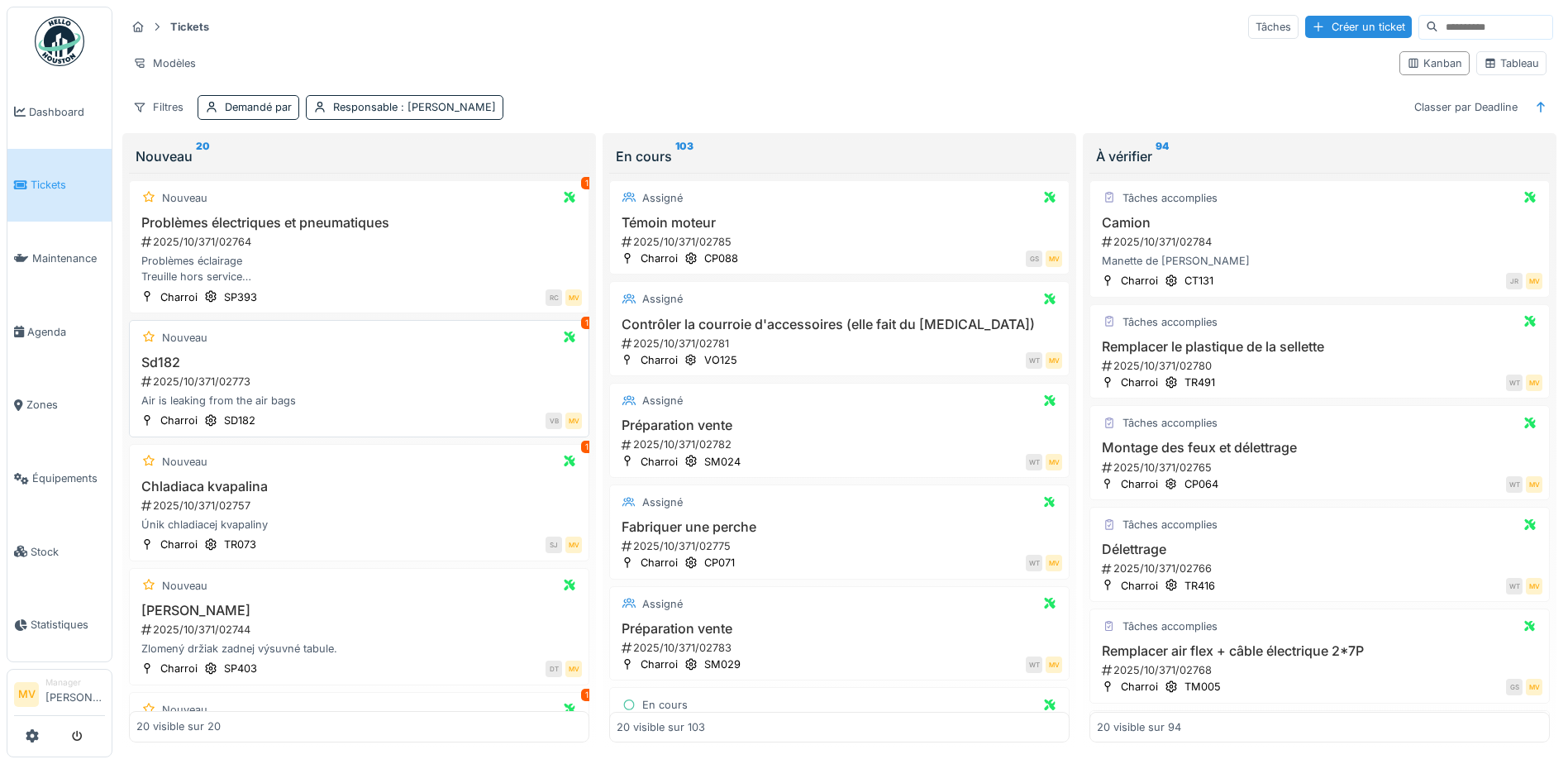
click at [400, 378] on div "2025/10/371/02773" at bounding box center [361, 381] width 443 height 15
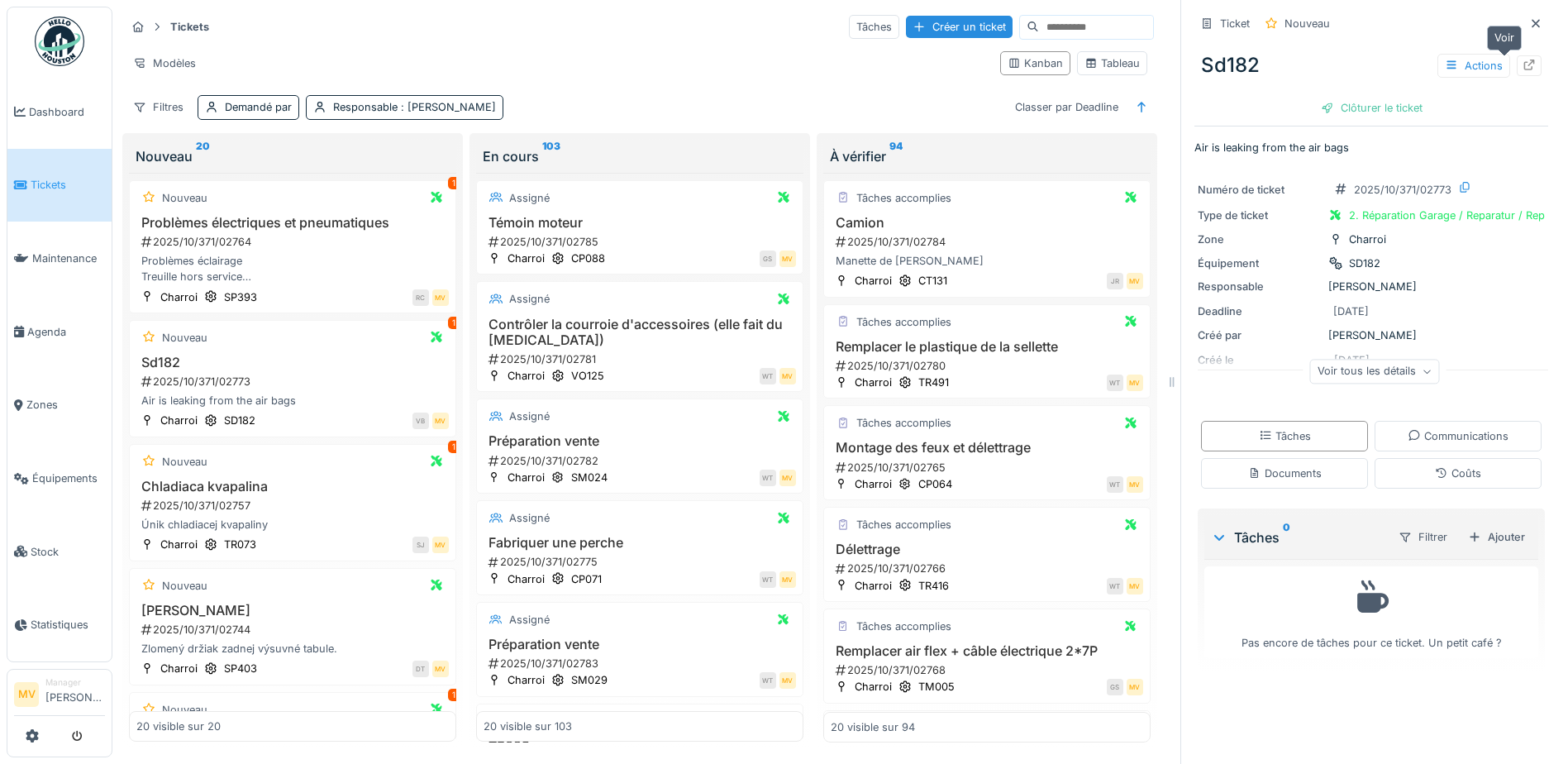
click at [1523, 70] on icon at bounding box center [1530, 64] width 13 height 11
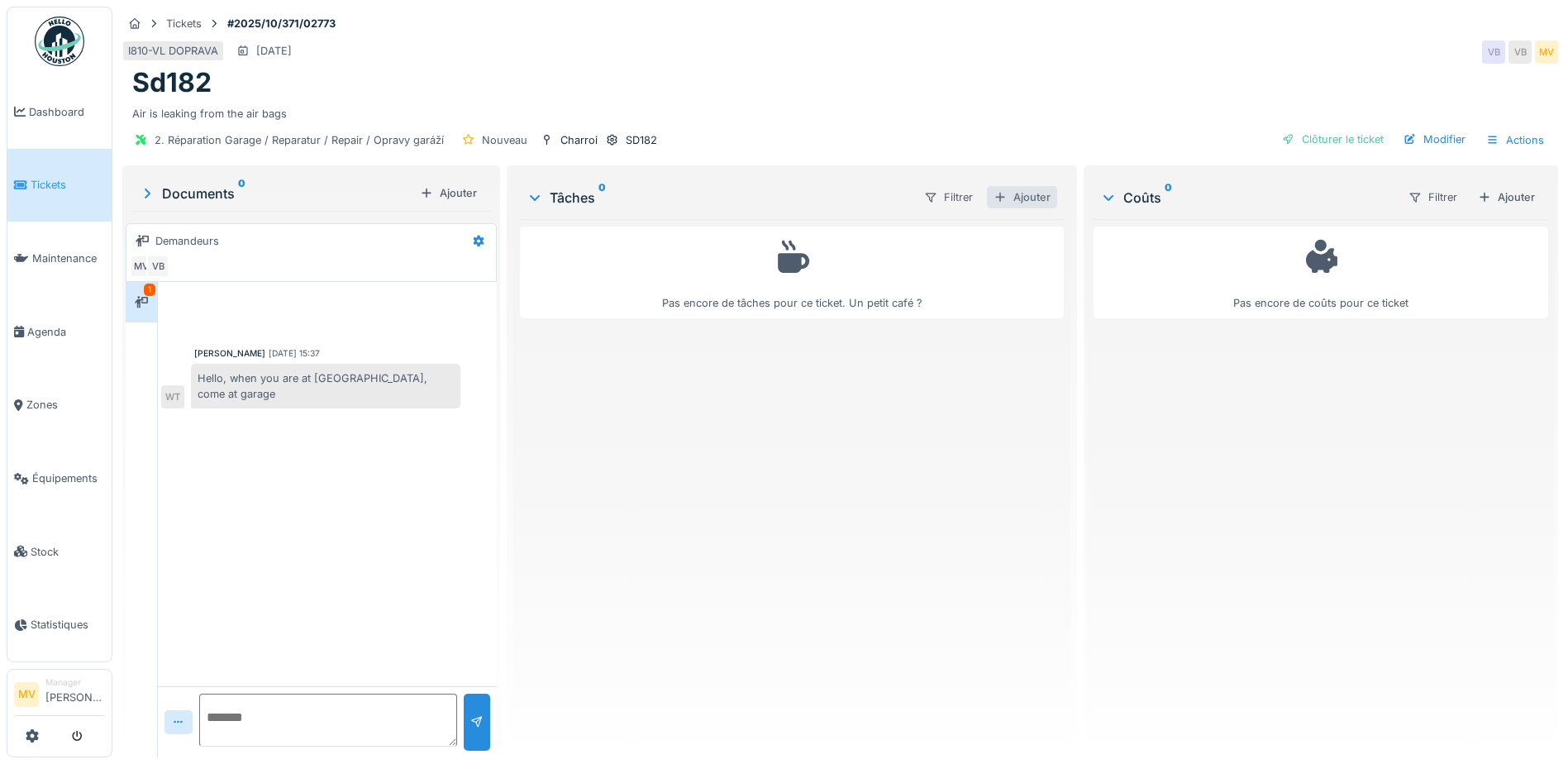
click at [1046, 194] on div "Ajouter" at bounding box center [1022, 196] width 70 height 22
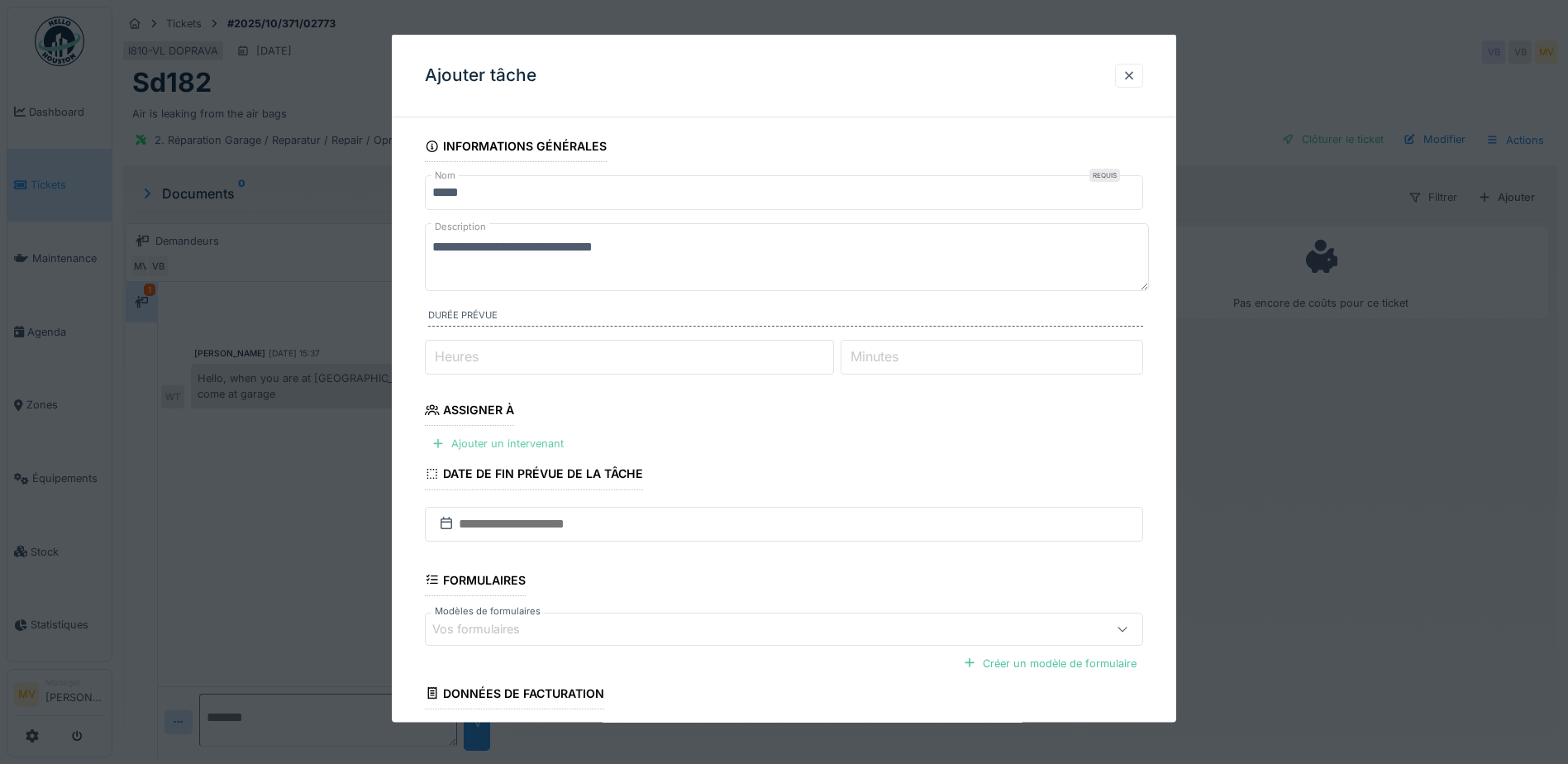
click at [558, 441] on div "Ajouter un intervenant" at bounding box center [497, 443] width 145 height 22
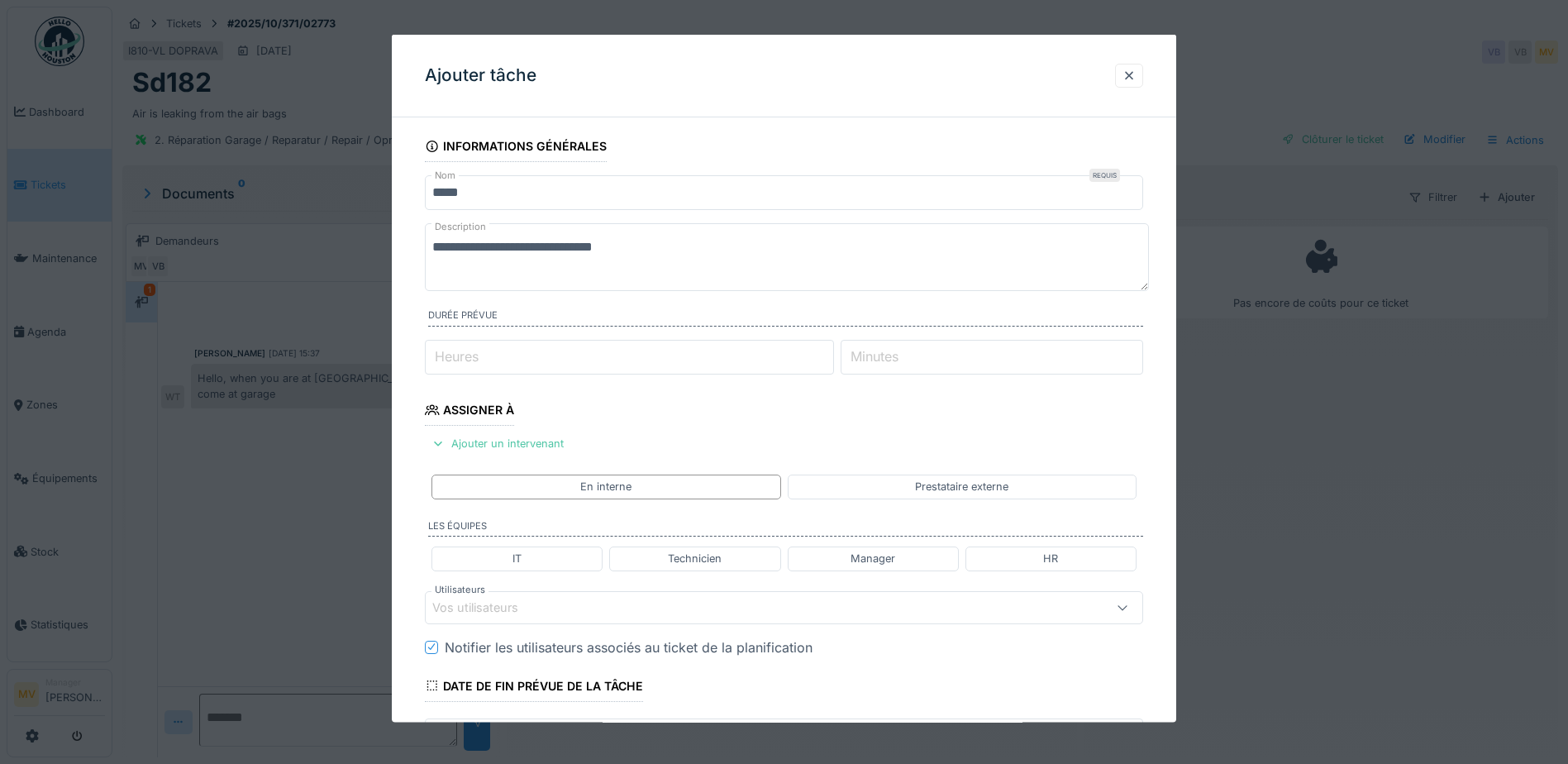
click at [705, 605] on div "Vos utilisateurs" at bounding box center [741, 606] width 619 height 18
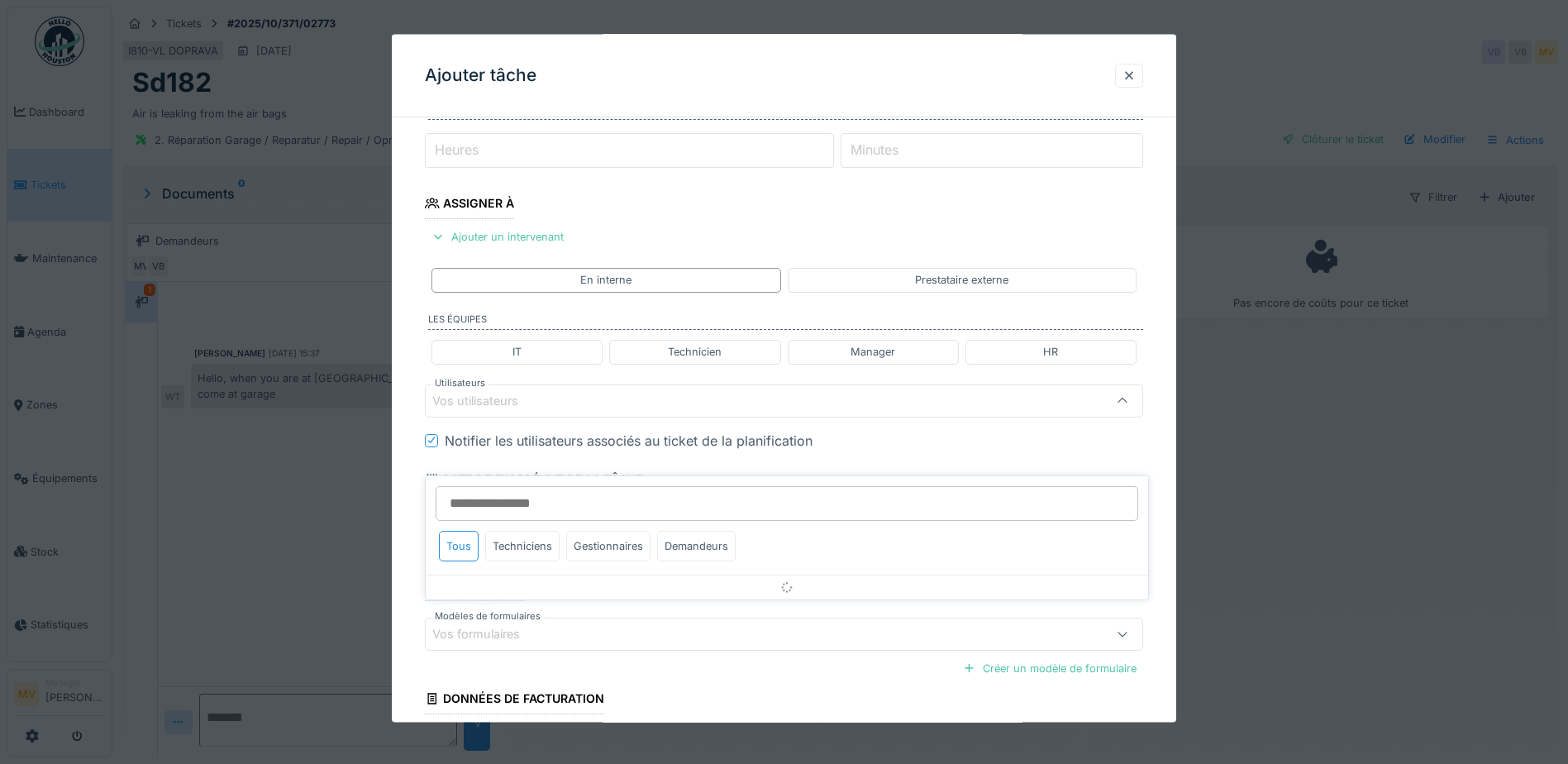
scroll to position [229, 0]
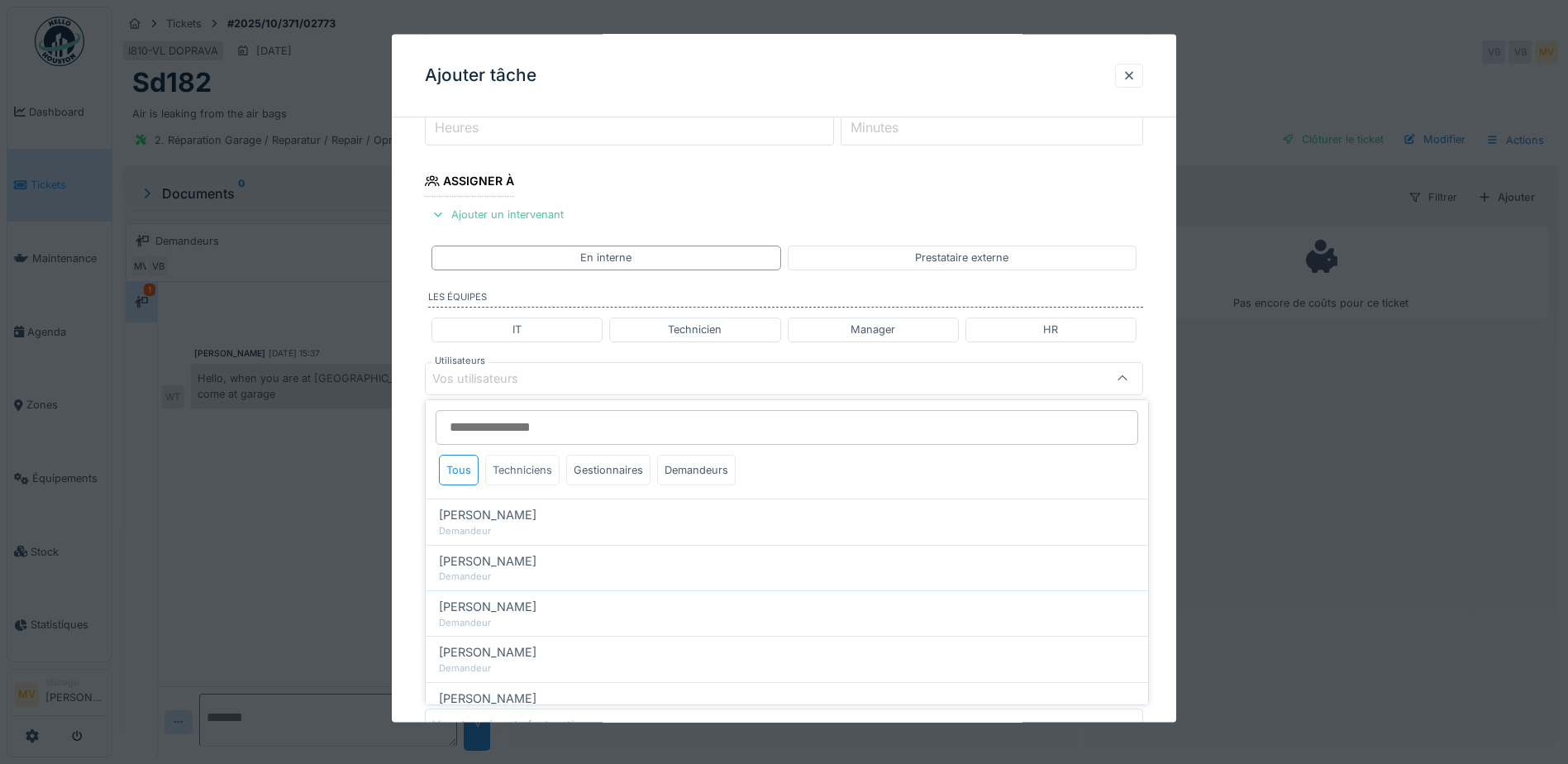
click at [511, 464] on div "Techniciens" at bounding box center [521, 471] width 74 height 31
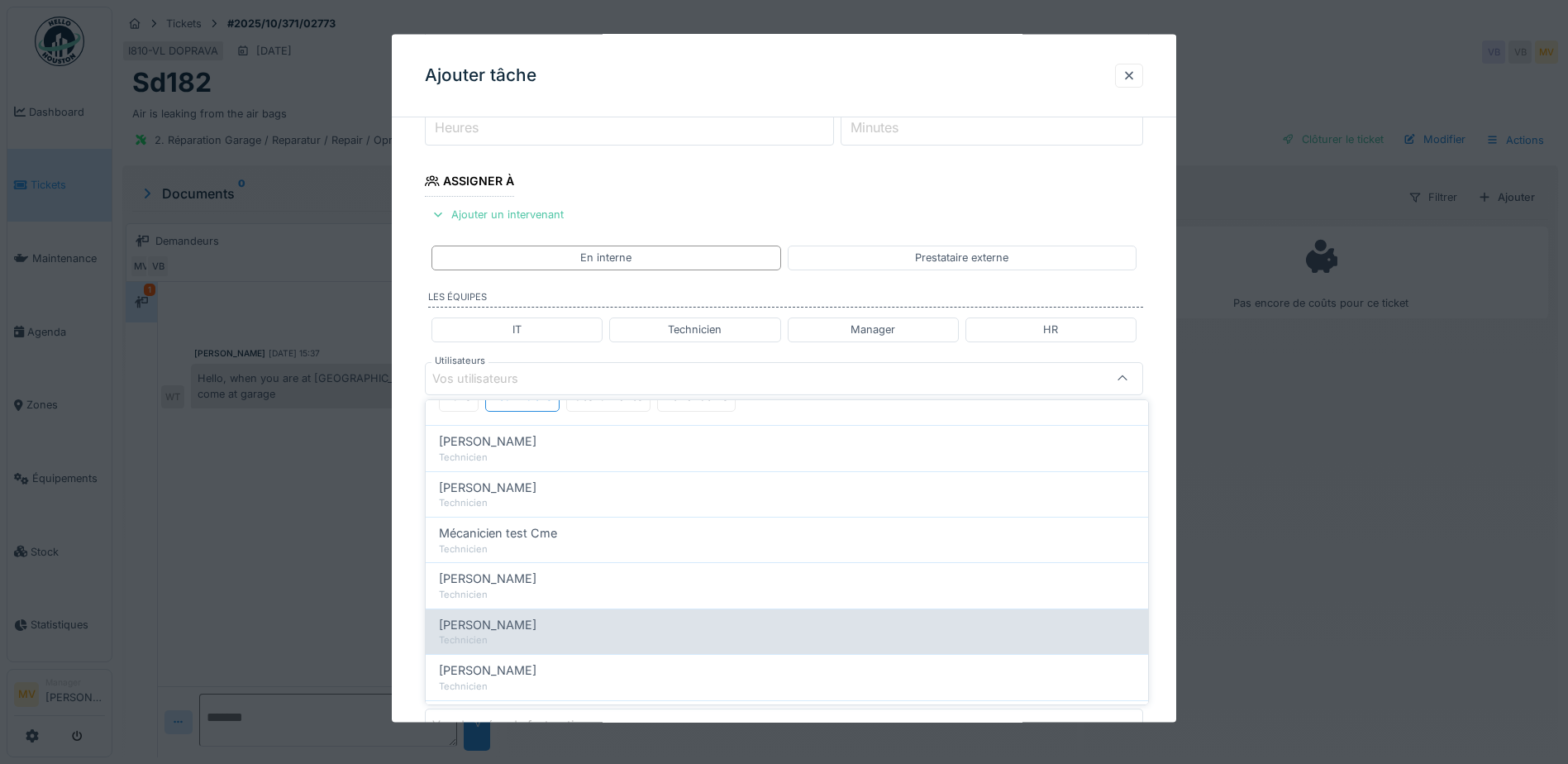
scroll to position [166, 0]
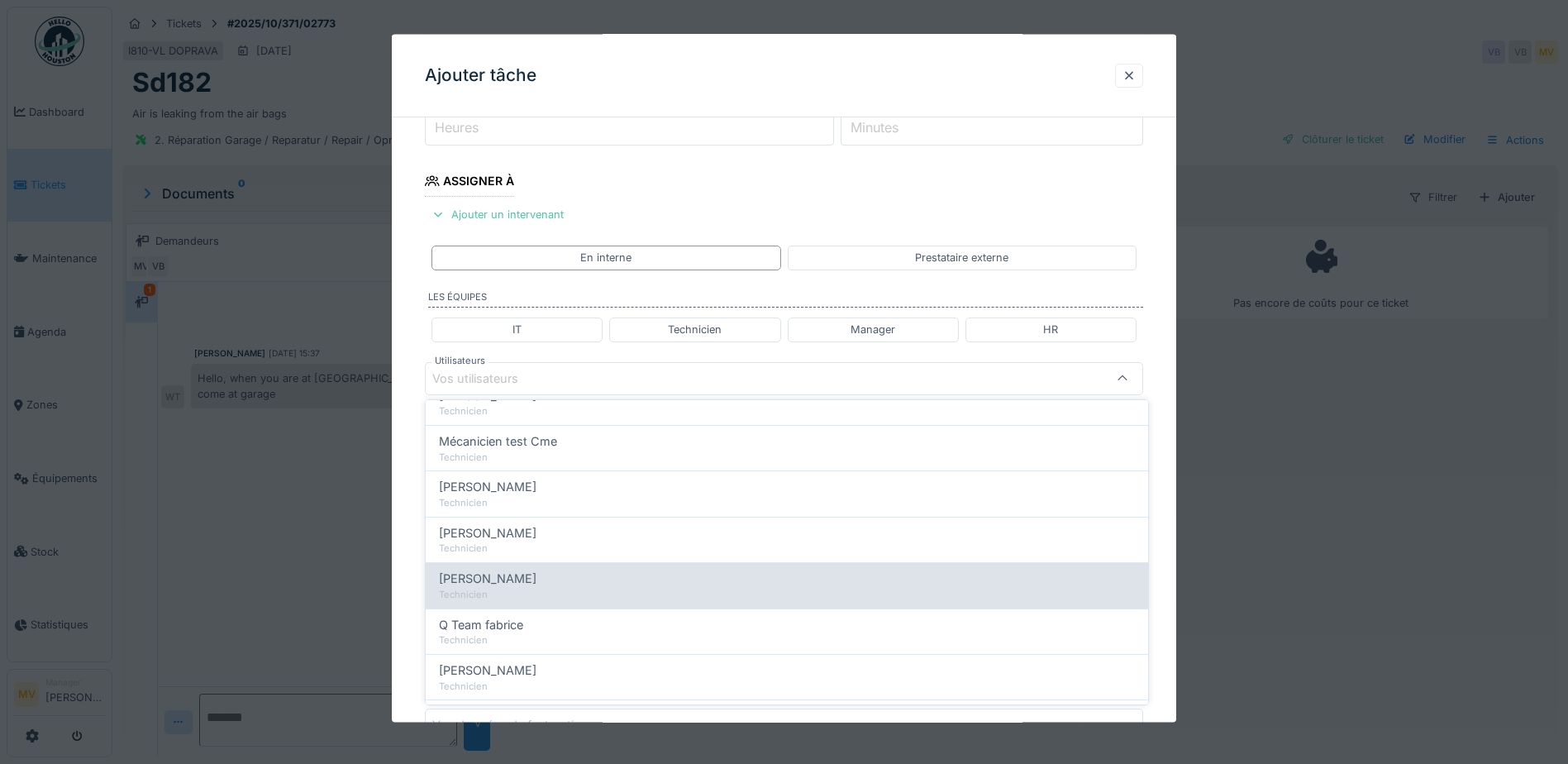
click at [527, 572] on div "[PERSON_NAME]" at bounding box center [786, 578] width 695 height 18
type input "*****"
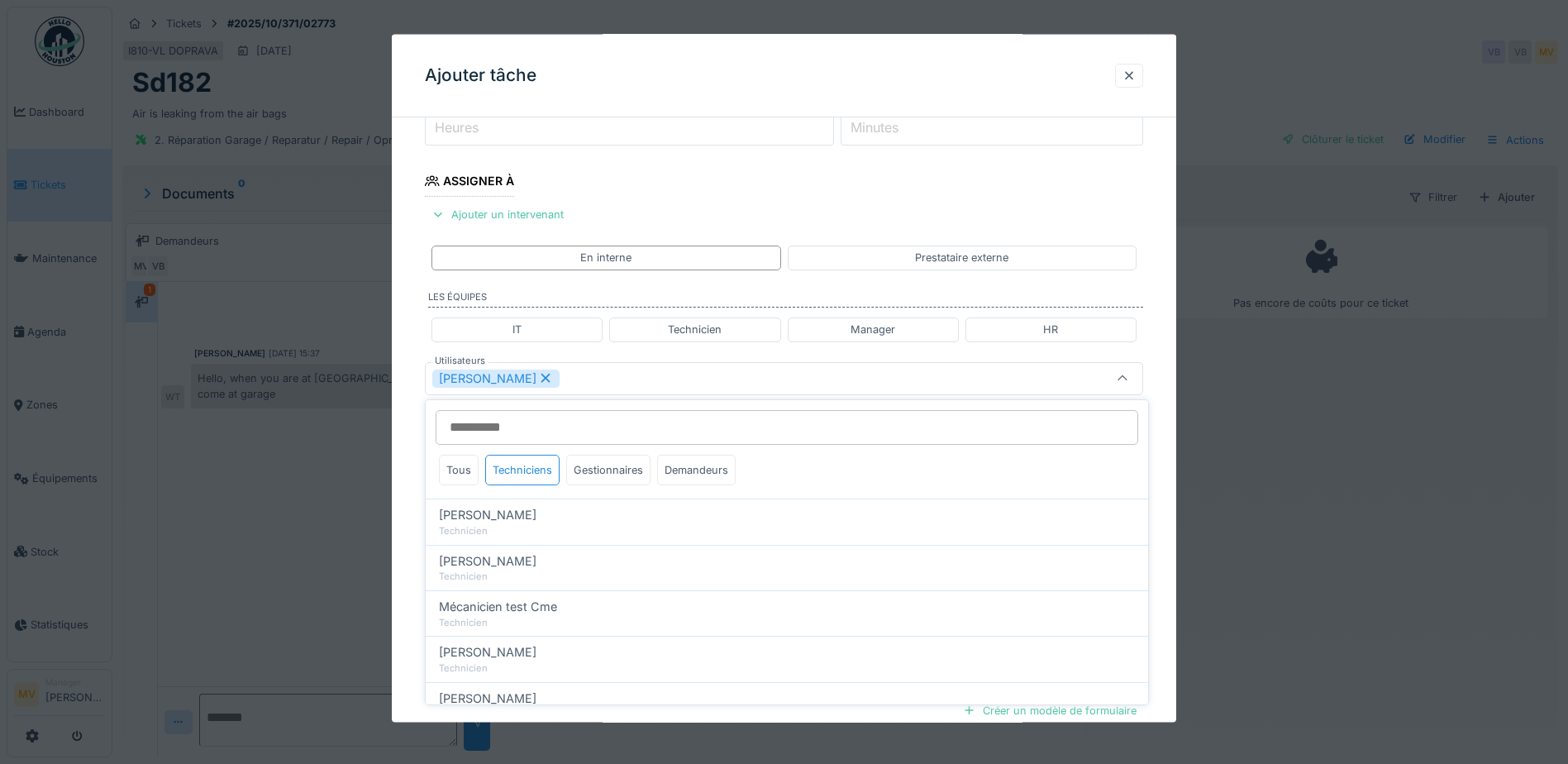
click at [639, 380] on div "[PERSON_NAME]" at bounding box center [741, 377] width 619 height 18
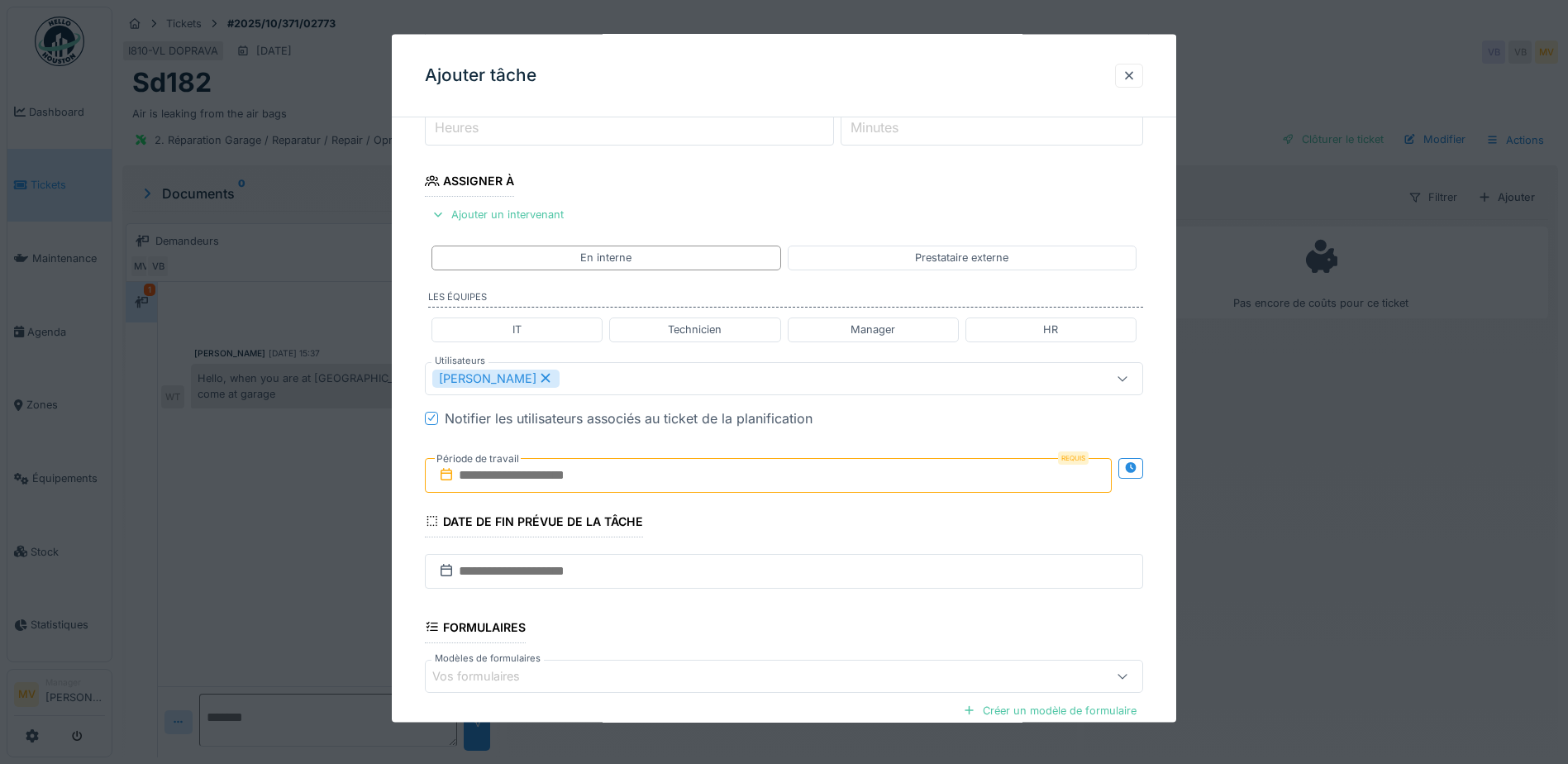
click at [618, 472] on input "text" at bounding box center [769, 474] width 687 height 35
click at [769, 634] on div "16" at bounding box center [771, 636] width 22 height 22
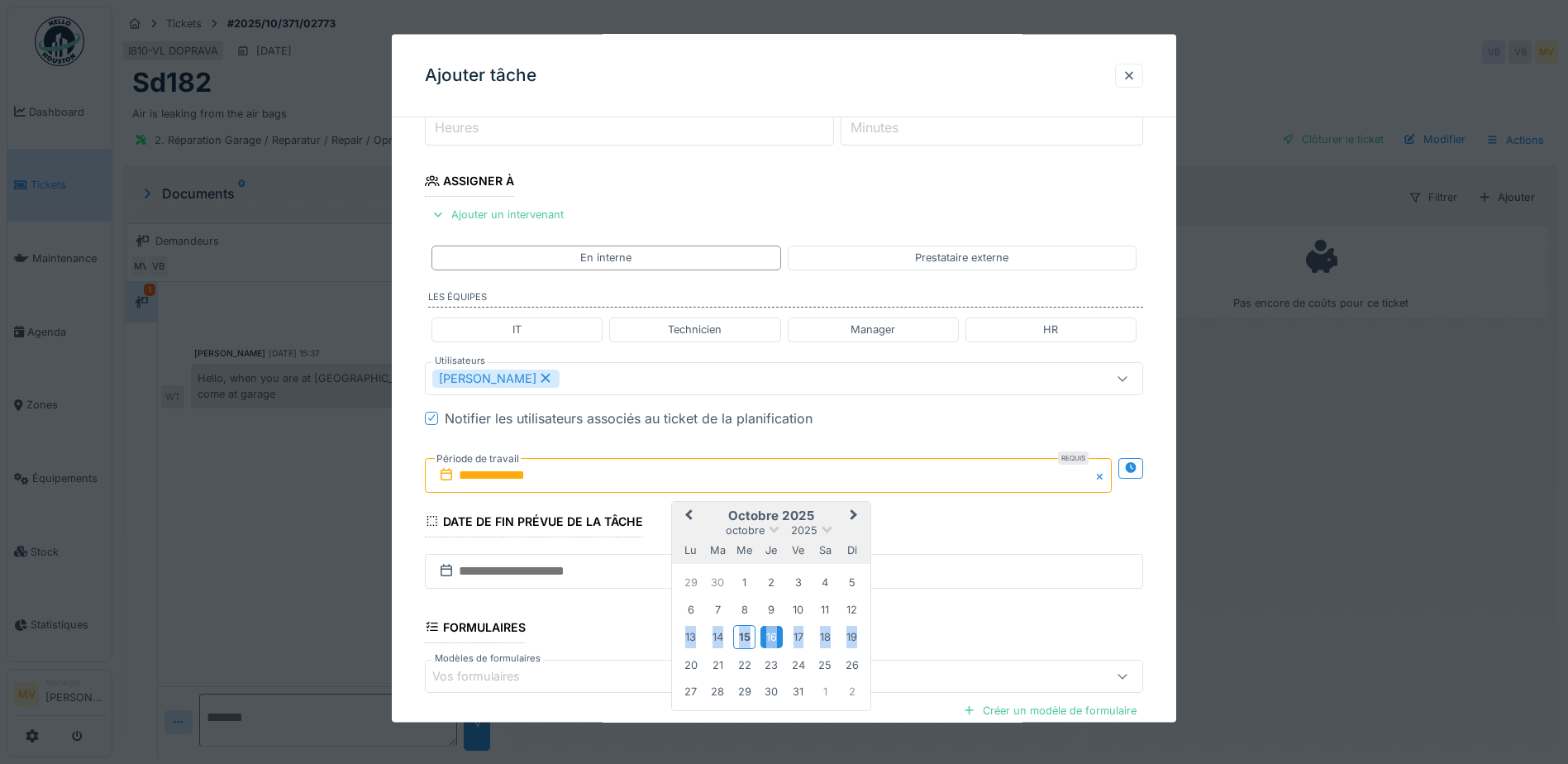
click at [769, 634] on div "16" at bounding box center [771, 636] width 22 height 22
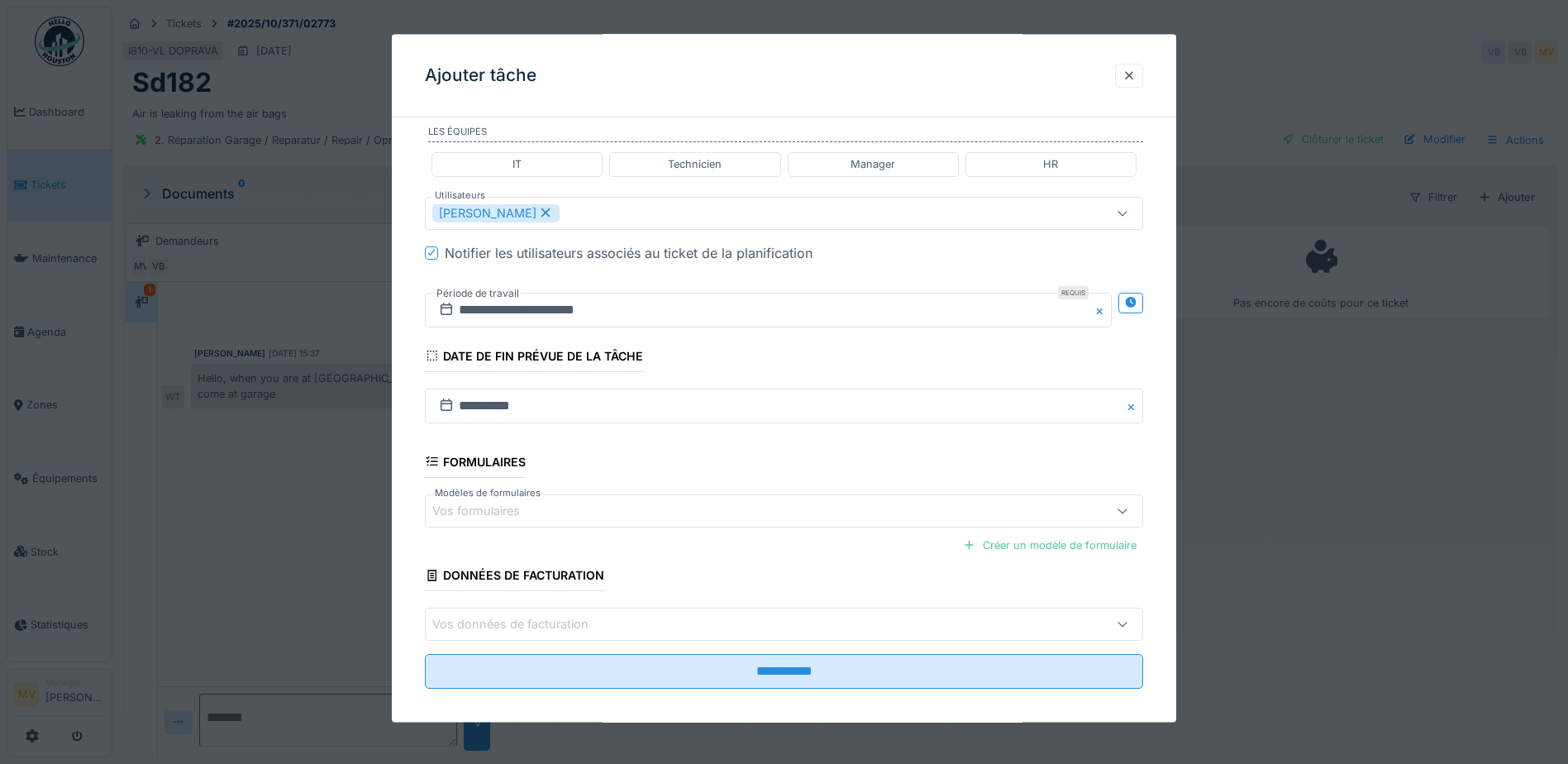
scroll to position [407, 0]
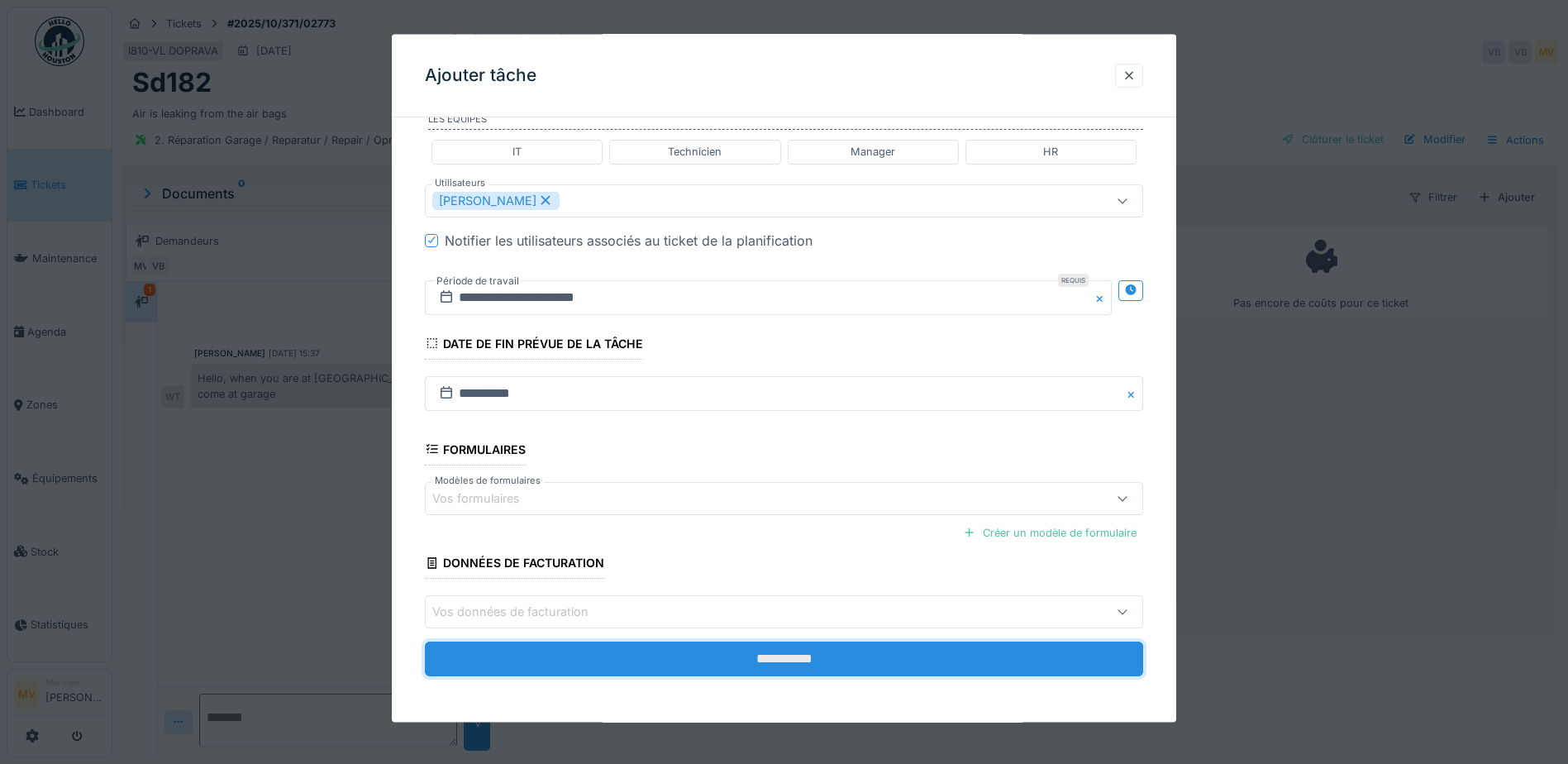
click at [806, 659] on input "**********" at bounding box center [784, 659] width 719 height 35
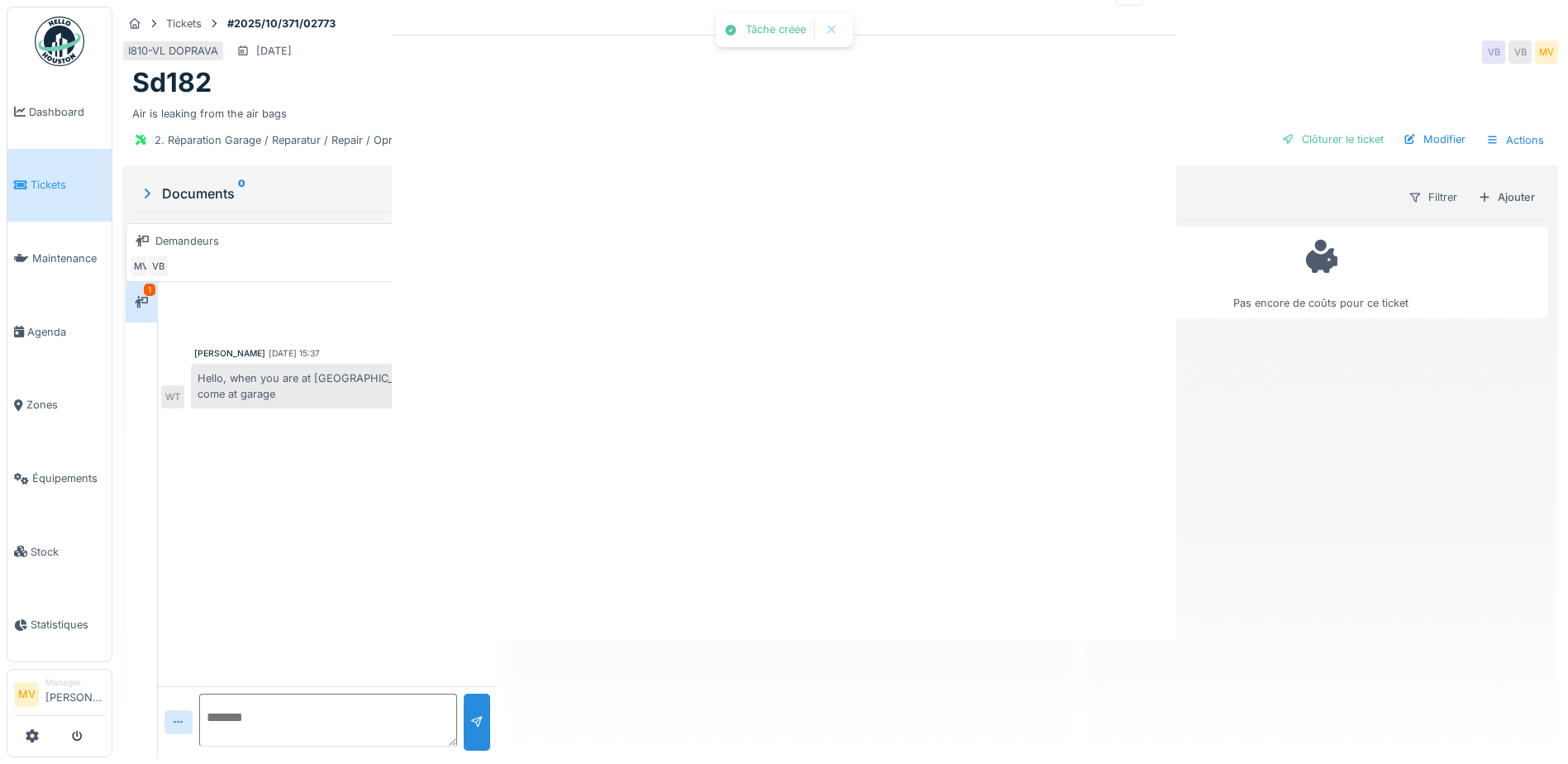
scroll to position [0, 0]
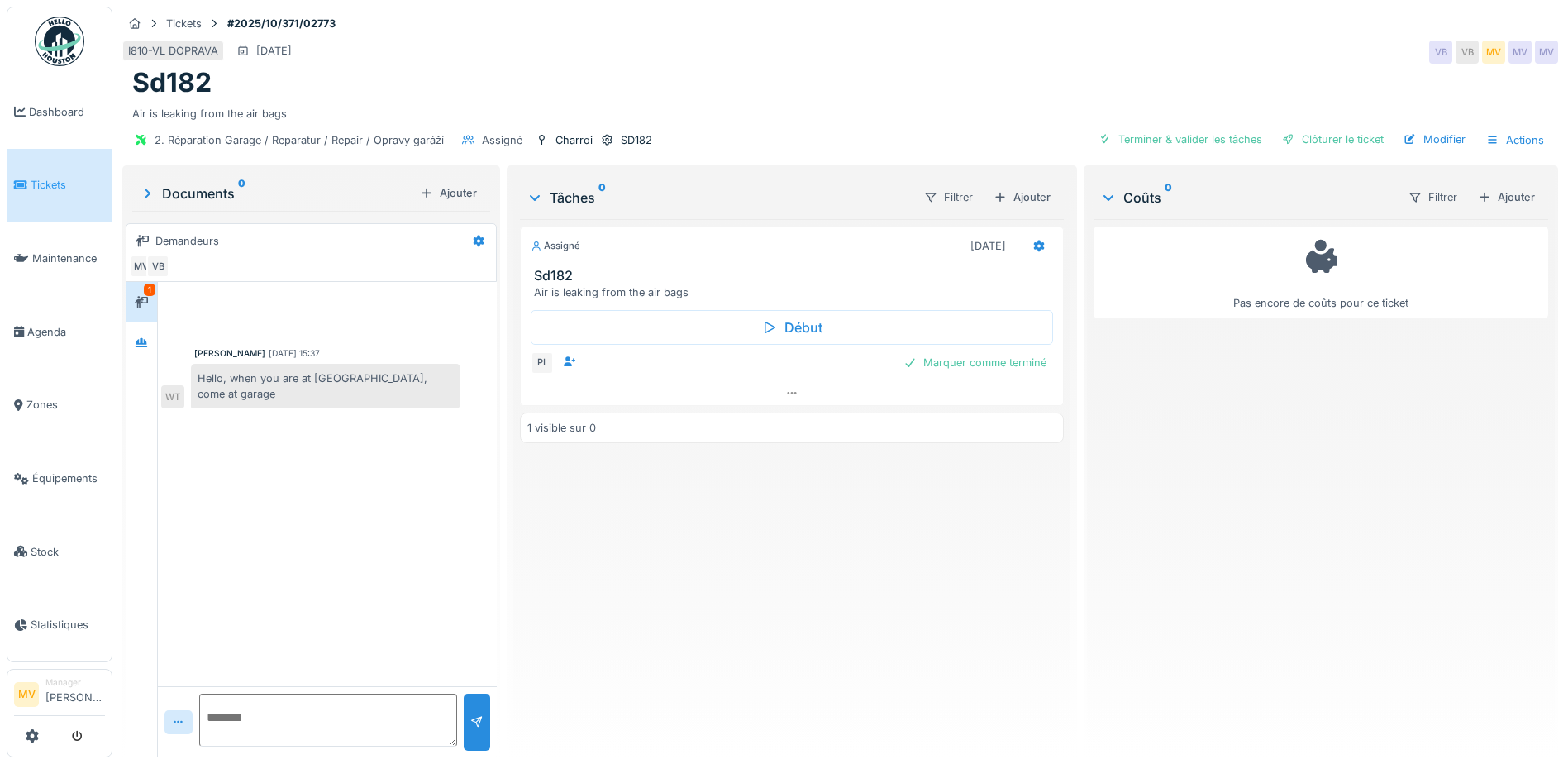
click at [255, 715] on textarea at bounding box center [328, 720] width 258 height 53
type textarea "**********"
click at [143, 298] on icon at bounding box center [141, 302] width 13 height 12
click at [152, 355] on div at bounding box center [141, 343] width 25 height 27
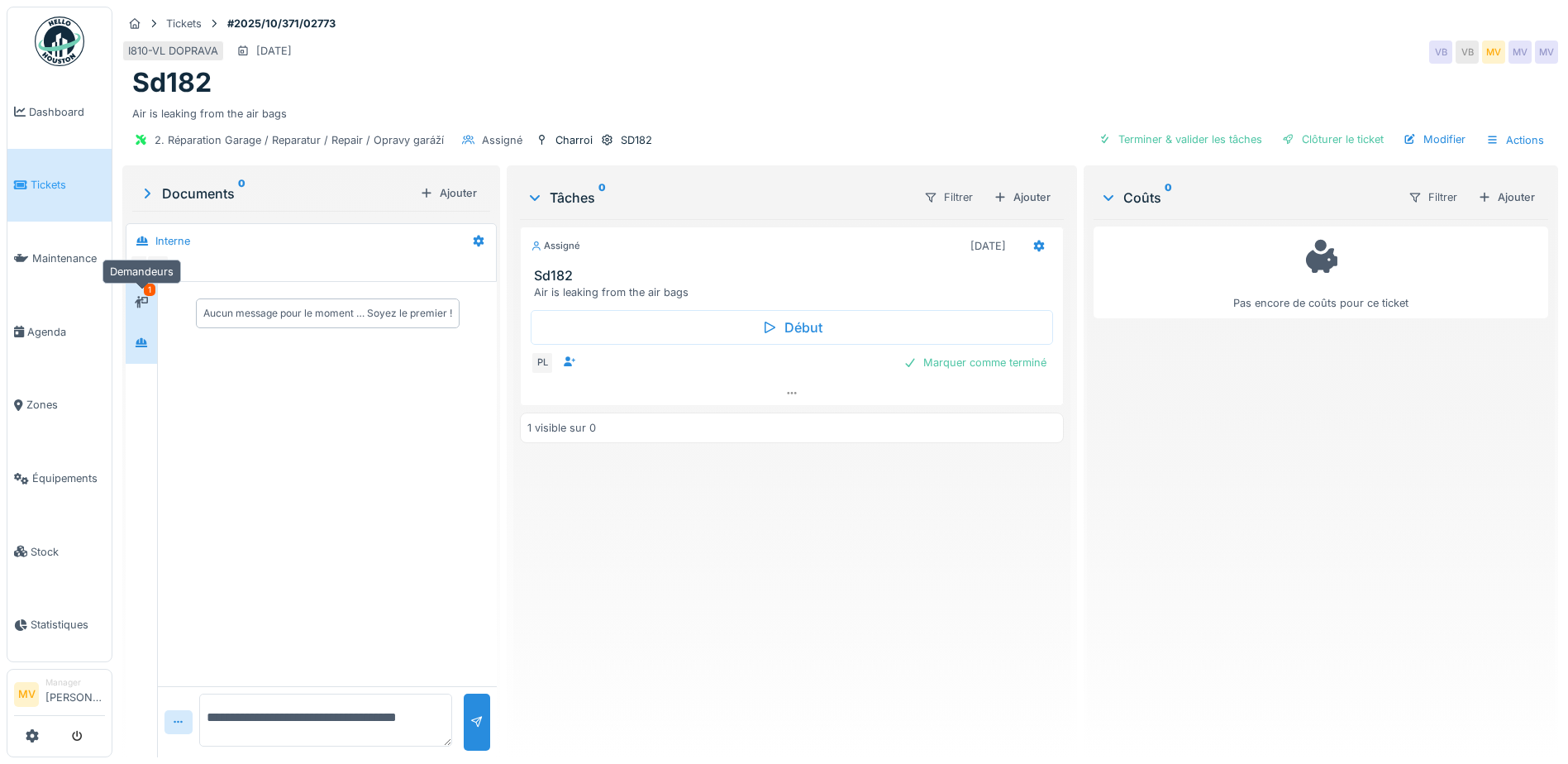
click at [139, 301] on icon at bounding box center [141, 302] width 13 height 12
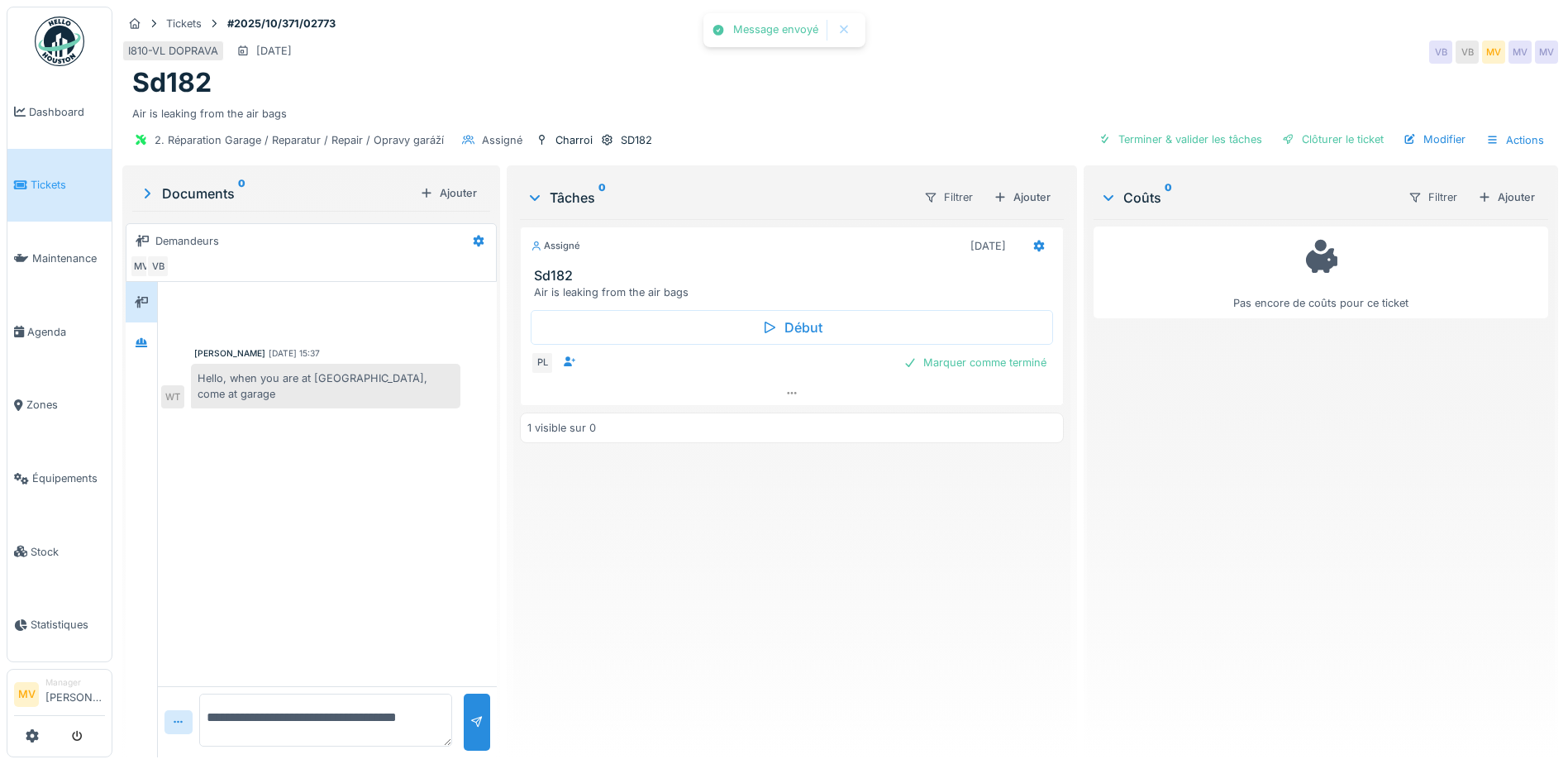
scroll to position [13, 0]
